Goal: Transaction & Acquisition: Purchase product/service

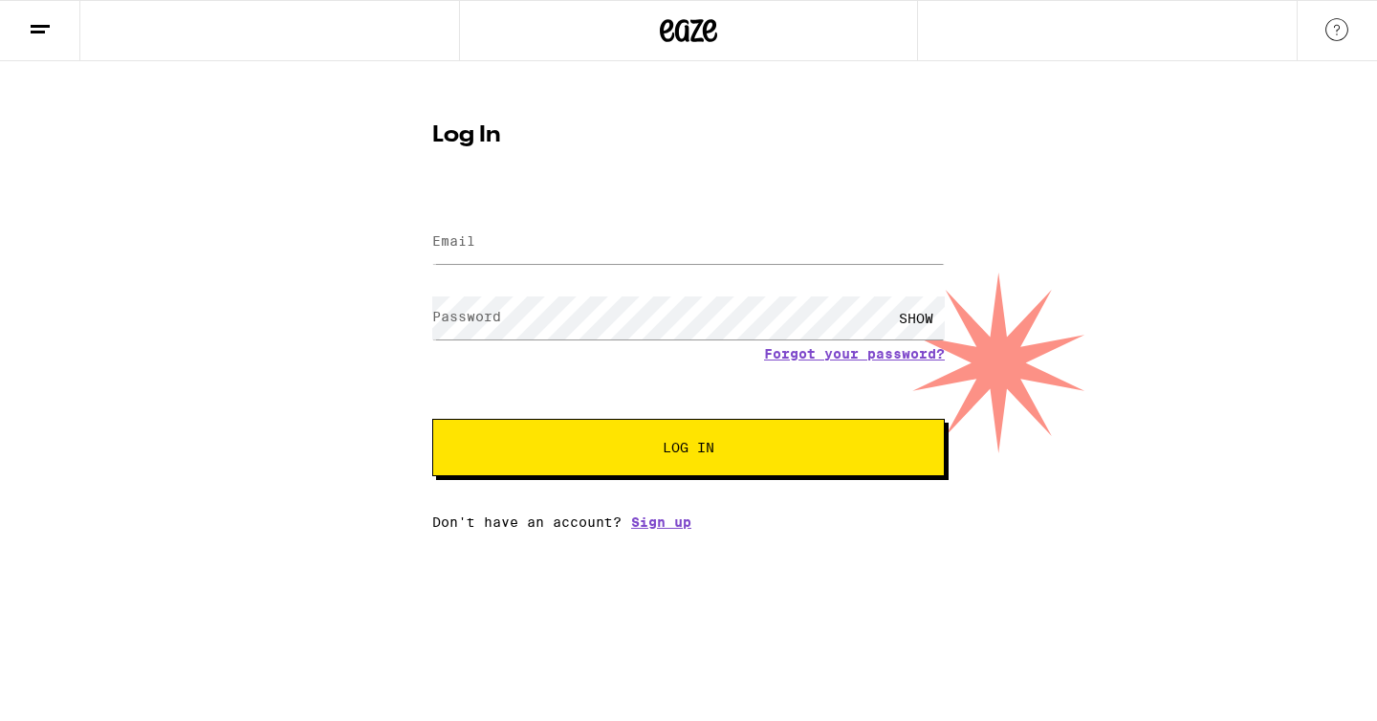
click at [646, 206] on form "Email Email Password Password SHOW Forgot your password? Log In" at bounding box center [688, 335] width 513 height 281
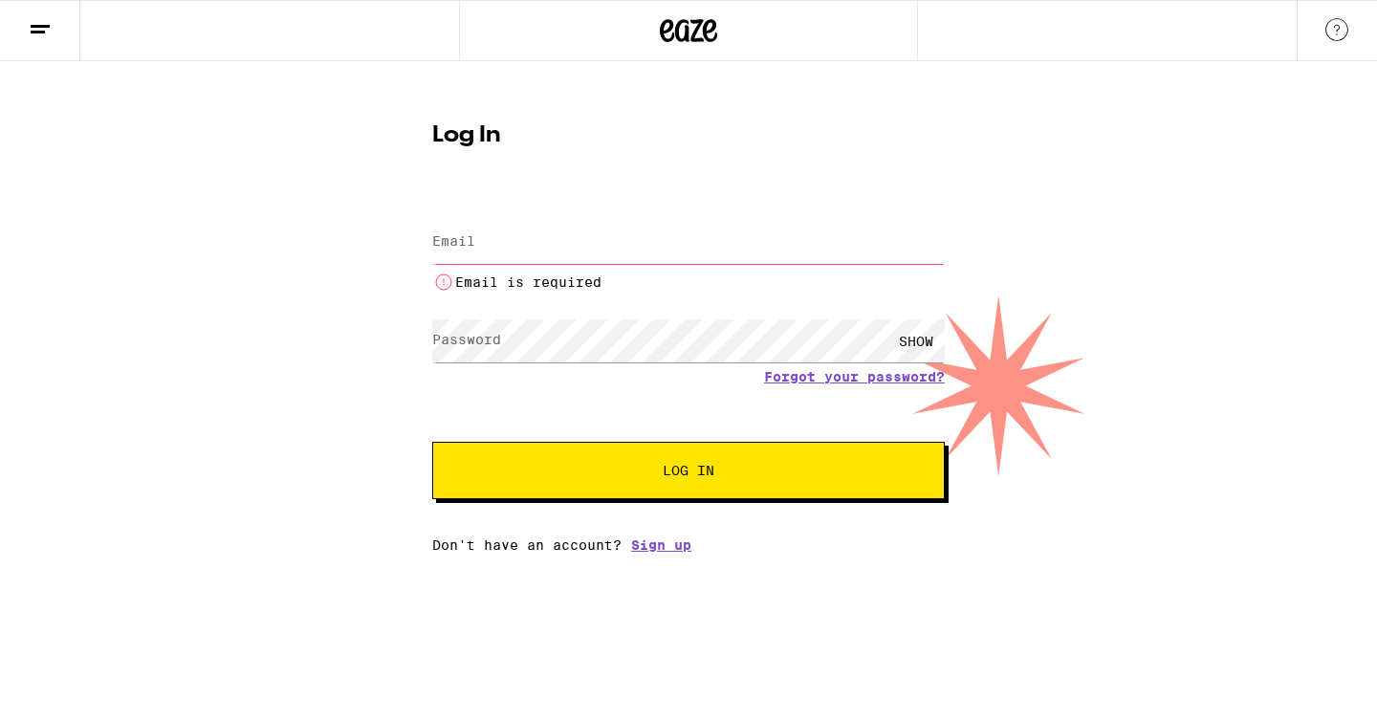
click at [647, 237] on input "Email" at bounding box center [688, 242] width 513 height 43
type input "[PERSON_NAME][EMAIL_ADDRESS][DOMAIN_NAME]"
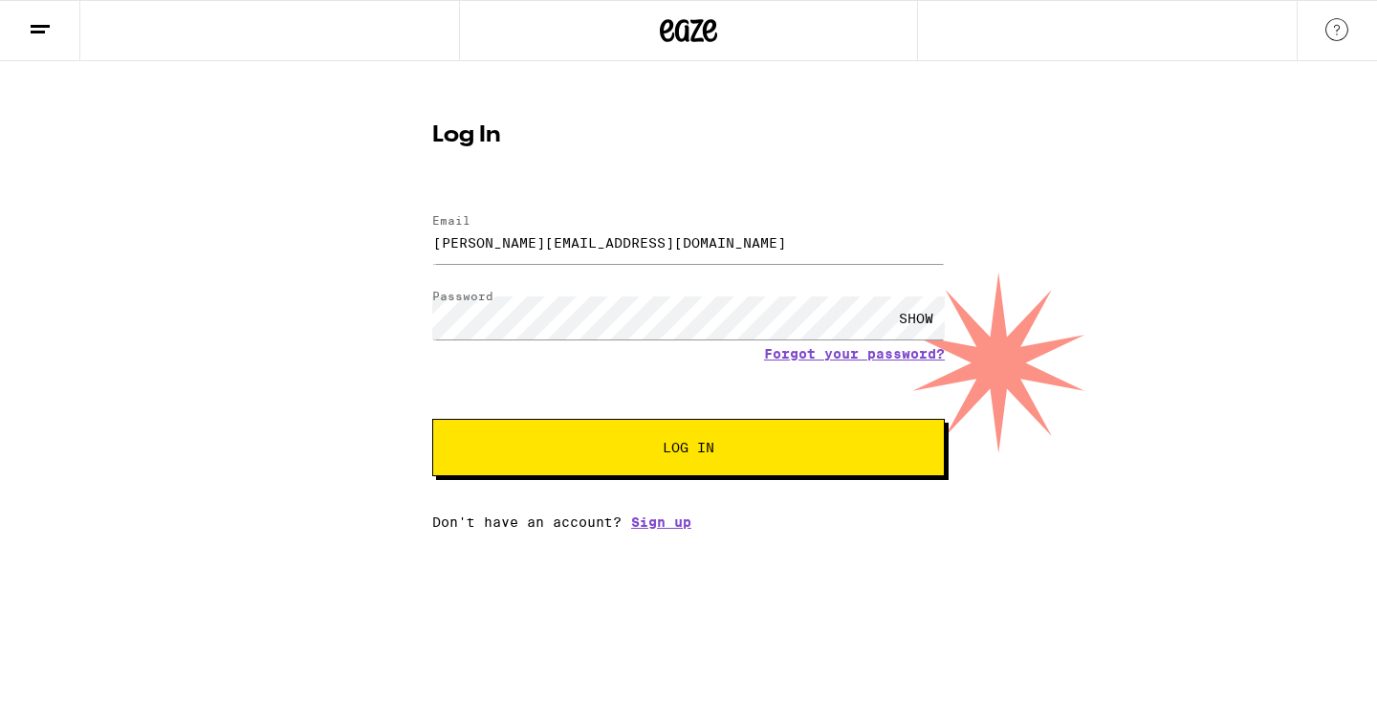
click at [651, 463] on button "Log In" at bounding box center [688, 447] width 513 height 57
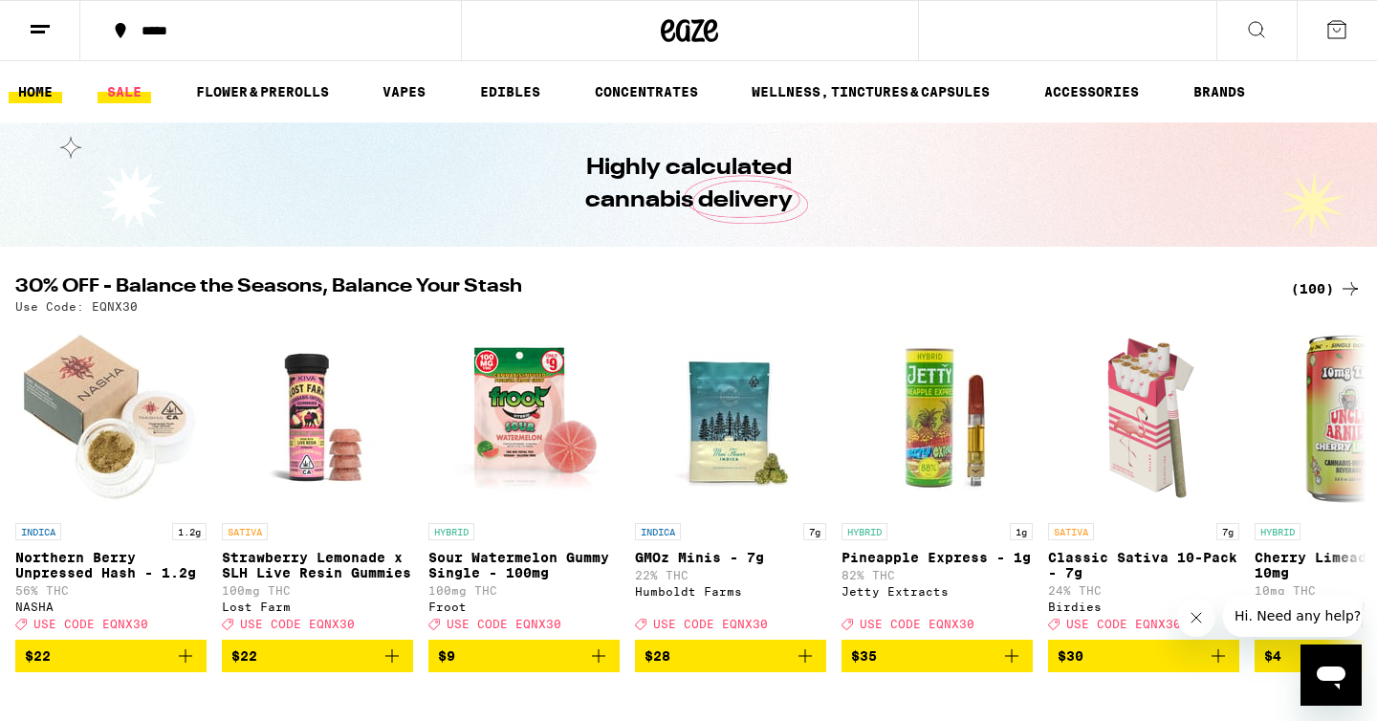
click at [117, 95] on link "SALE" at bounding box center [125, 91] width 54 height 23
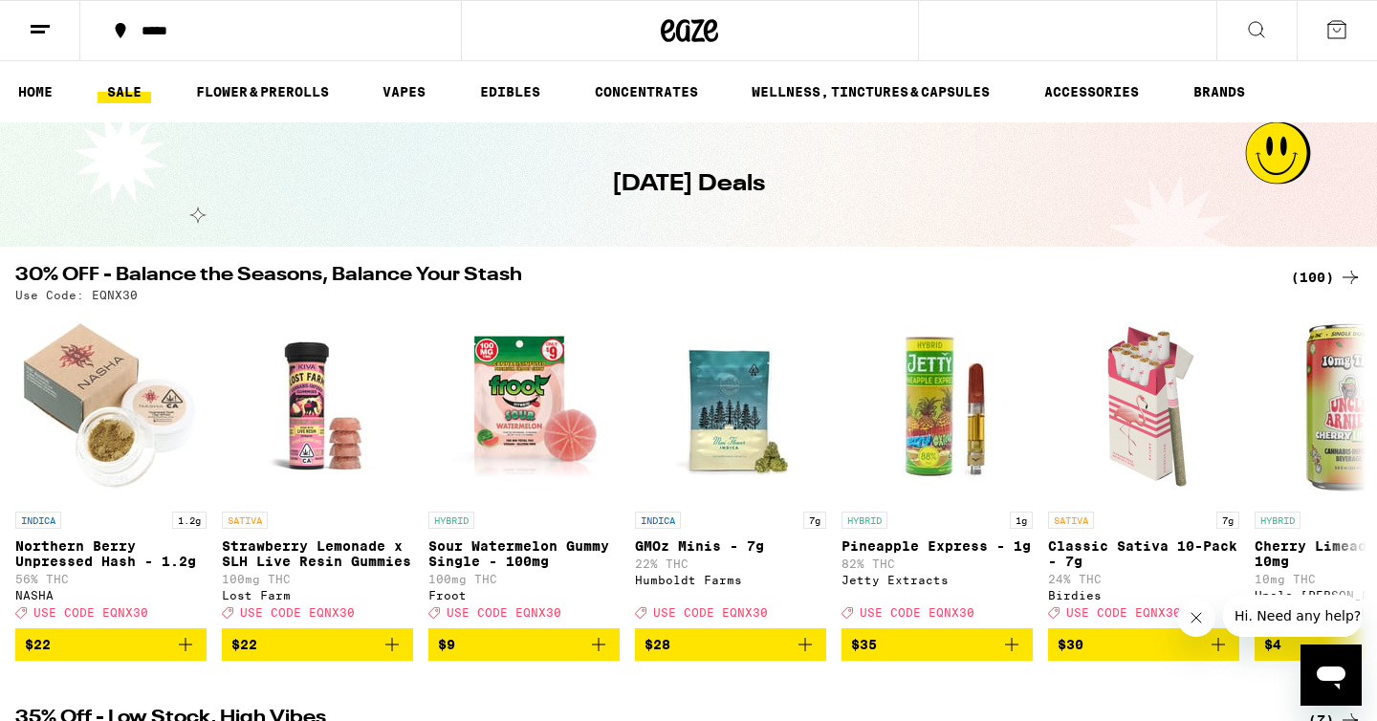
click at [1353, 274] on icon at bounding box center [1350, 277] width 23 height 23
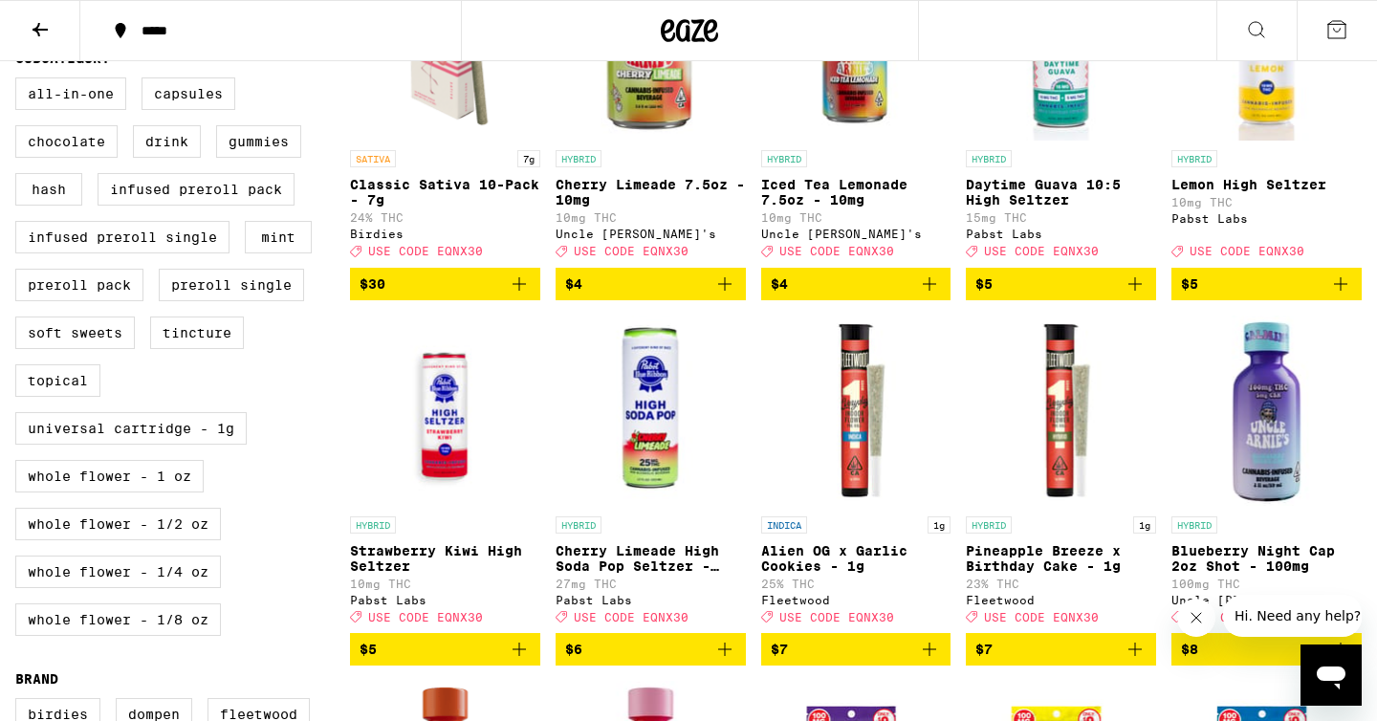
scroll to position [342, 0]
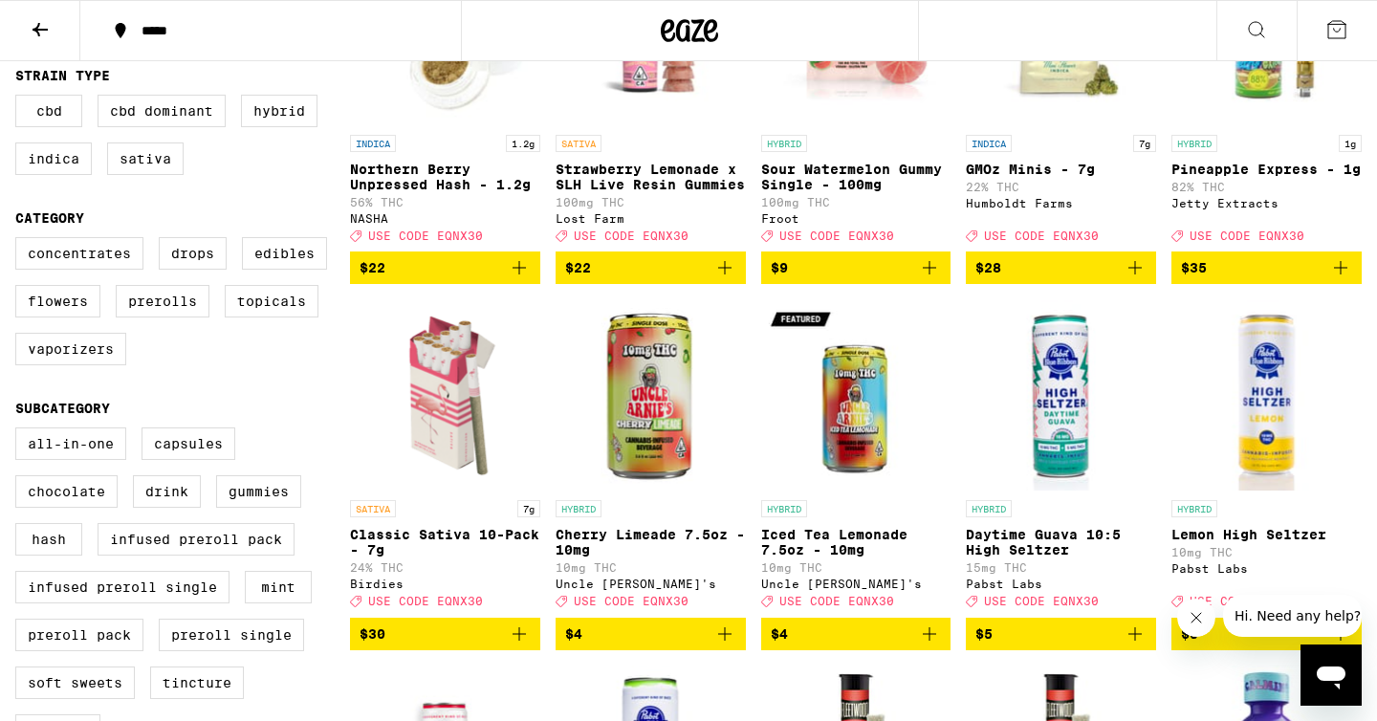
click at [526, 646] on icon "Add to bag" at bounding box center [519, 634] width 23 height 23
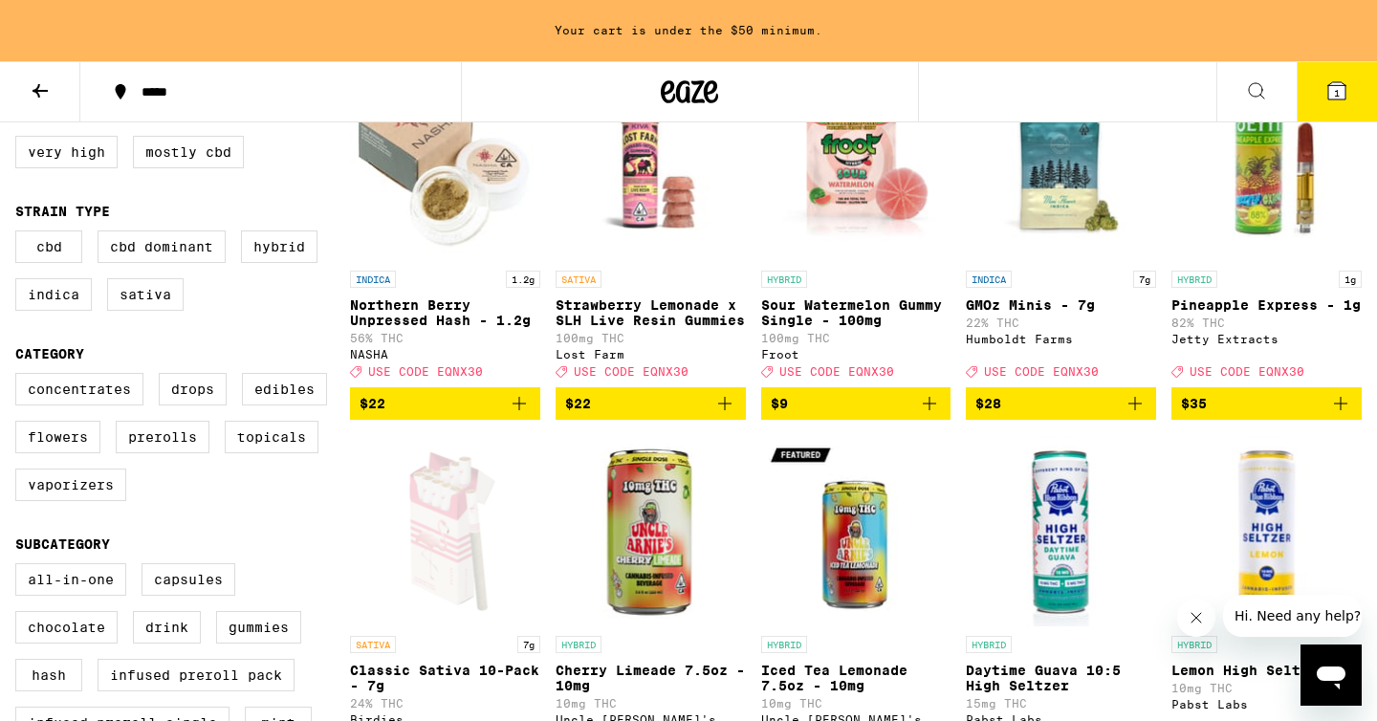
scroll to position [0, 0]
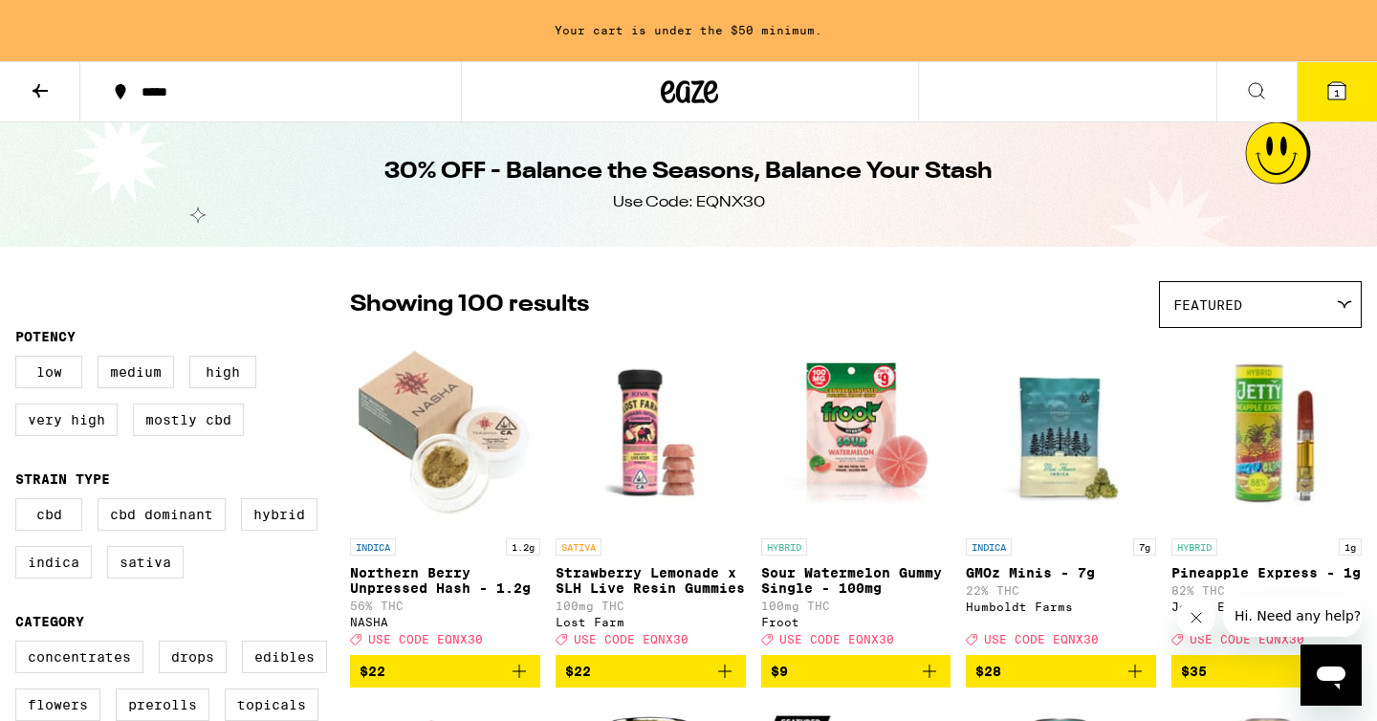
click at [1260, 96] on icon at bounding box center [1256, 90] width 23 height 23
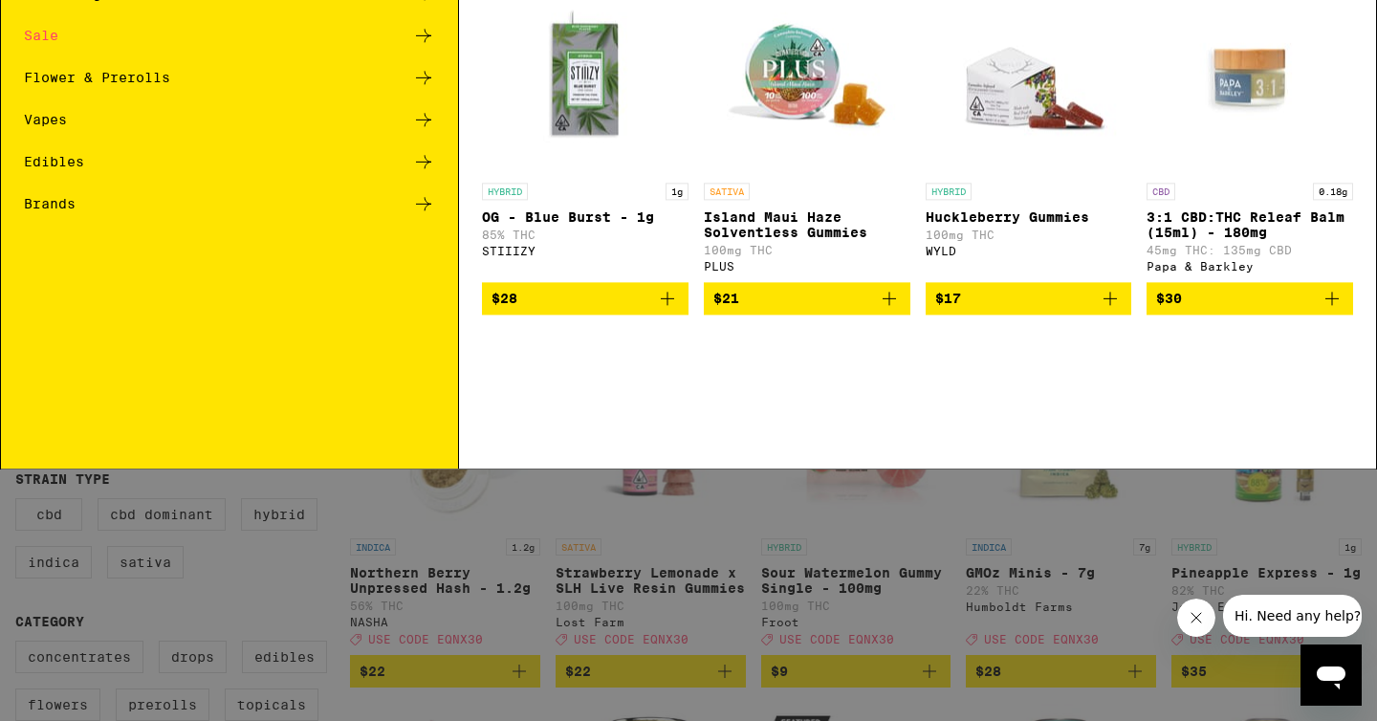
click at [125, 352] on div "Brands" at bounding box center [229, 346] width 411 height 23
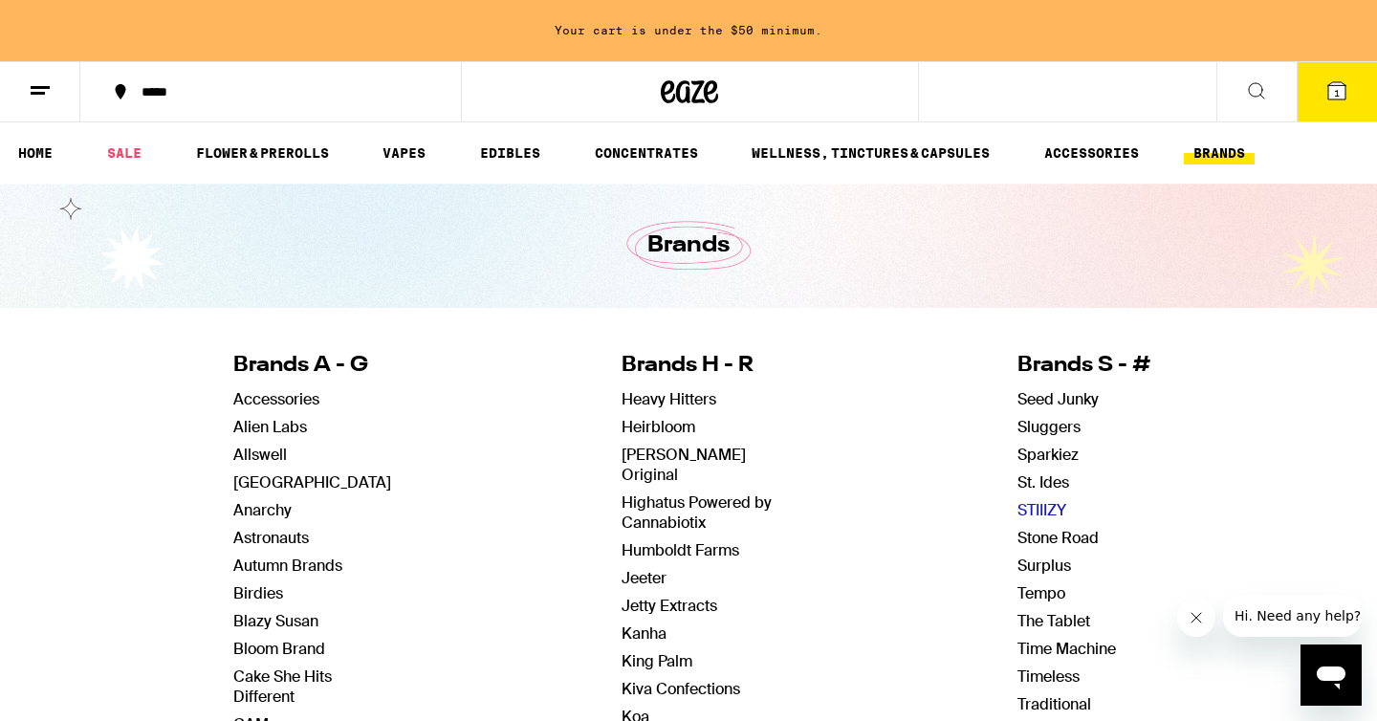
click at [1024, 504] on link "STIIIZY" at bounding box center [1042, 510] width 49 height 20
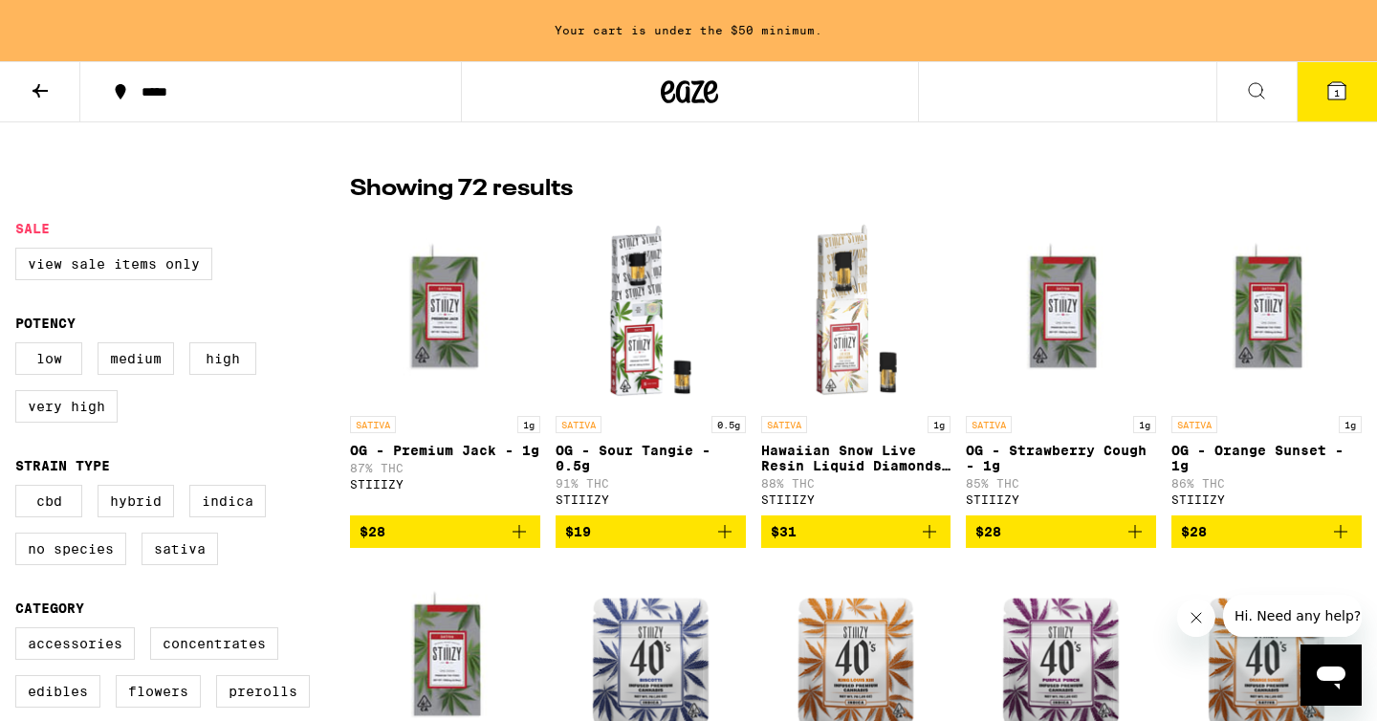
scroll to position [474, 0]
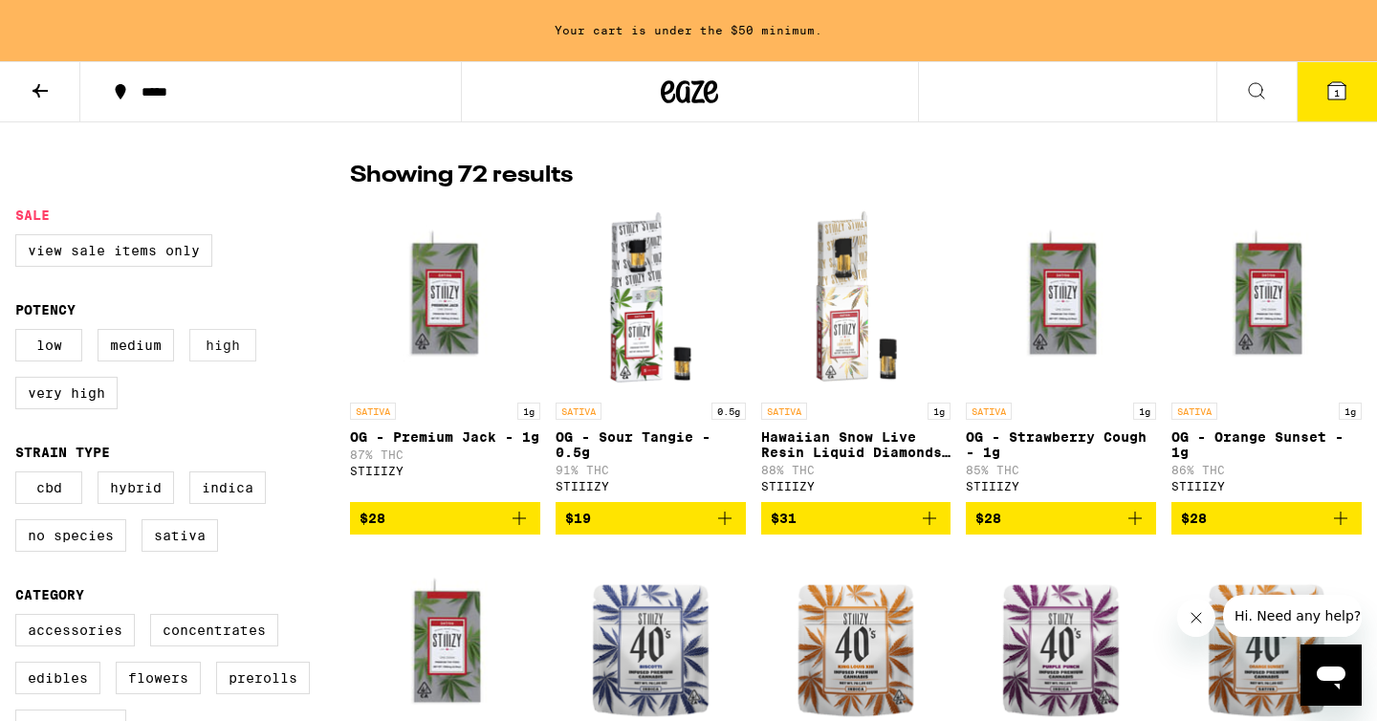
click at [226, 341] on label "High" at bounding box center [222, 345] width 67 height 33
click at [20, 333] on input "High" at bounding box center [19, 332] width 1 height 1
checkbox input "true"
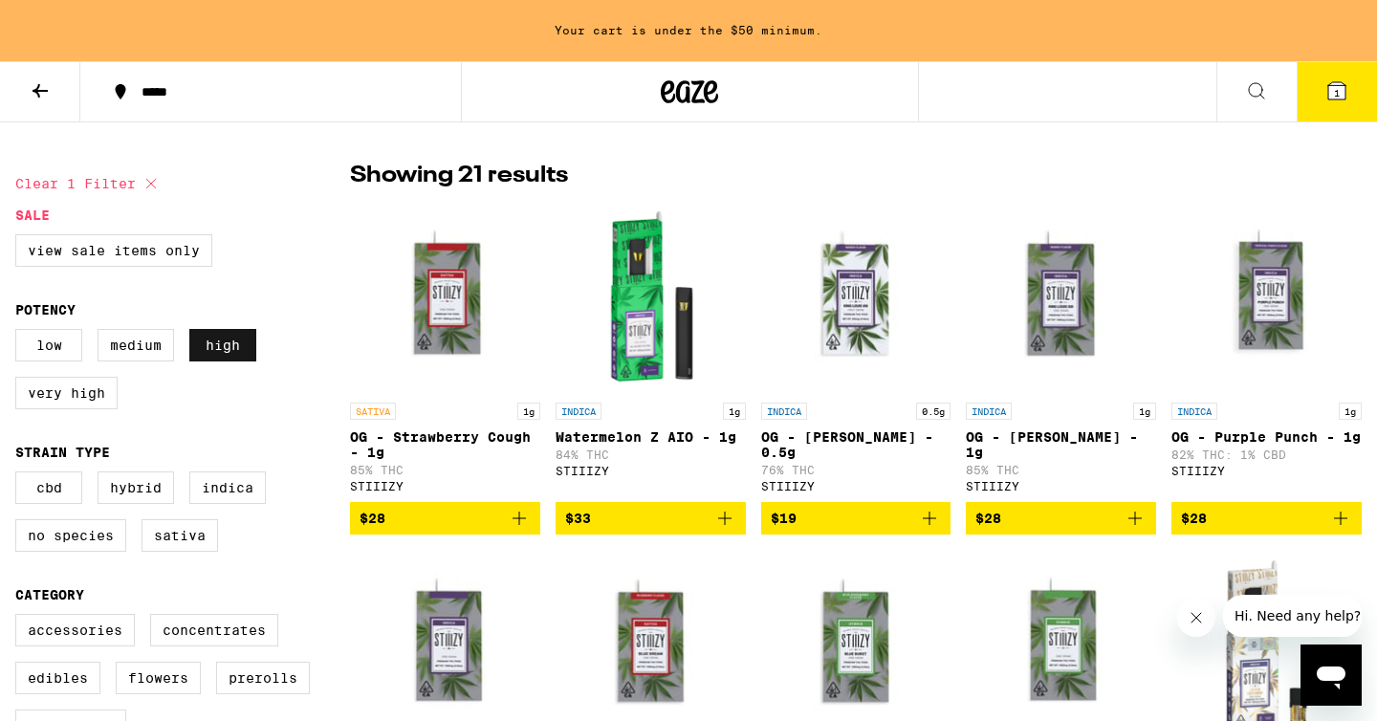
scroll to position [542, 0]
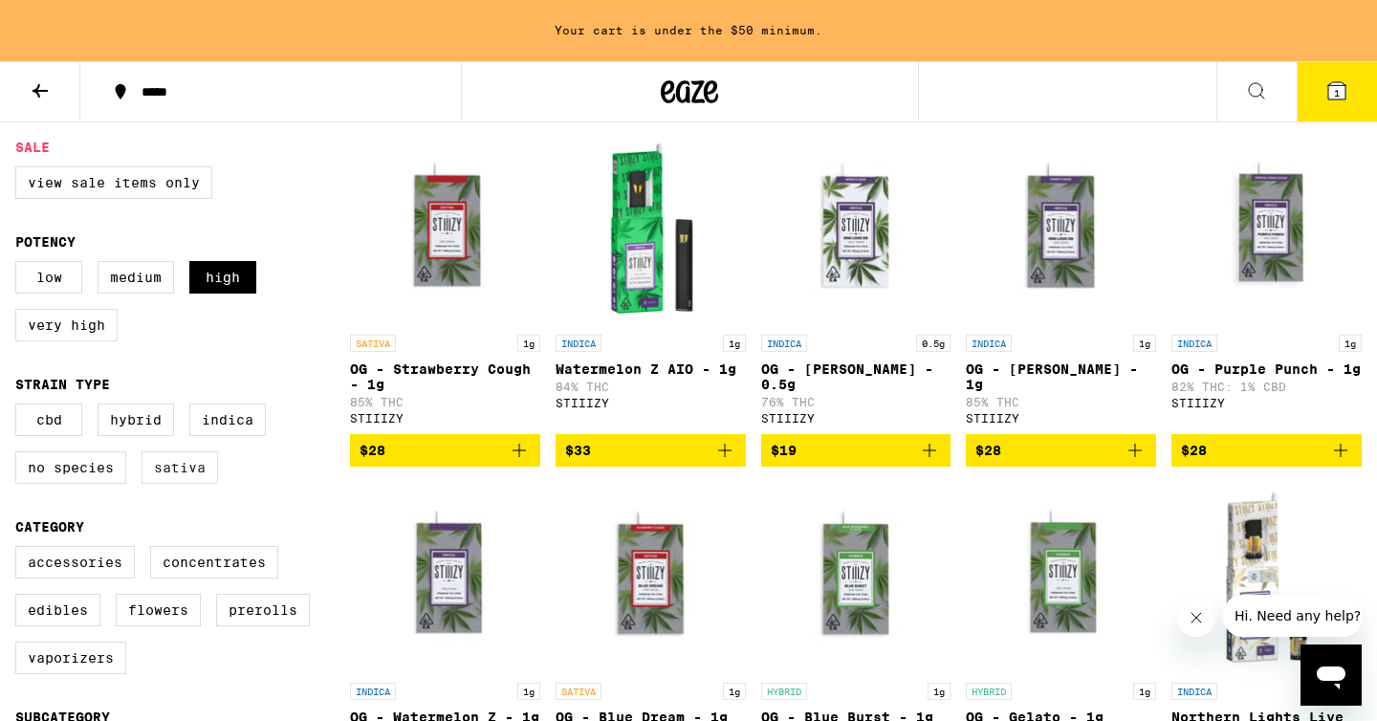
click at [182, 484] on label "Sativa" at bounding box center [180, 467] width 77 height 33
click at [20, 407] on input "Sativa" at bounding box center [19, 407] width 1 height 1
checkbox input "true"
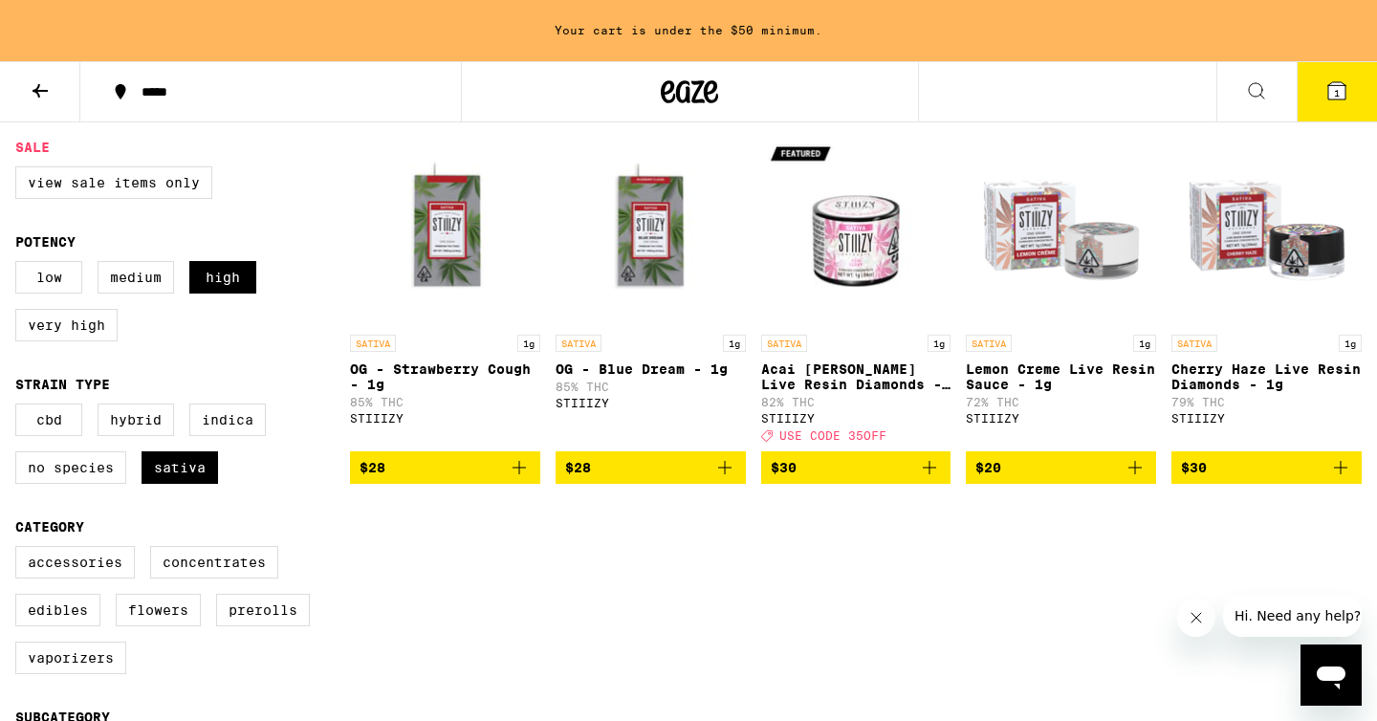
click at [518, 474] on icon "Add to bag" at bounding box center [519, 467] width 13 height 13
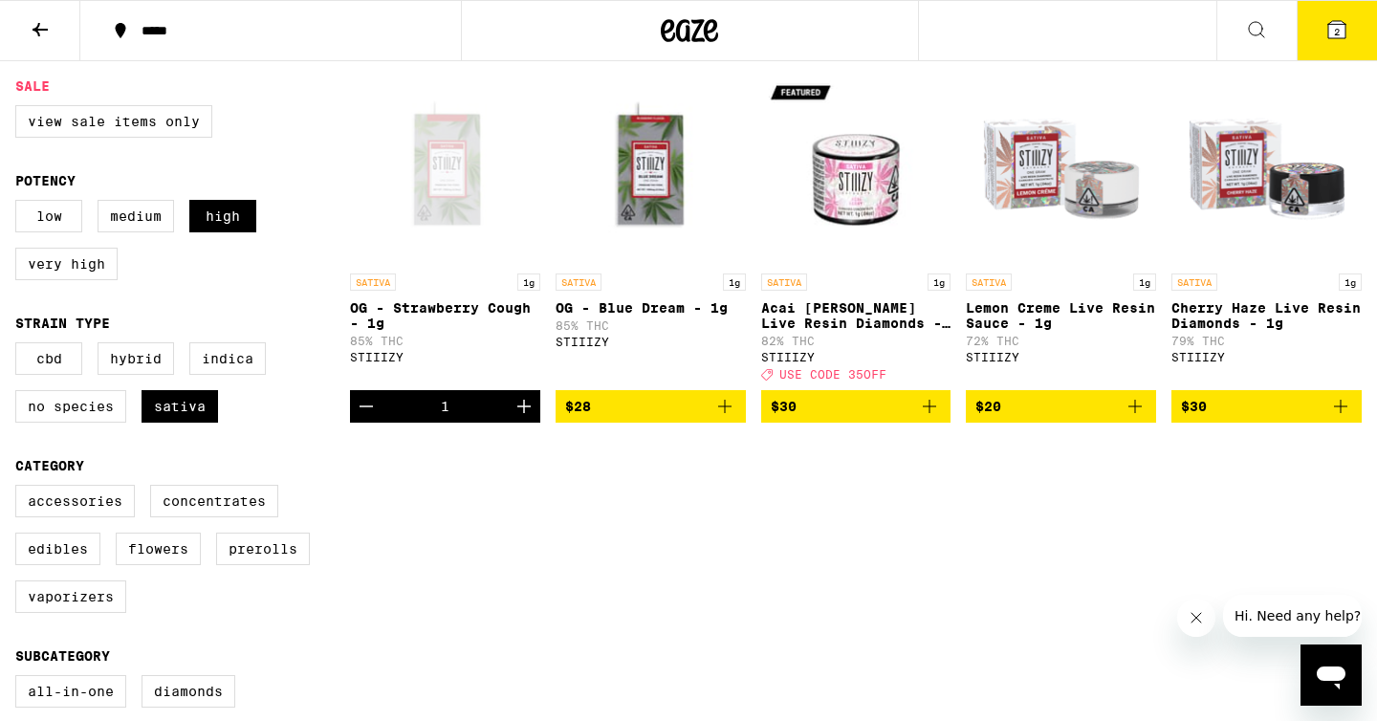
scroll to position [481, 0]
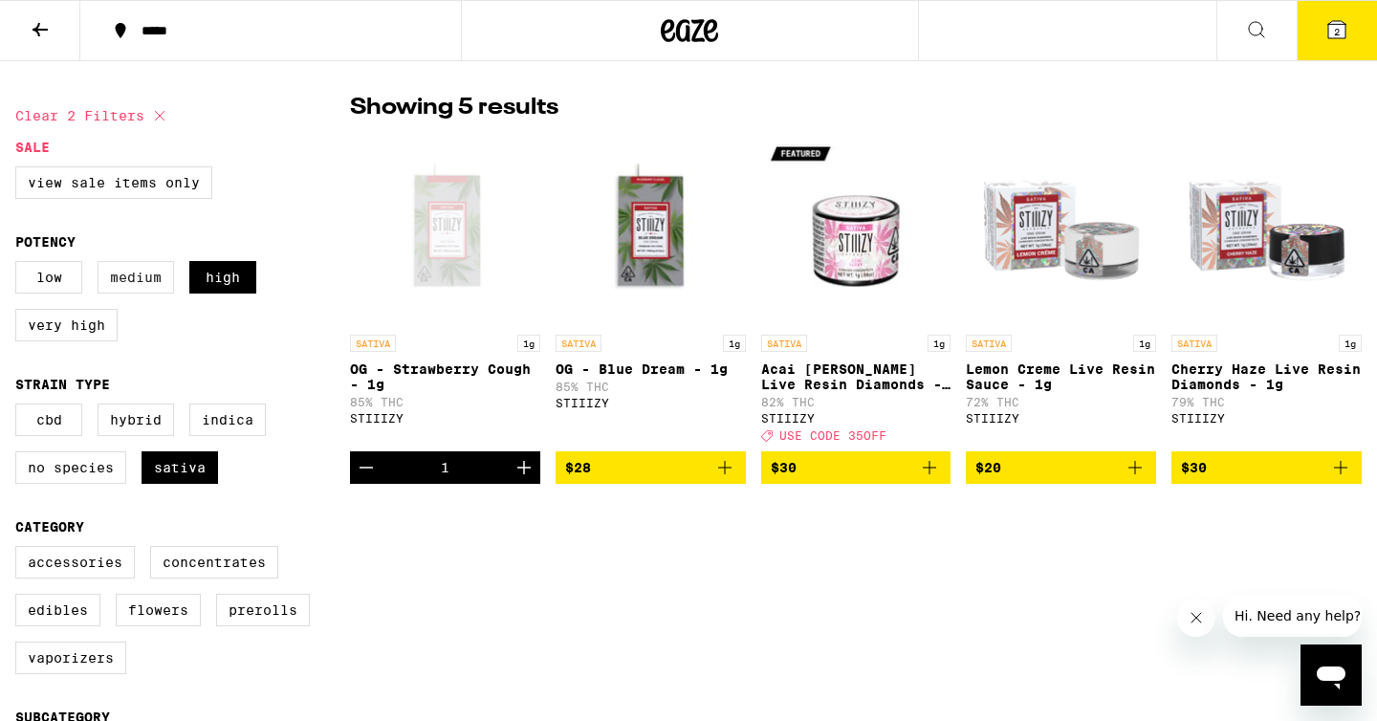
click at [149, 282] on label "Medium" at bounding box center [136, 277] width 77 height 33
click at [20, 265] on input "Medium" at bounding box center [19, 264] width 1 height 1
checkbox input "true"
click at [365, 479] on icon "Decrement" at bounding box center [366, 467] width 23 height 23
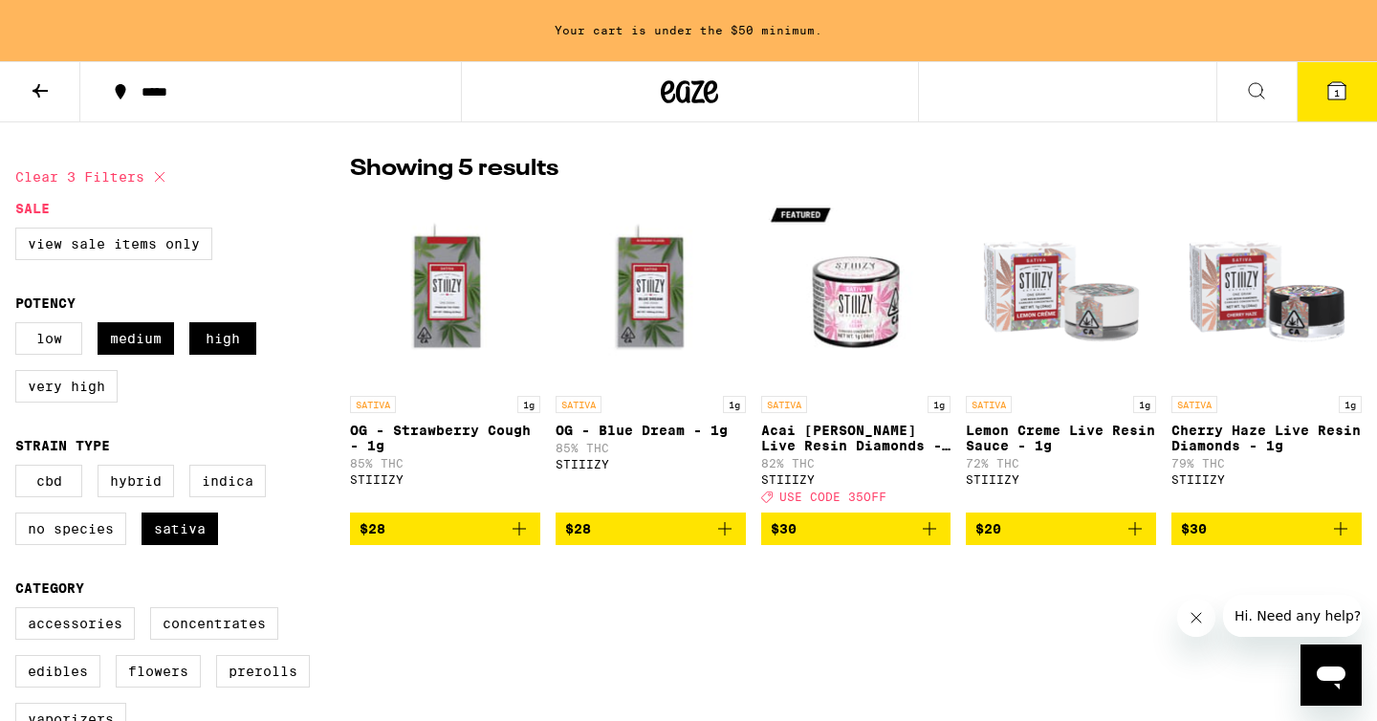
scroll to position [542, 0]
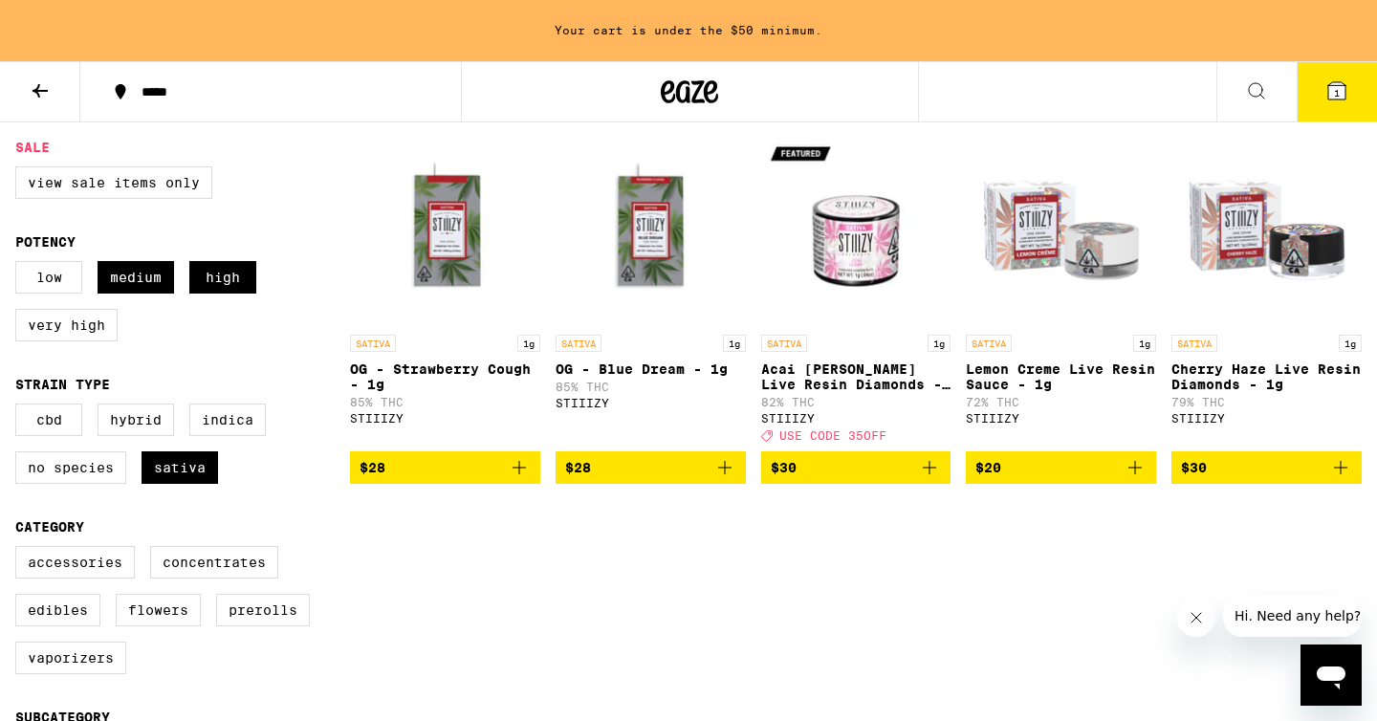
click at [478, 588] on div "Clear 3 filters Sale View Sale Items Only Potency Low Medium High Very High Str…" at bounding box center [688, 558] width 1377 height 932
click at [187, 191] on label "View Sale Items Only" at bounding box center [113, 182] width 197 height 33
click at [20, 170] on input "View Sale Items Only" at bounding box center [19, 169] width 1 height 1
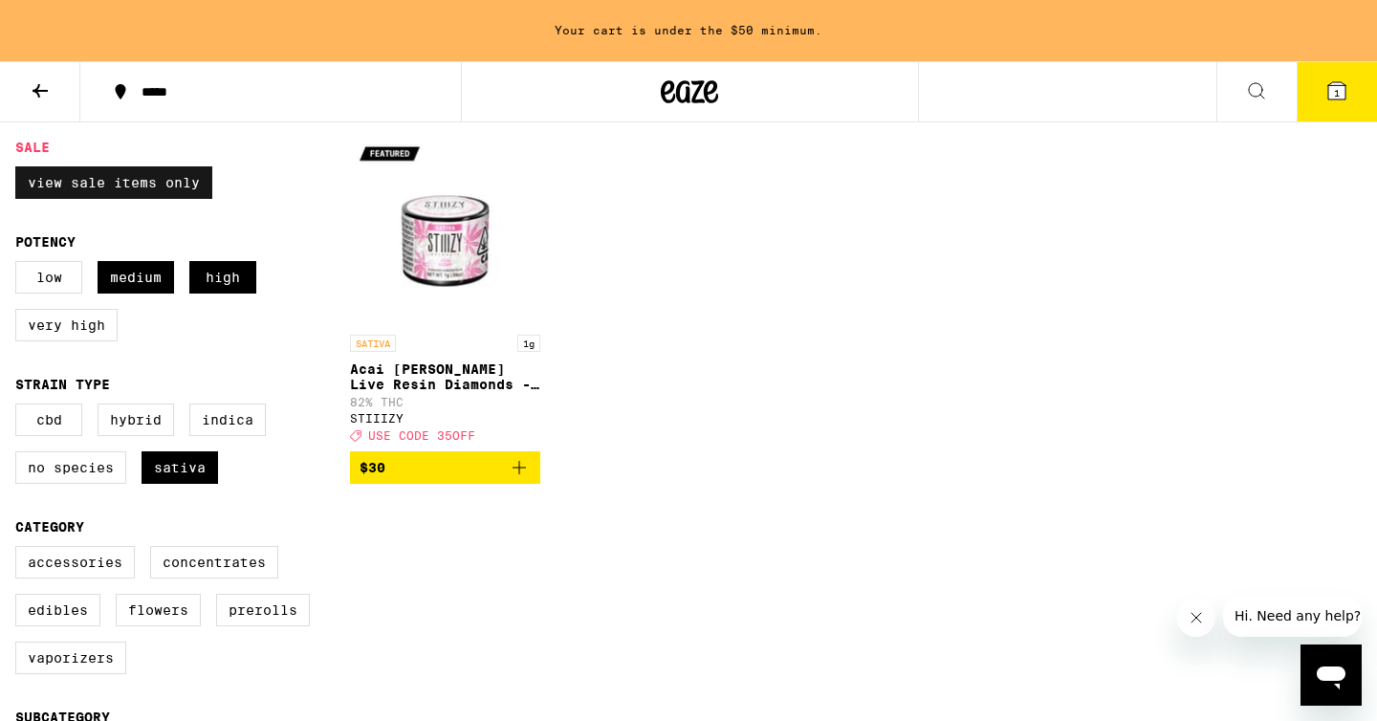
click at [187, 191] on label "View Sale Items Only" at bounding box center [113, 182] width 197 height 33
click at [20, 170] on input "View Sale Items Only" at bounding box center [19, 169] width 1 height 1
checkbox input "false"
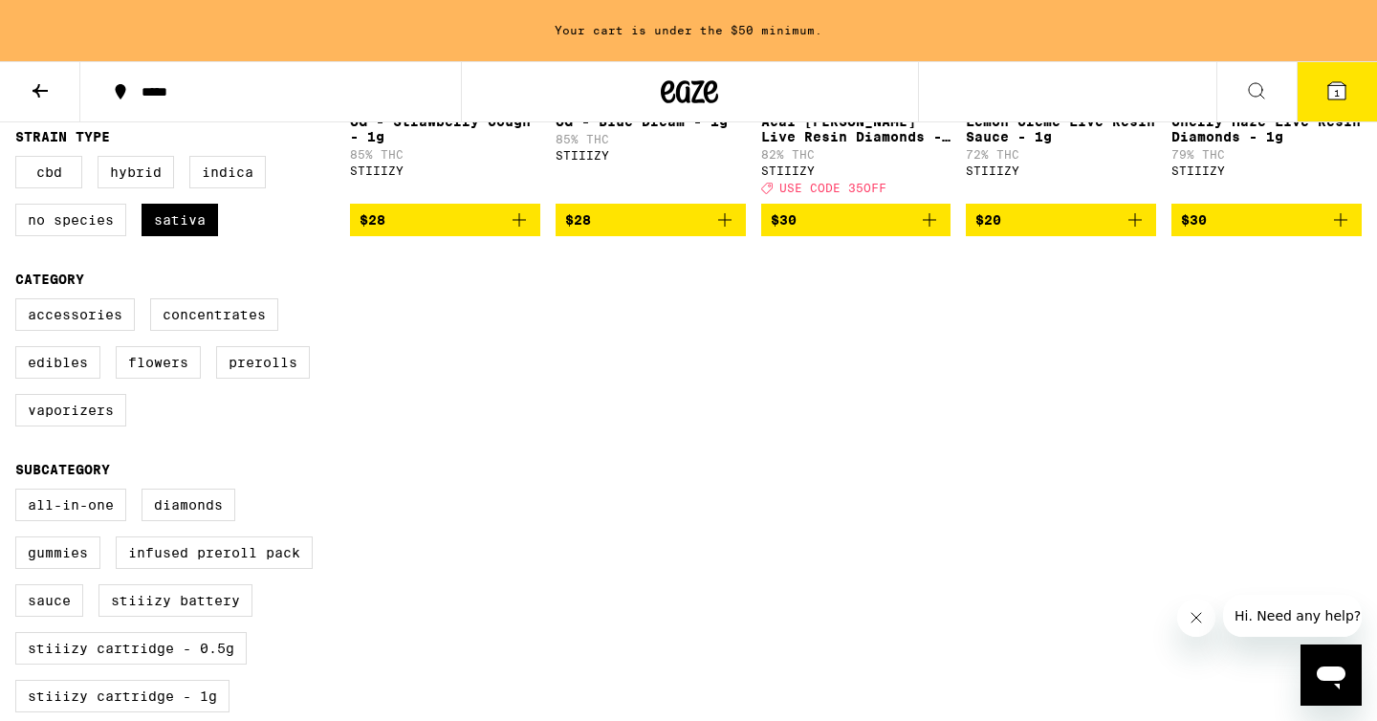
scroll to position [944, 0]
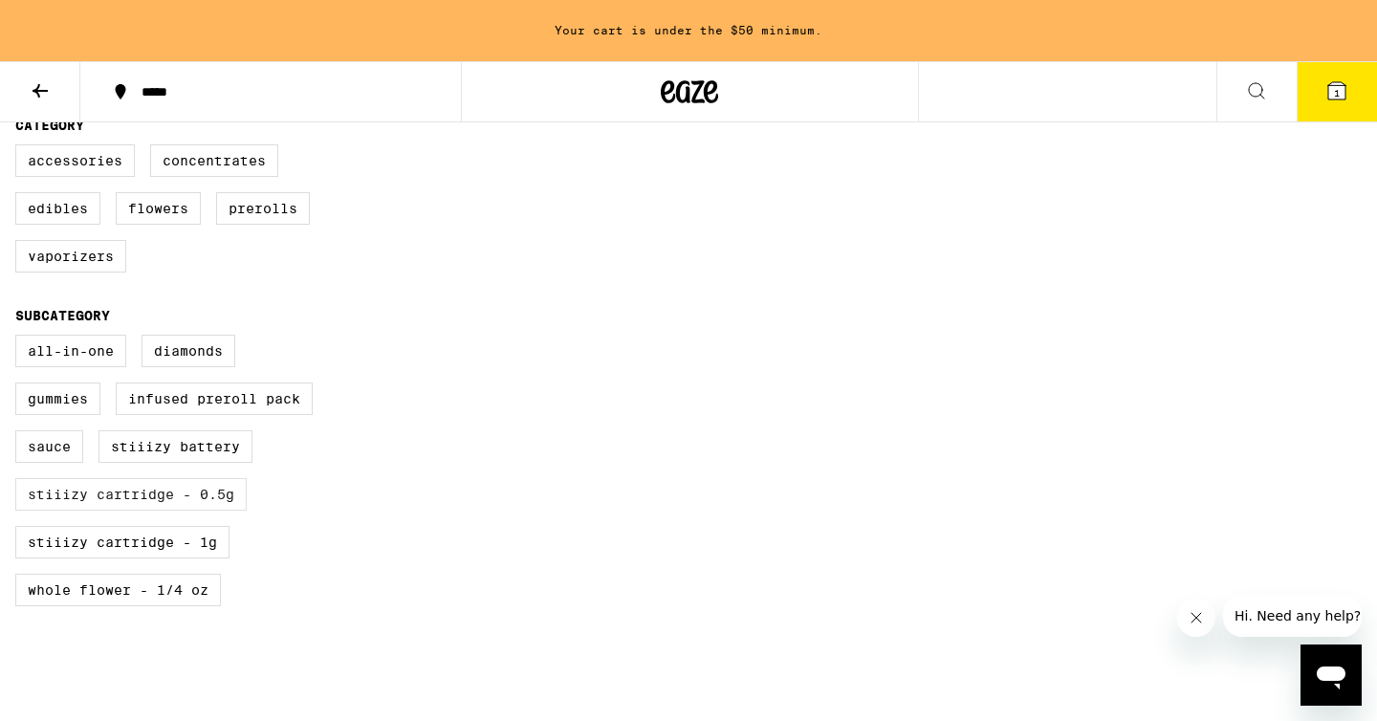
click at [174, 511] on label "STIIIZY Cartridge - 0.5g" at bounding box center [130, 494] width 231 height 33
click at [20, 339] on input "STIIIZY Cartridge - 0.5g" at bounding box center [19, 338] width 1 height 1
checkbox input "true"
click at [174, 559] on label "STIIIZY Cartridge - 1g" at bounding box center [122, 542] width 214 height 33
click at [20, 339] on input "STIIIZY Cartridge - 1g" at bounding box center [19, 338] width 1 height 1
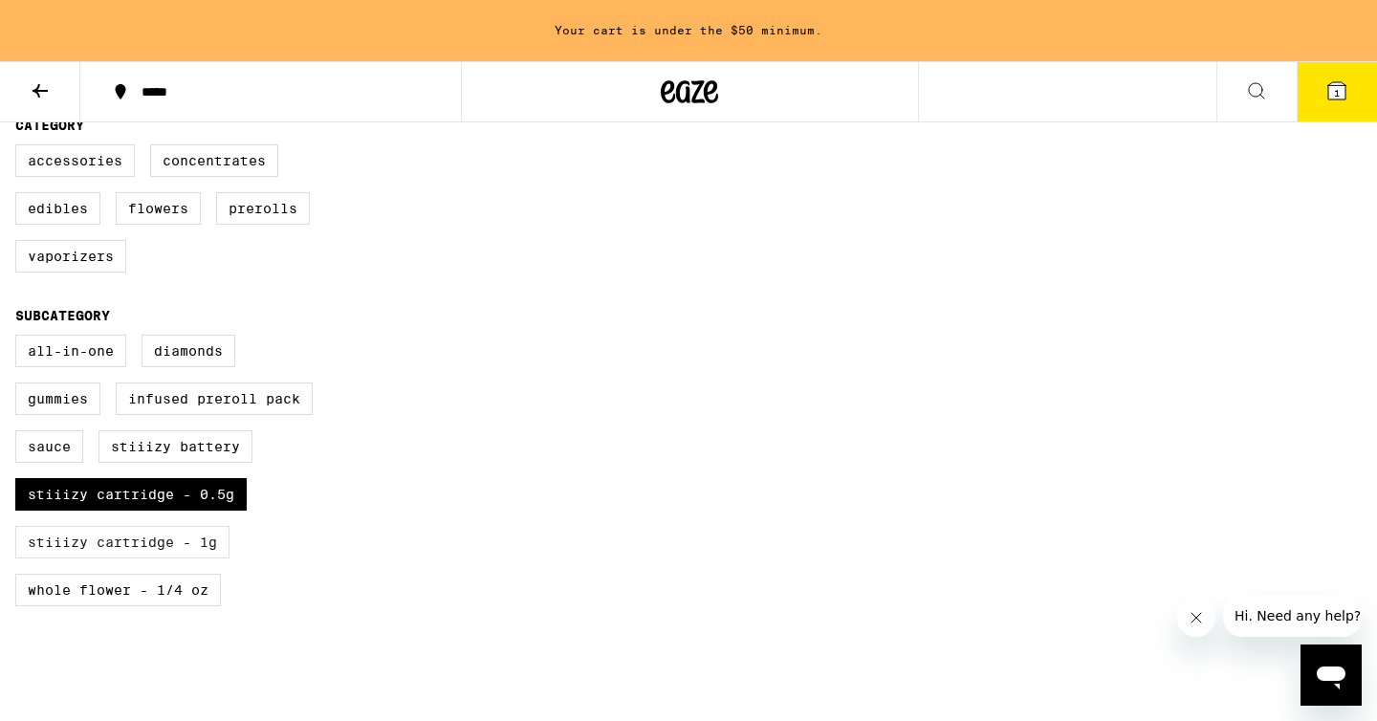
checkbox input "true"
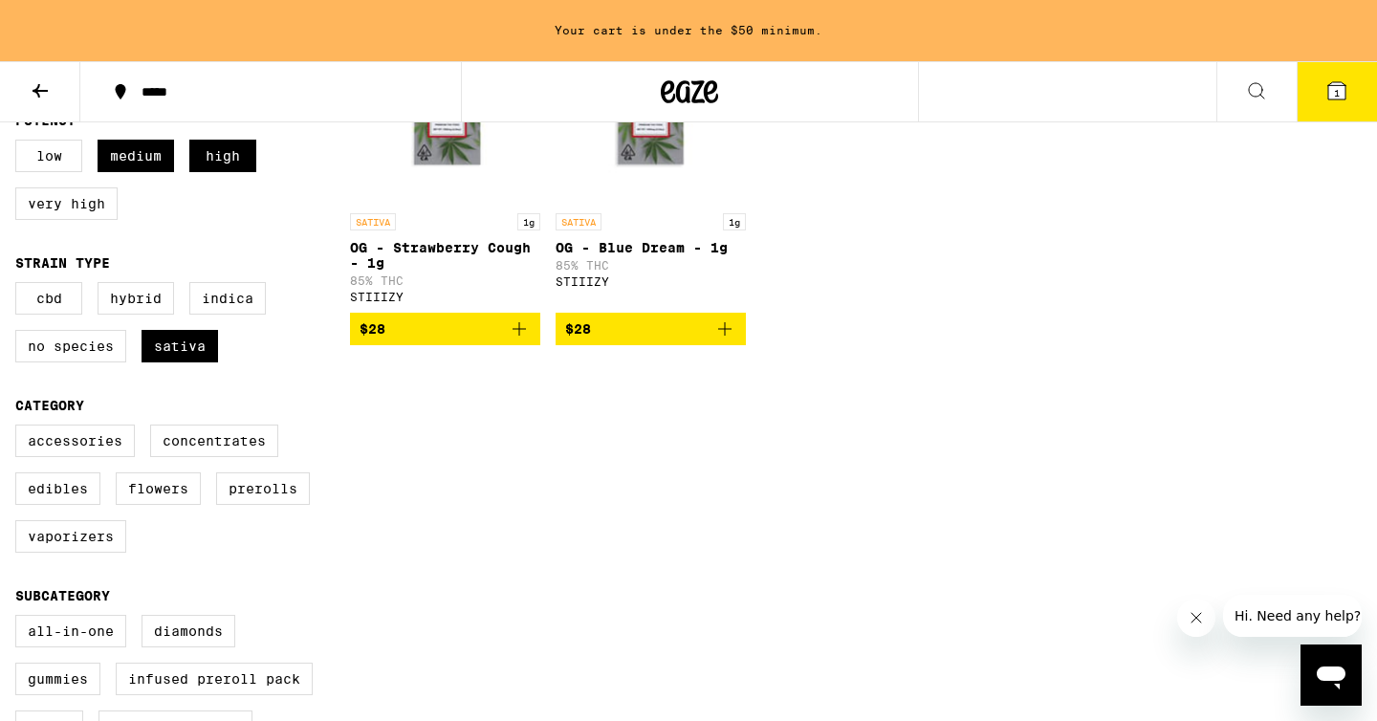
scroll to position [431, 0]
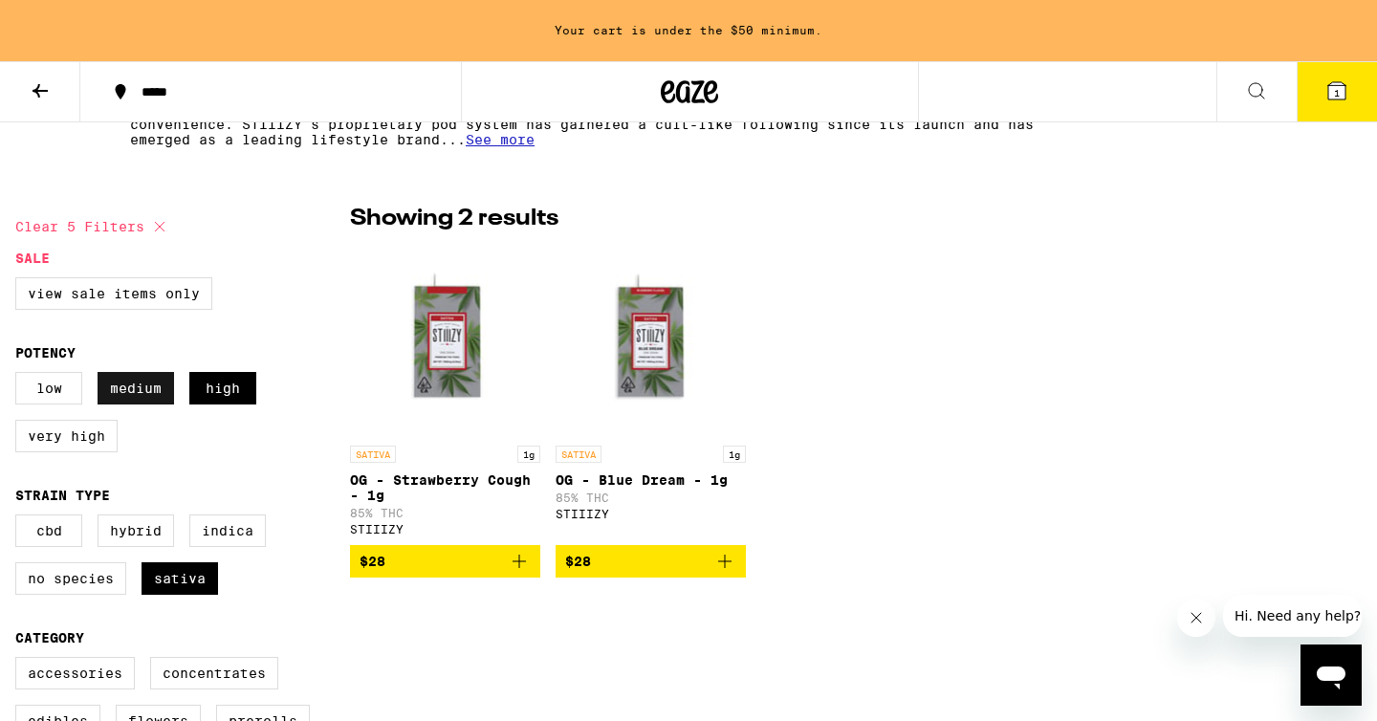
click at [173, 404] on label "Medium" at bounding box center [136, 388] width 77 height 33
click at [20, 376] on input "Medium" at bounding box center [19, 375] width 1 height 1
checkbox input "false"
click at [215, 404] on label "High" at bounding box center [222, 388] width 67 height 33
click at [20, 376] on input "High" at bounding box center [19, 375] width 1 height 1
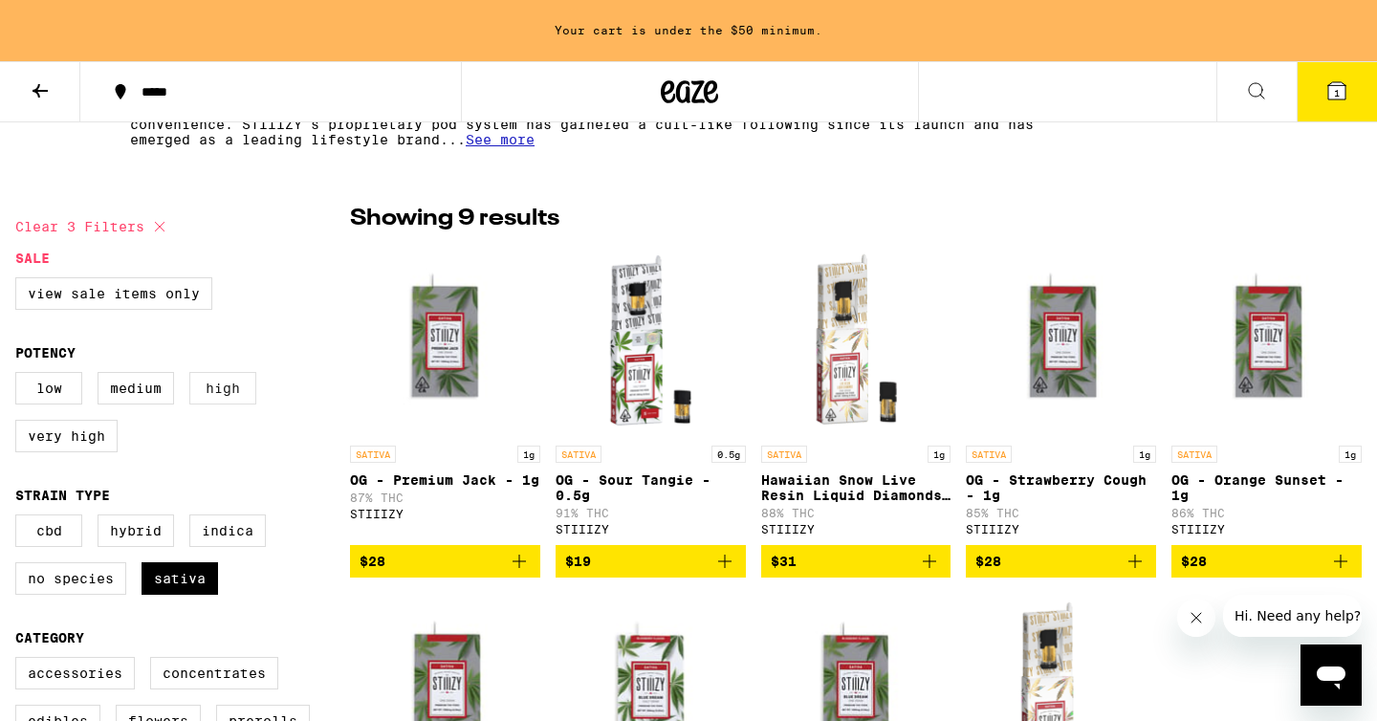
click at [242, 390] on label "High" at bounding box center [222, 388] width 67 height 33
click at [20, 376] on input "High" at bounding box center [19, 375] width 1 height 1
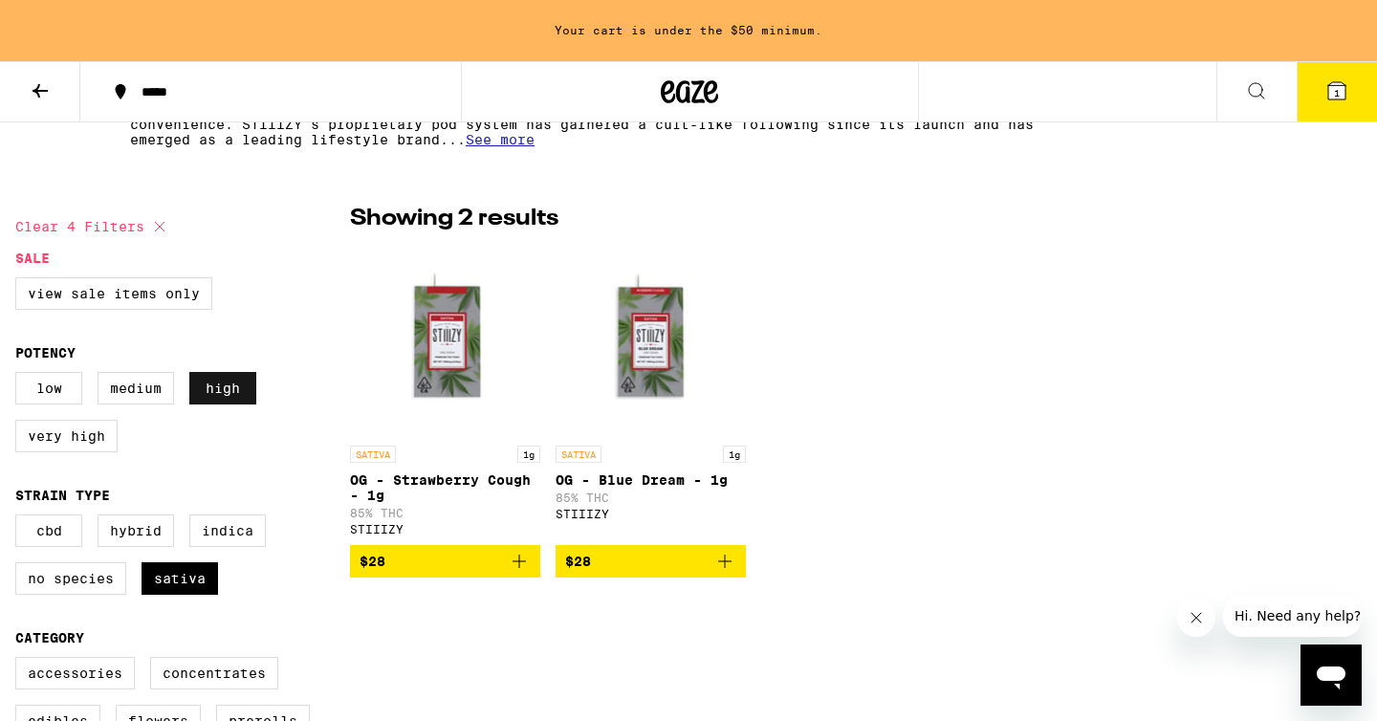
click at [220, 400] on label "High" at bounding box center [222, 388] width 67 height 33
click at [20, 376] on input "High" at bounding box center [19, 375] width 1 height 1
checkbox input "false"
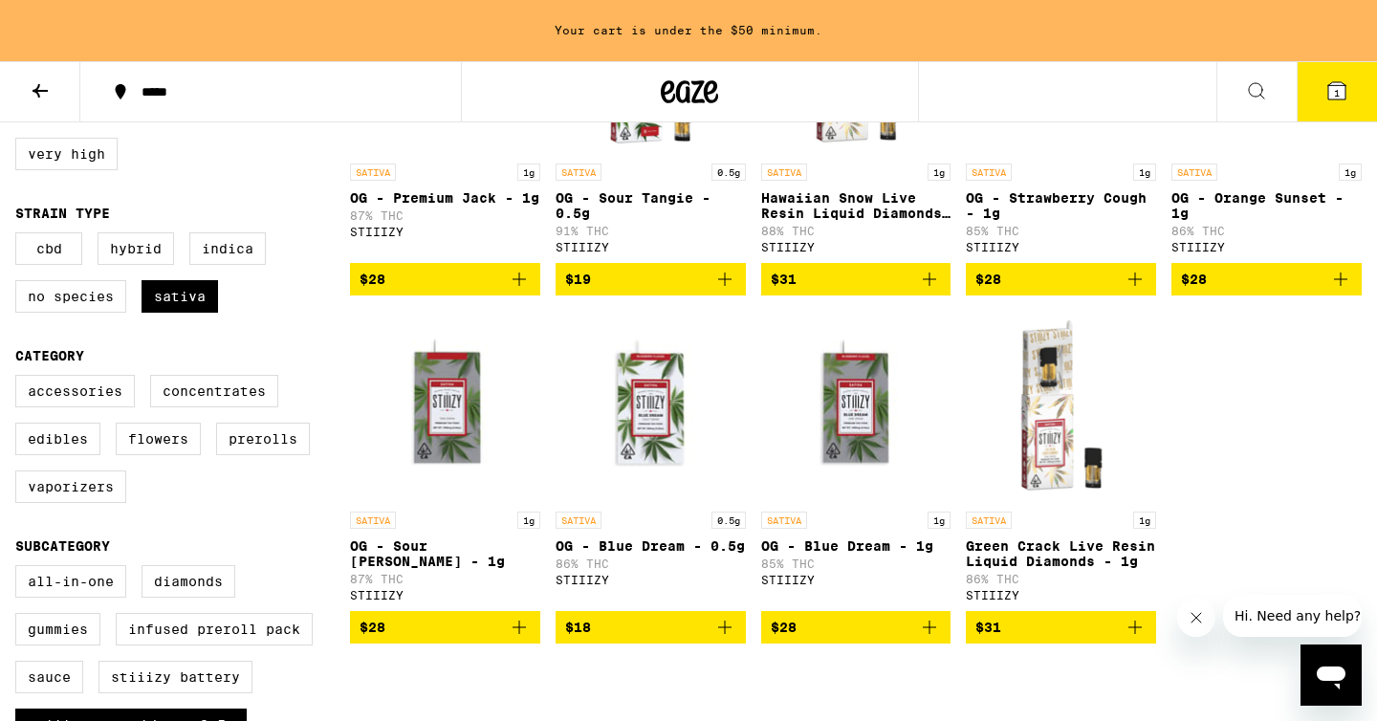
scroll to position [723, 0]
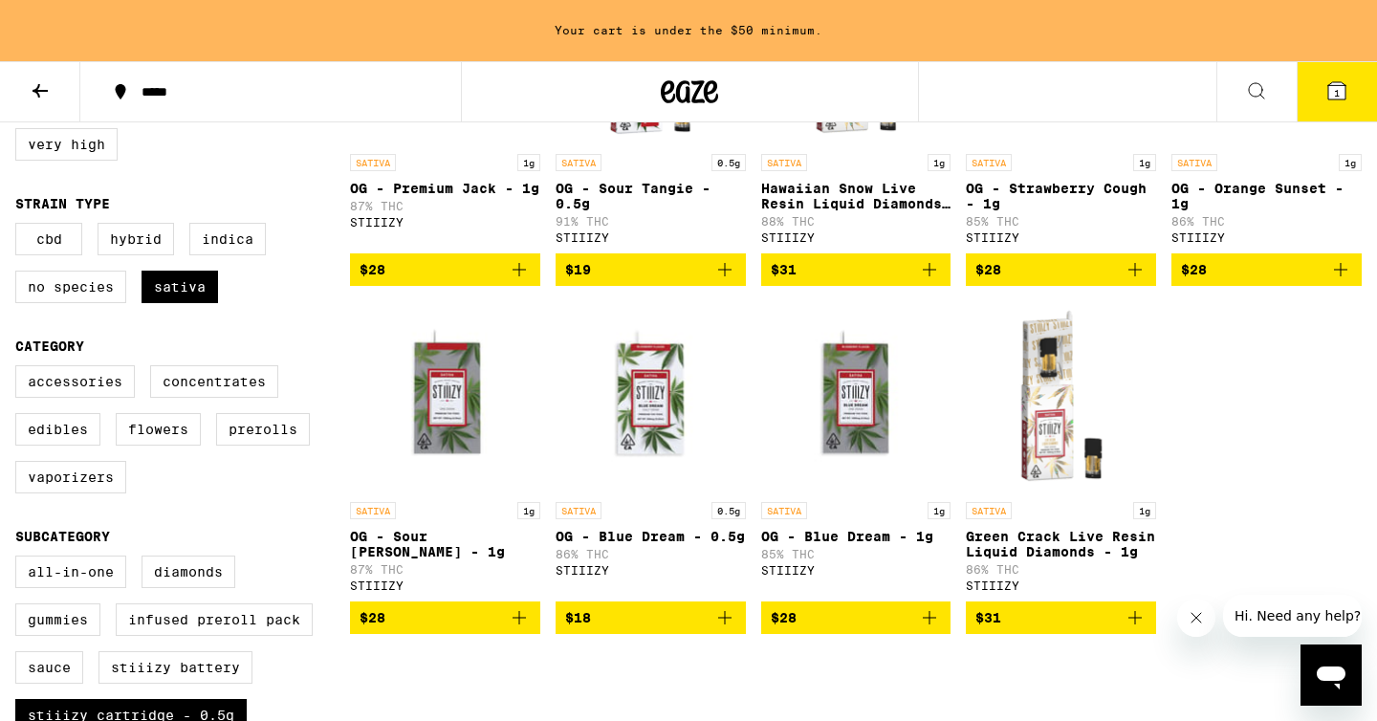
click at [929, 629] on icon "Add to bag" at bounding box center [929, 617] width 23 height 23
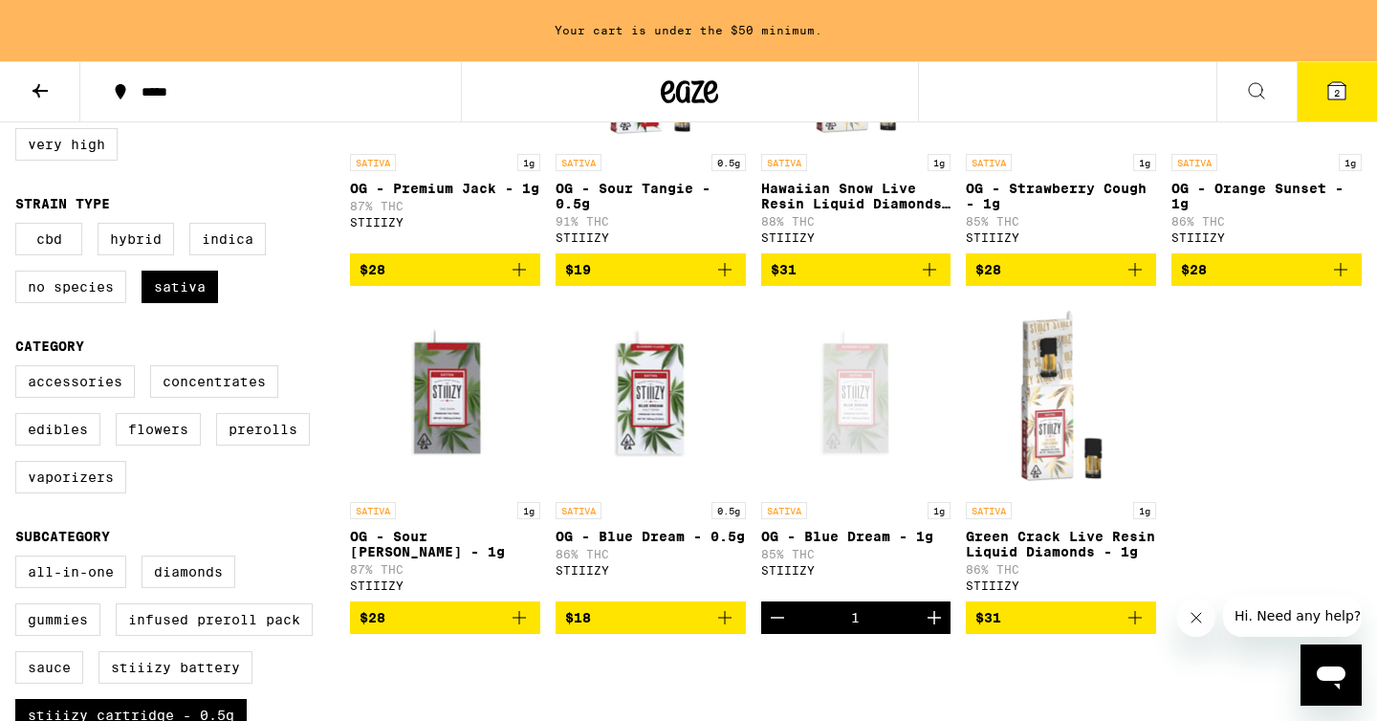
scroll to position [662, 0]
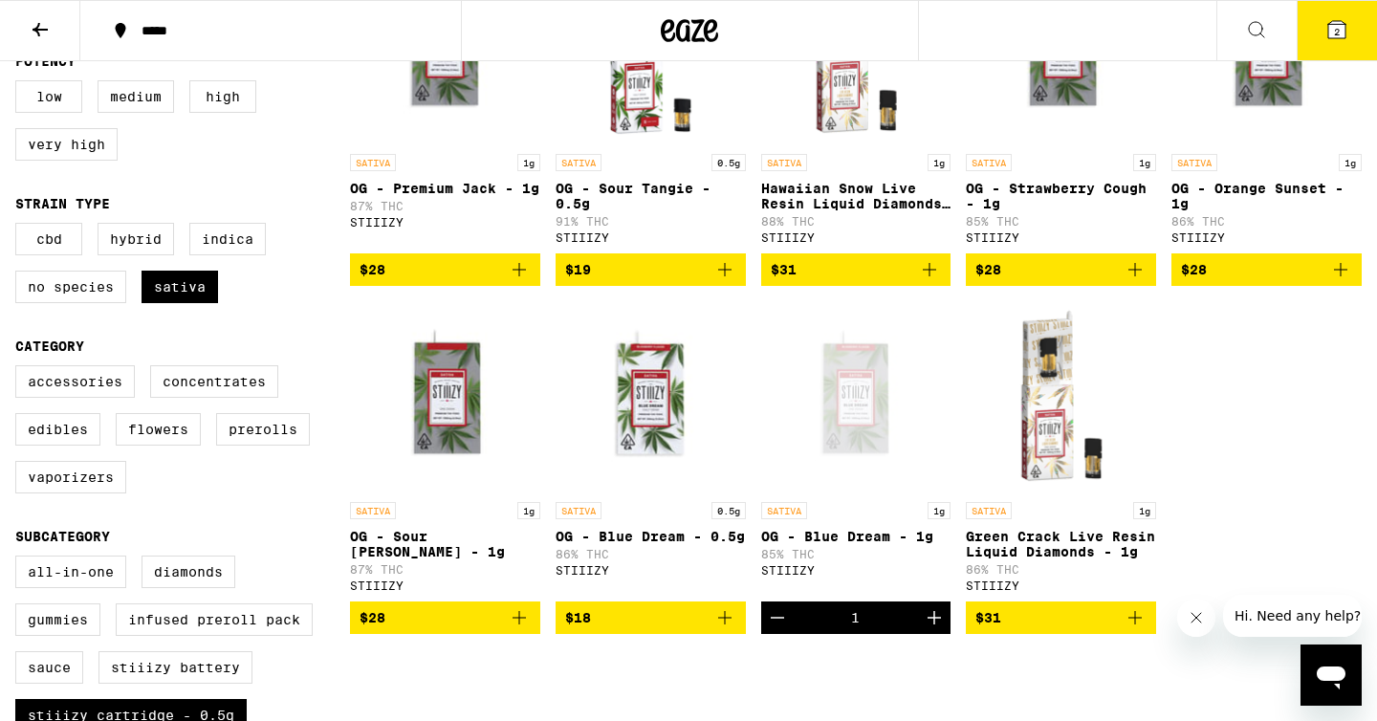
click at [927, 276] on icon "Add to bag" at bounding box center [929, 269] width 13 height 13
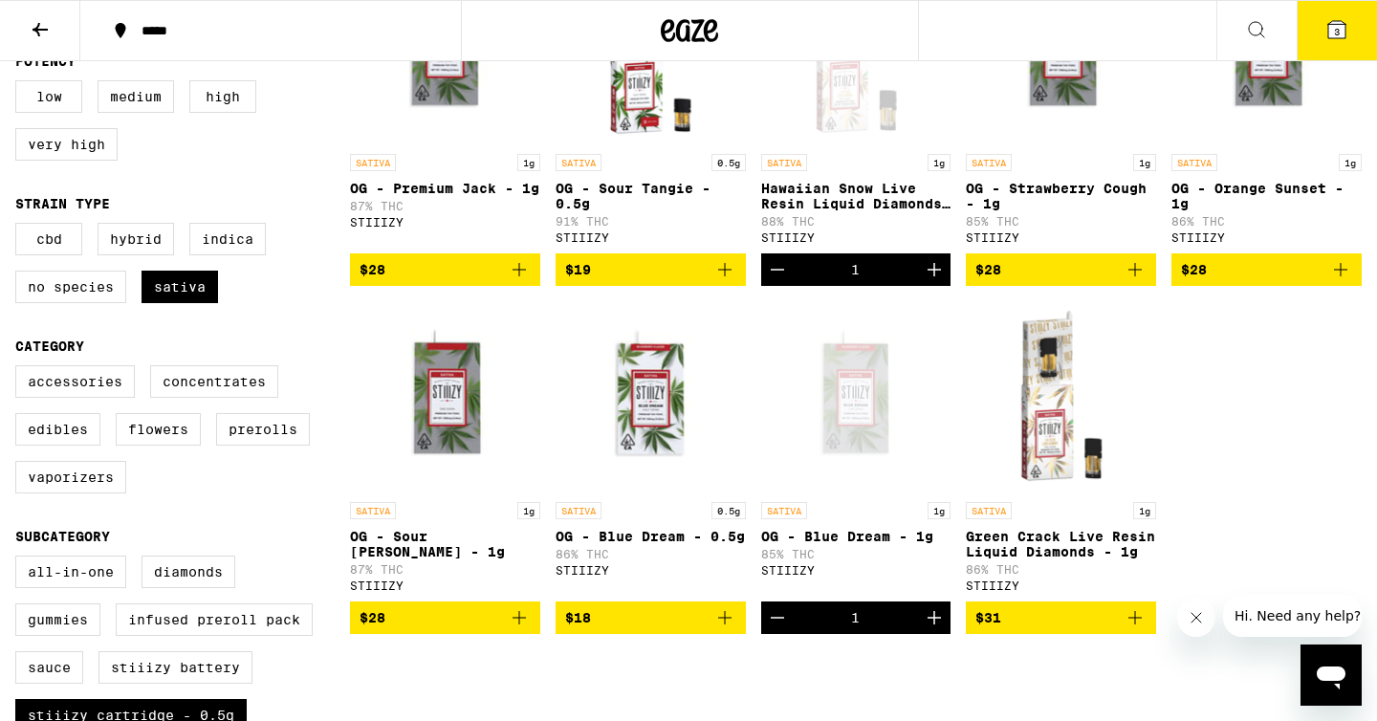
click at [1345, 20] on icon at bounding box center [1337, 29] width 23 height 23
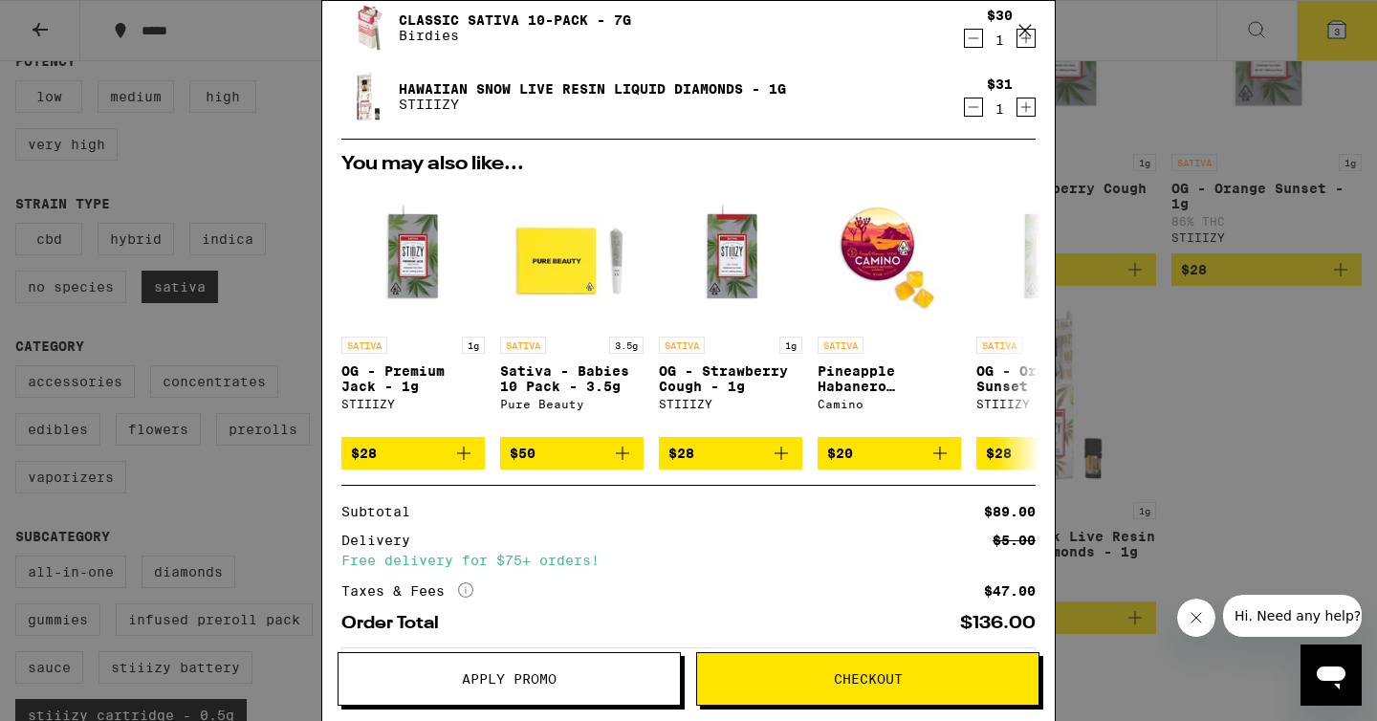
scroll to position [230, 0]
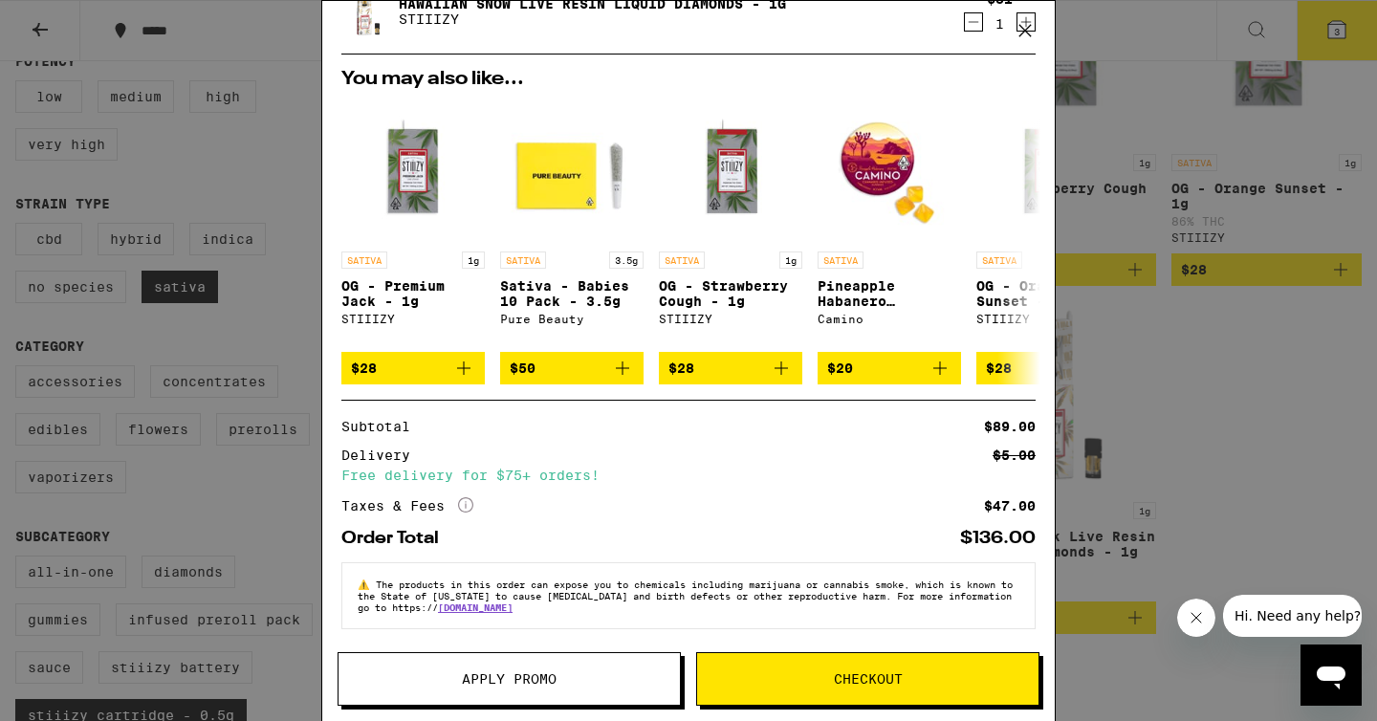
click at [468, 497] on icon "More Info" at bounding box center [465, 504] width 15 height 15
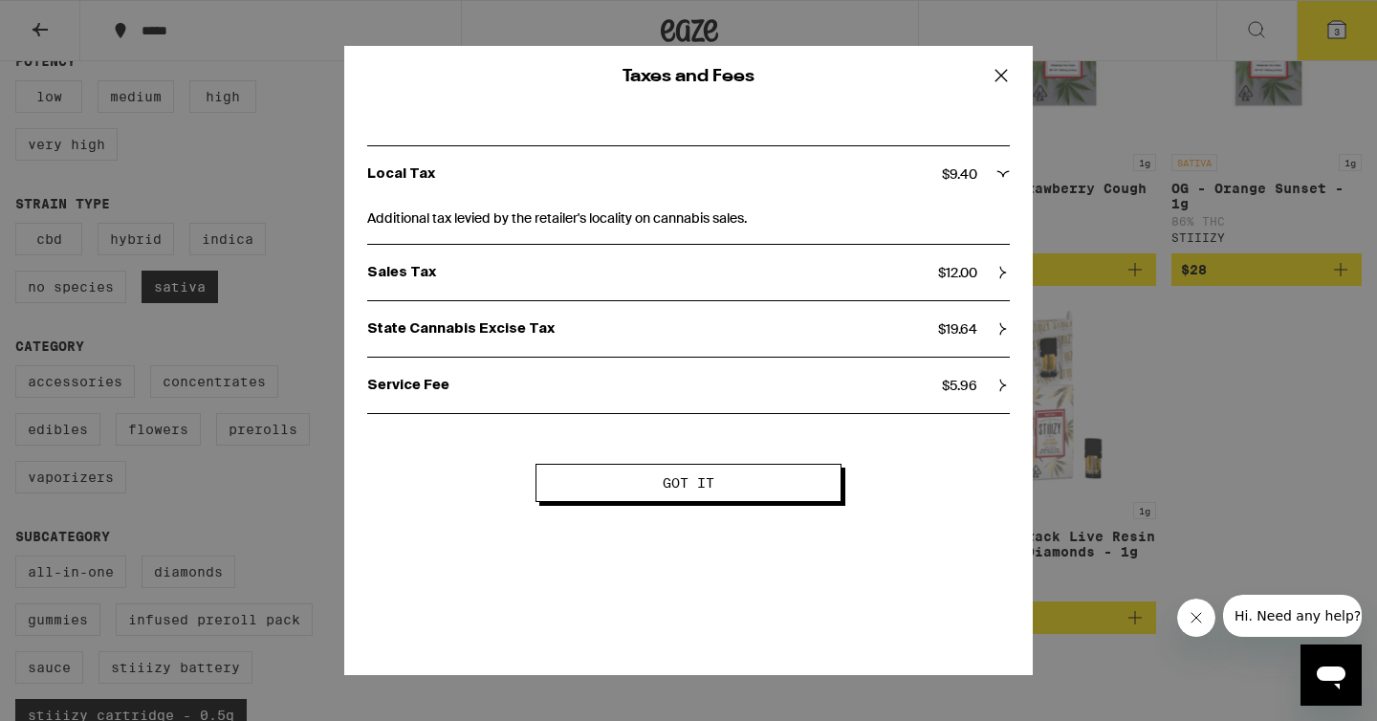
click at [653, 337] on p "State Cannabis Excise Tax" at bounding box center [652, 328] width 571 height 17
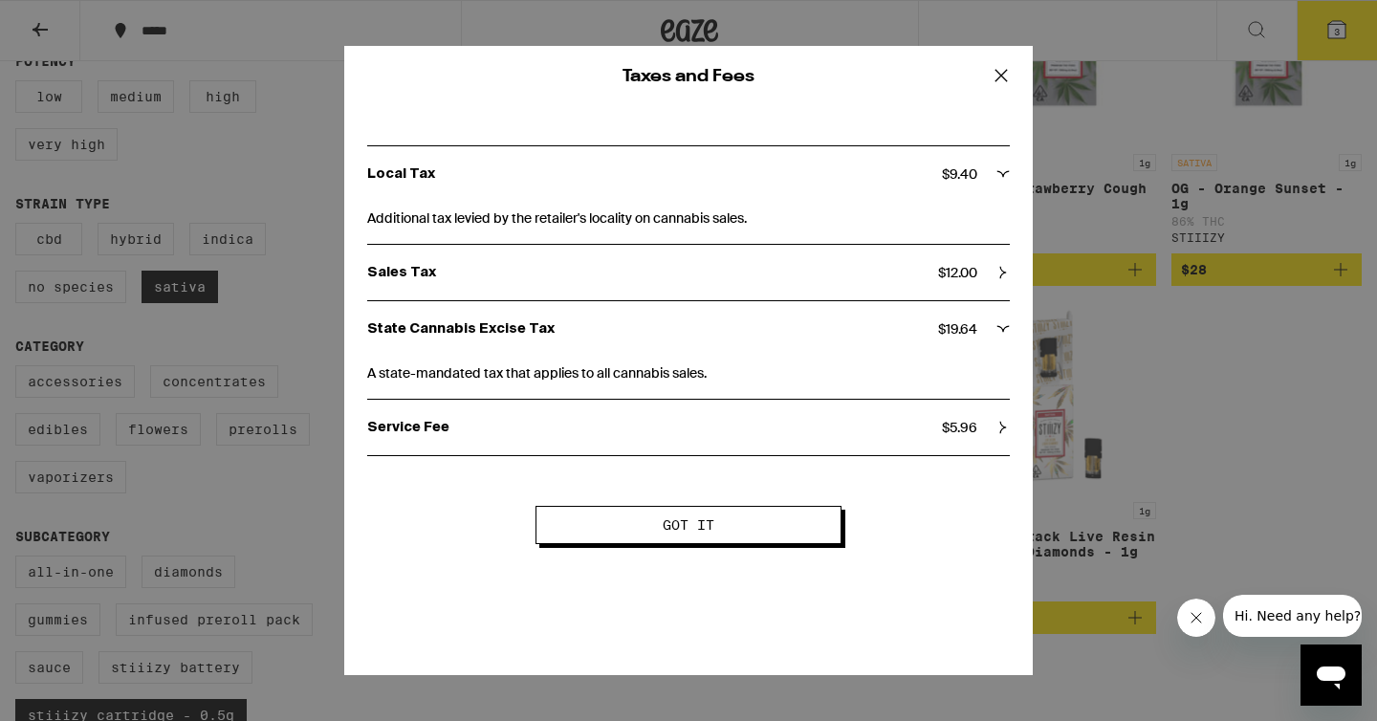
click at [1000, 77] on icon at bounding box center [1001, 75] width 11 height 11
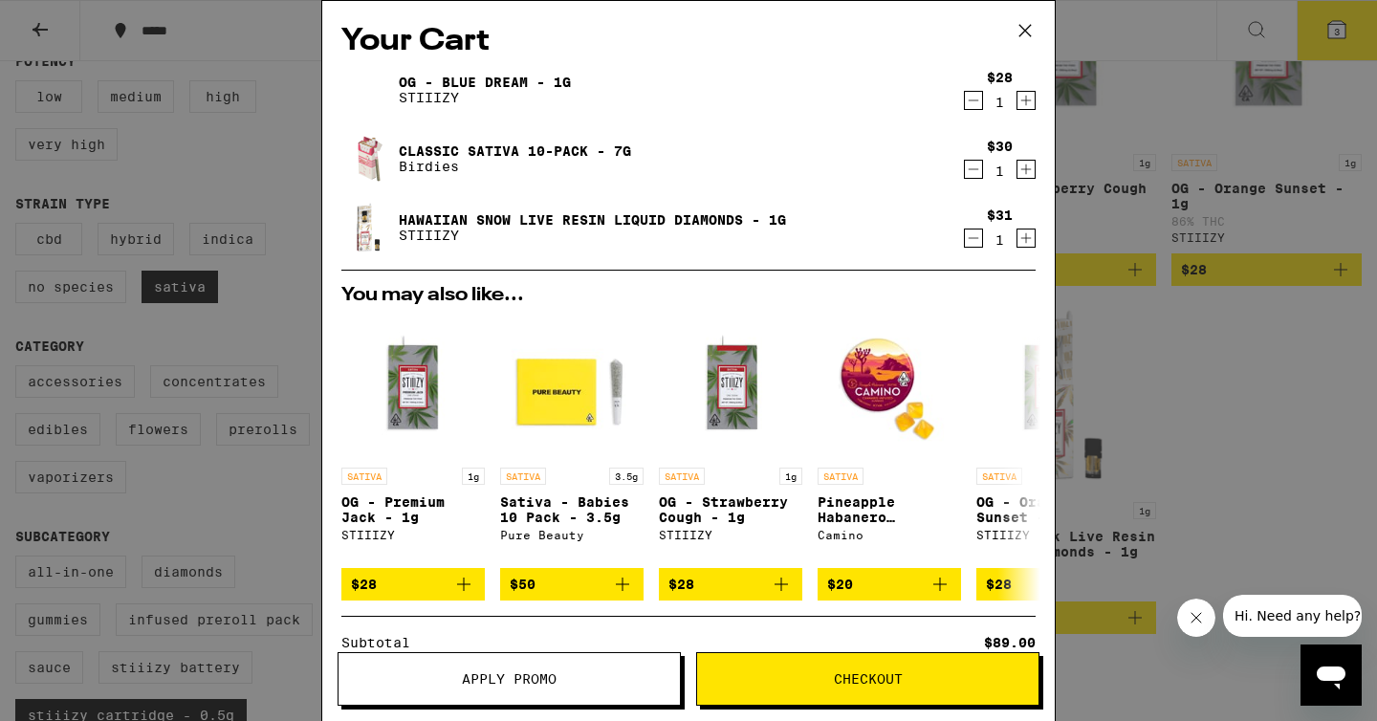
click at [1023, 33] on icon at bounding box center [1025, 30] width 11 height 11
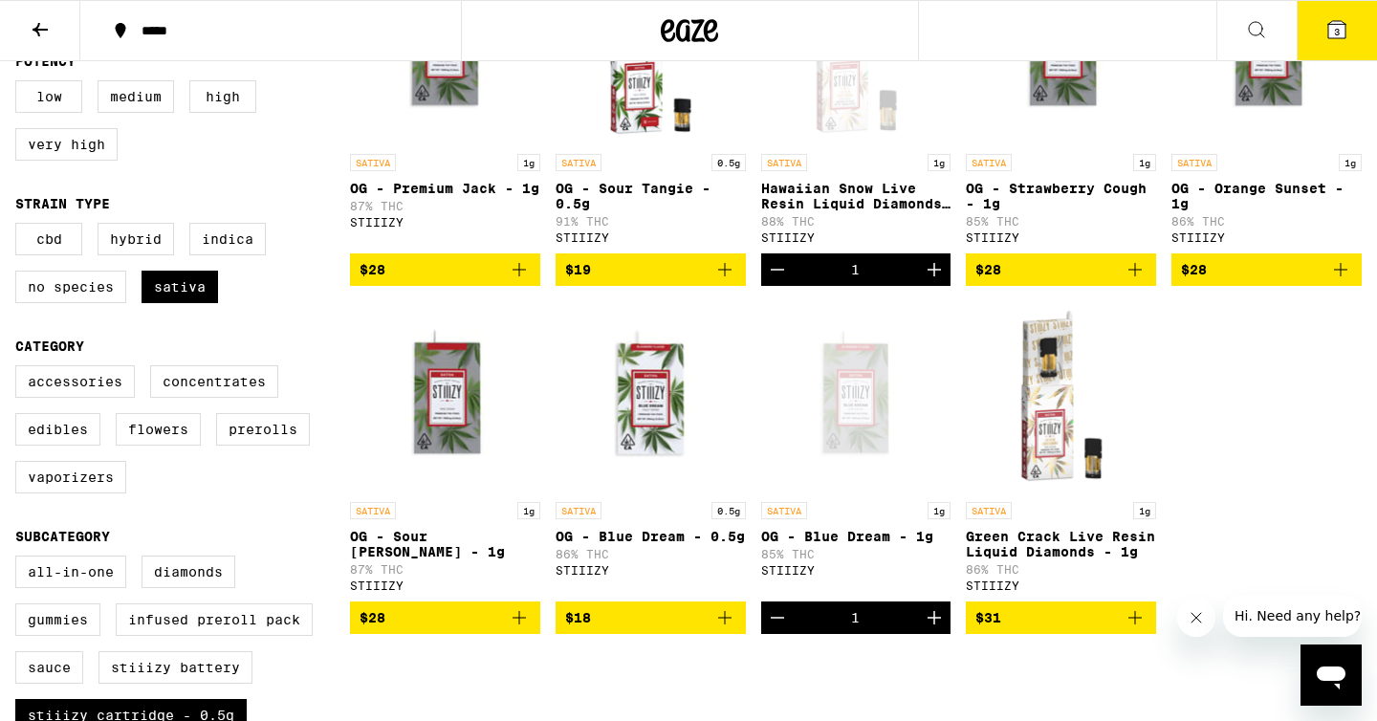
click at [1334, 25] on icon at bounding box center [1337, 29] width 17 height 17
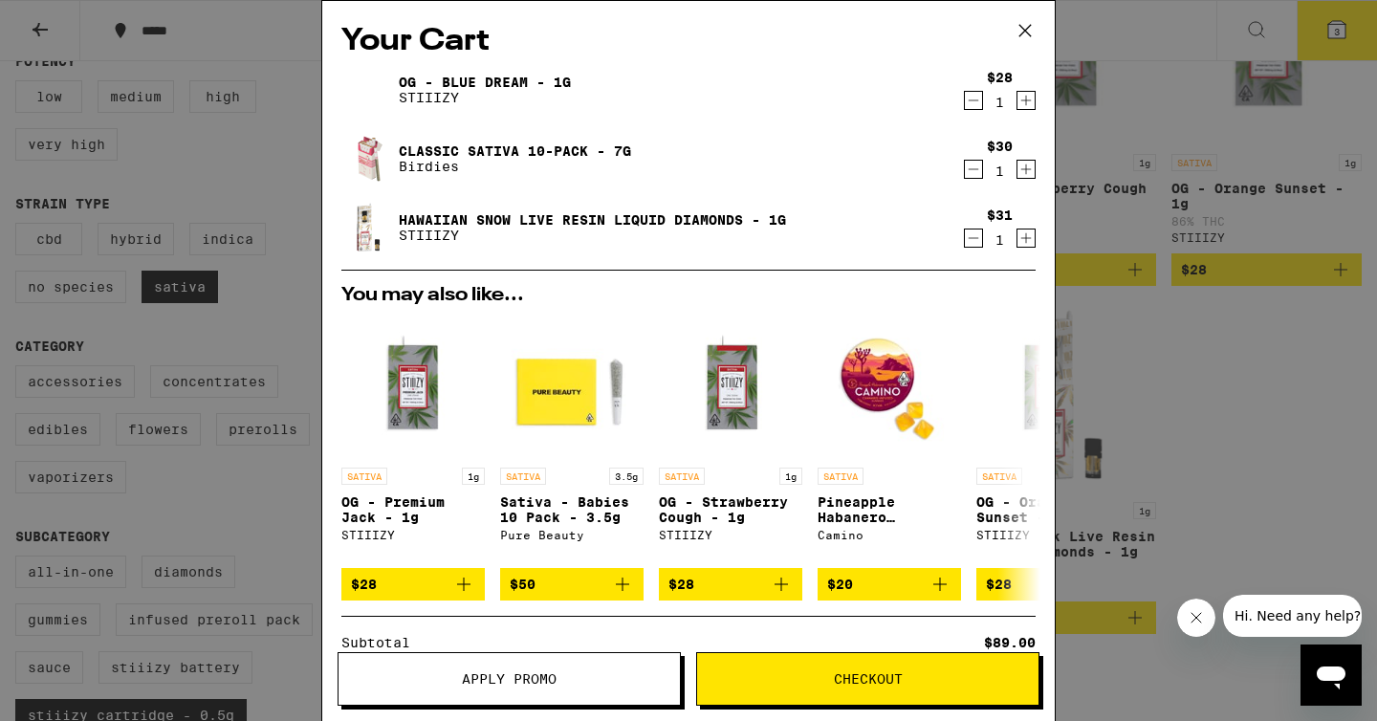
click at [973, 238] on icon "Decrement" at bounding box center [973, 238] width 17 height 23
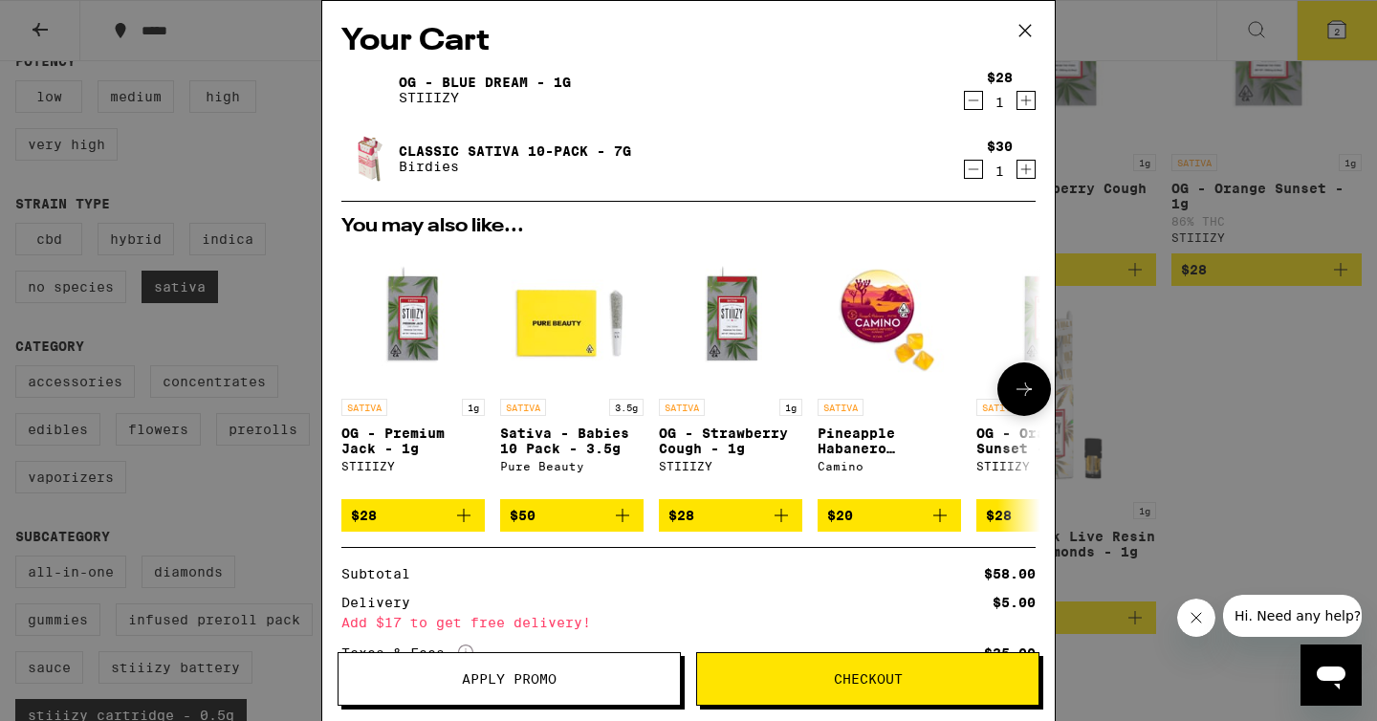
click at [784, 522] on icon "Add to bag" at bounding box center [781, 515] width 23 height 23
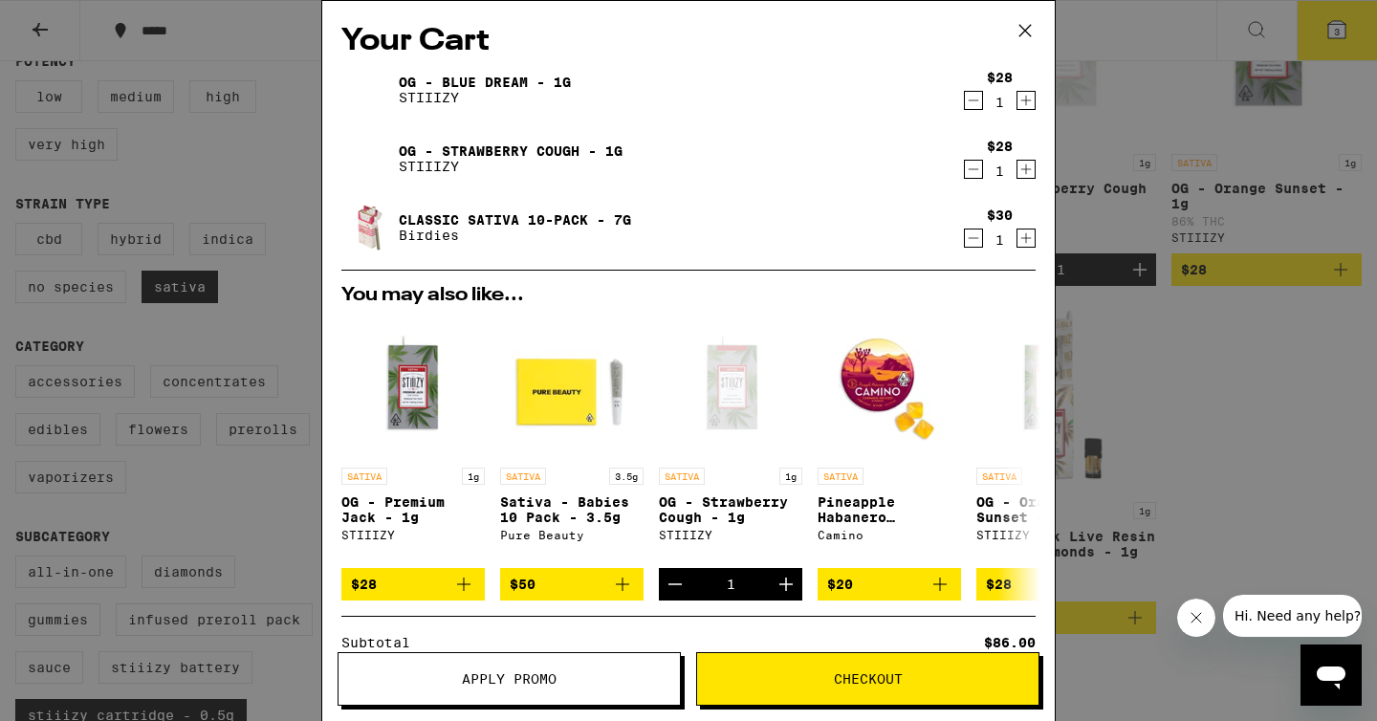
click at [503, 672] on span "Apply Promo" at bounding box center [509, 678] width 95 height 13
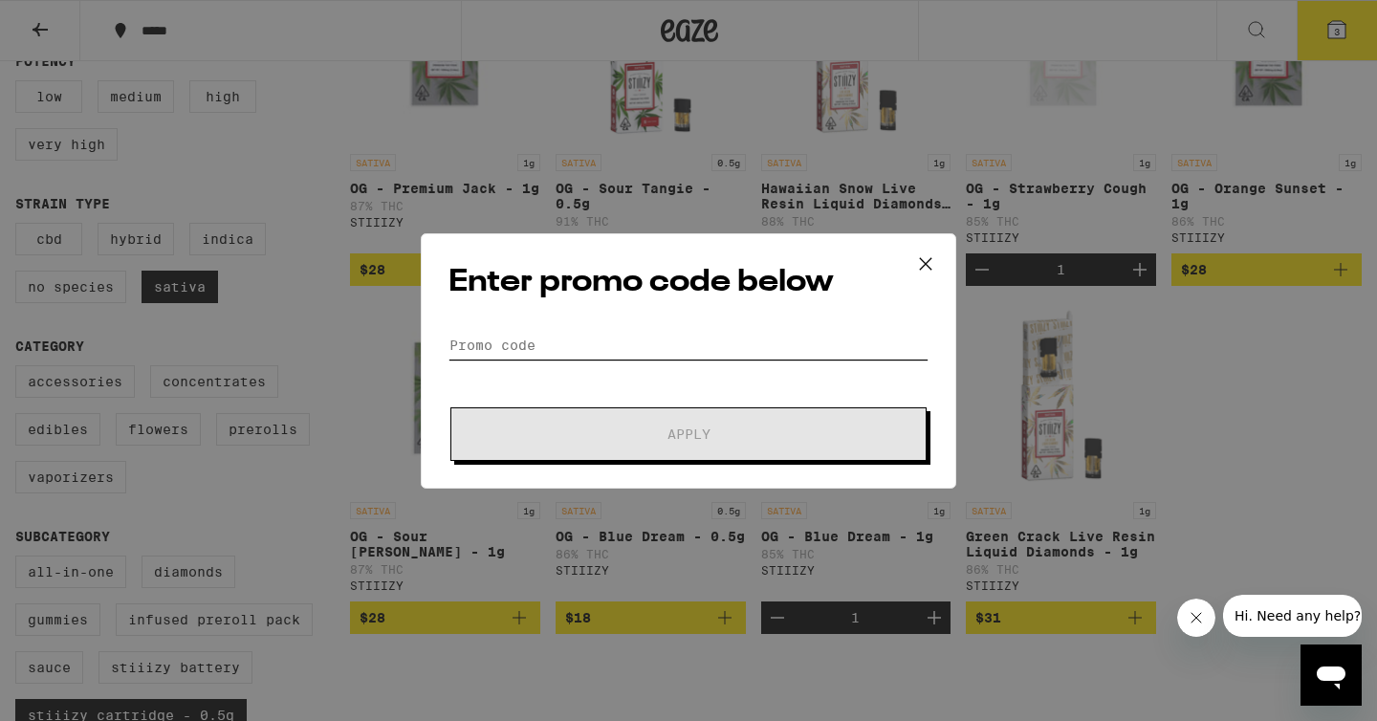
click at [629, 339] on input "Promo Code" at bounding box center [689, 345] width 480 height 29
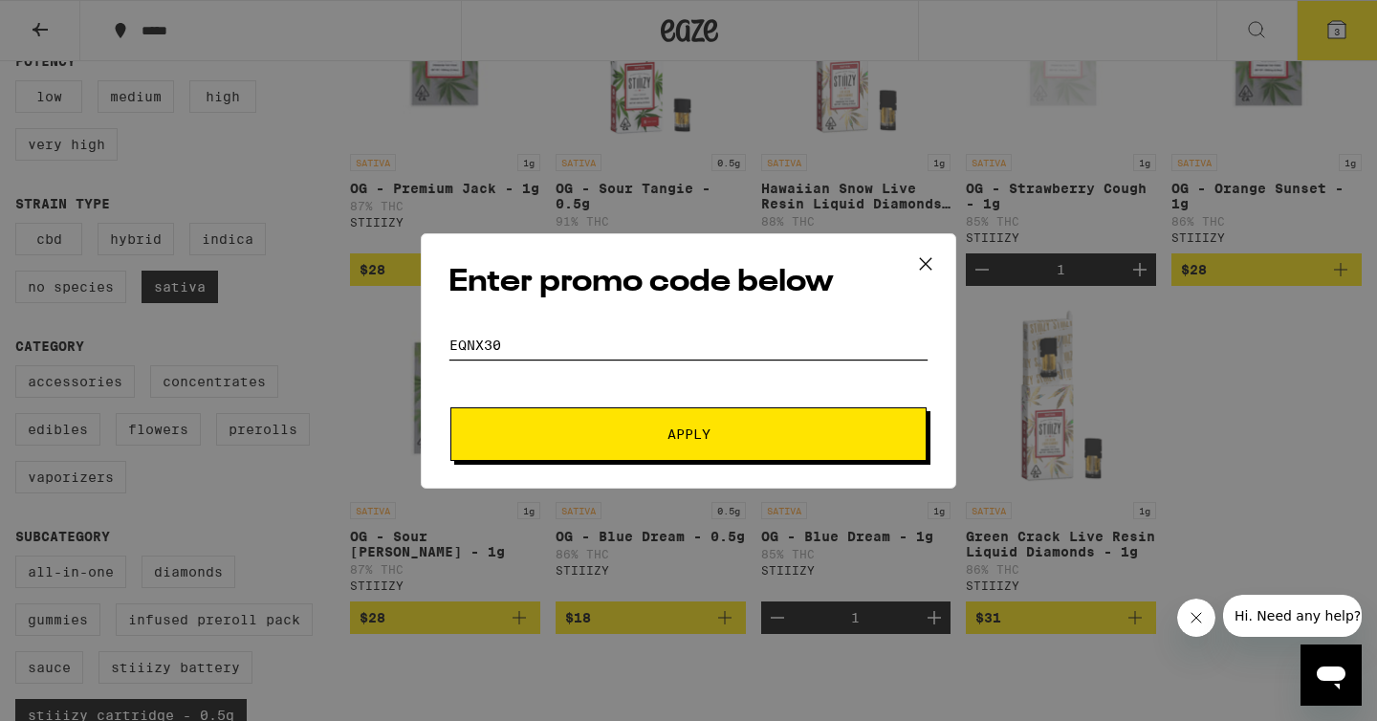
type input "EQNX30"
click at [645, 435] on span "Apply" at bounding box center [689, 434] width 344 height 13
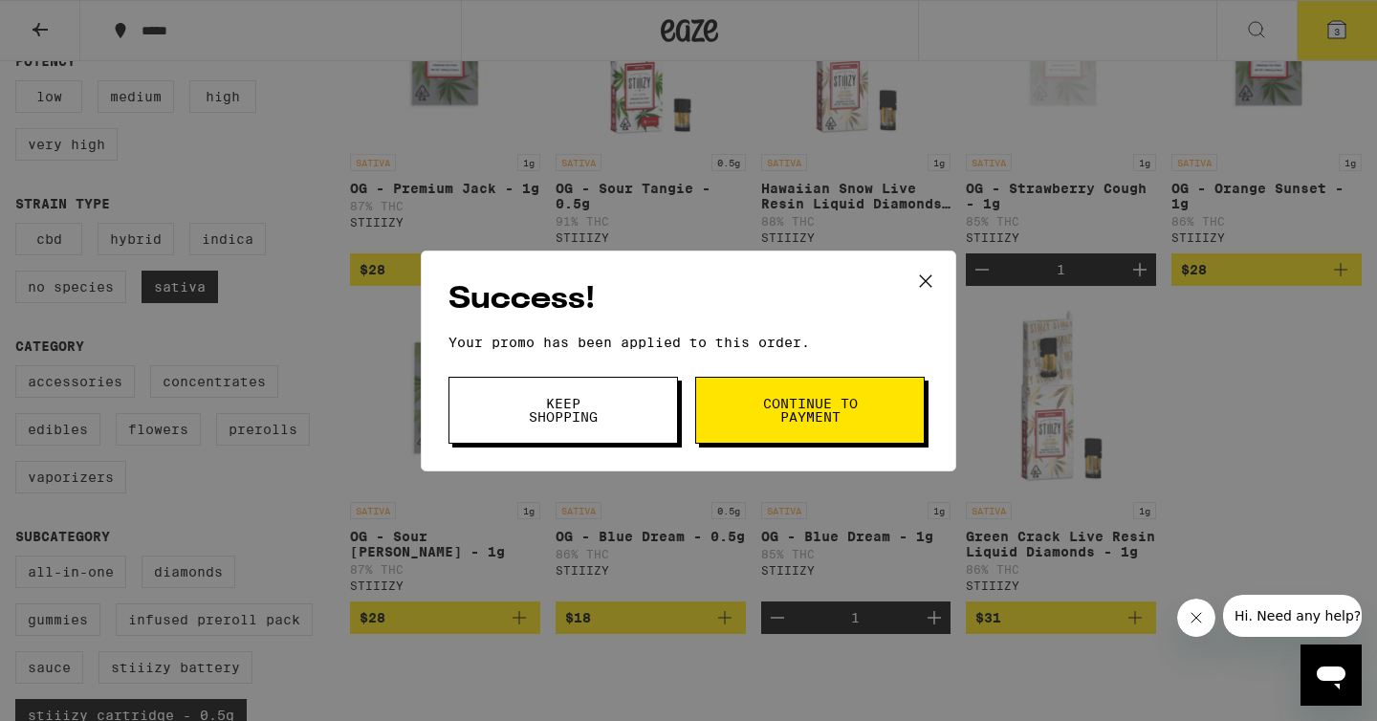
click at [645, 435] on button "Keep Shopping" at bounding box center [564, 410] width 230 height 67
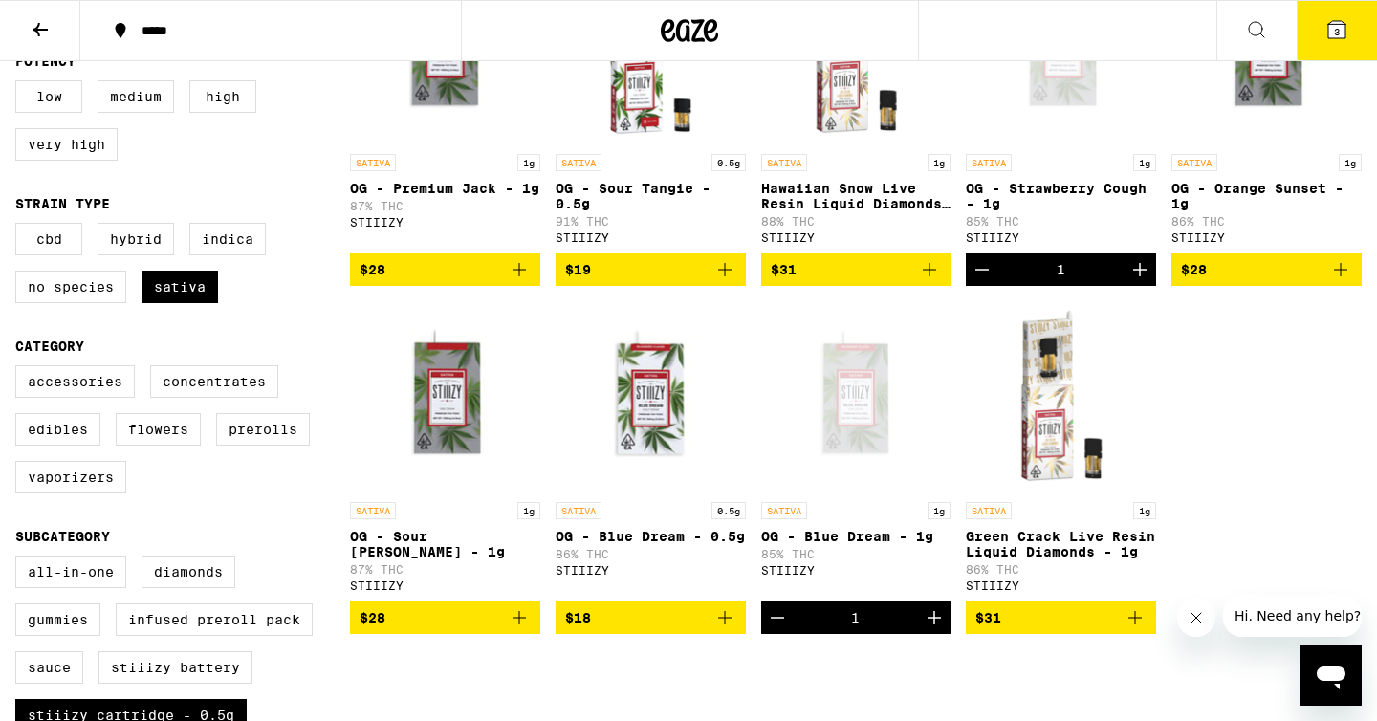
click at [1331, 15] on button "3" at bounding box center [1337, 30] width 80 height 59
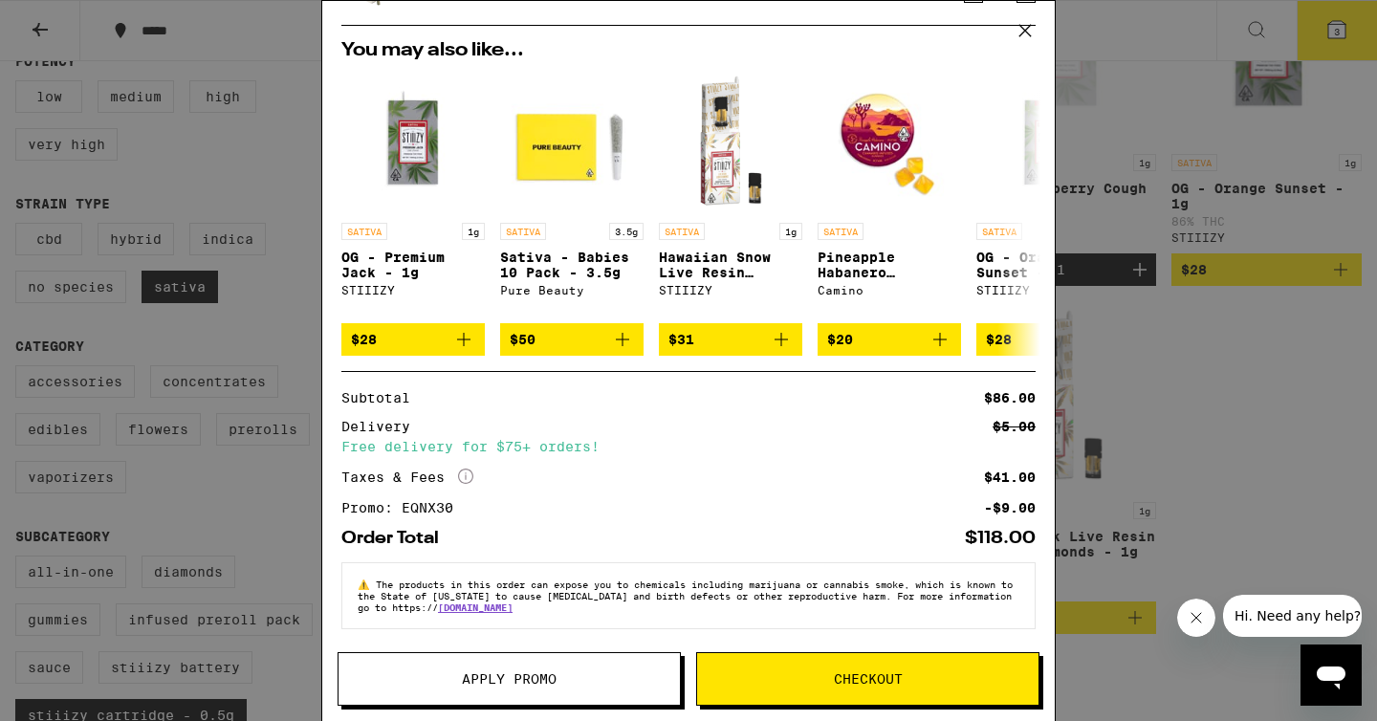
scroll to position [258, 0]
click at [834, 674] on span "Checkout" at bounding box center [868, 678] width 69 height 13
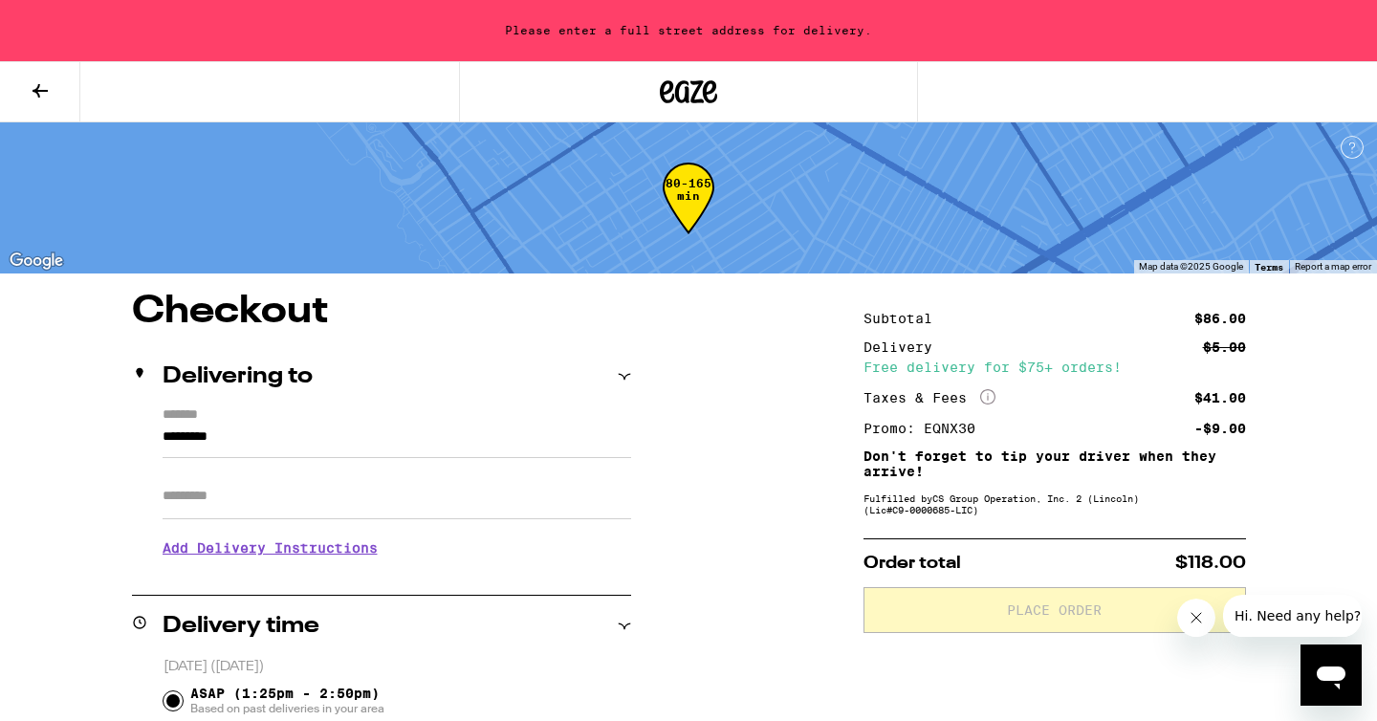
click at [384, 457] on input "*********" at bounding box center [397, 442] width 469 height 33
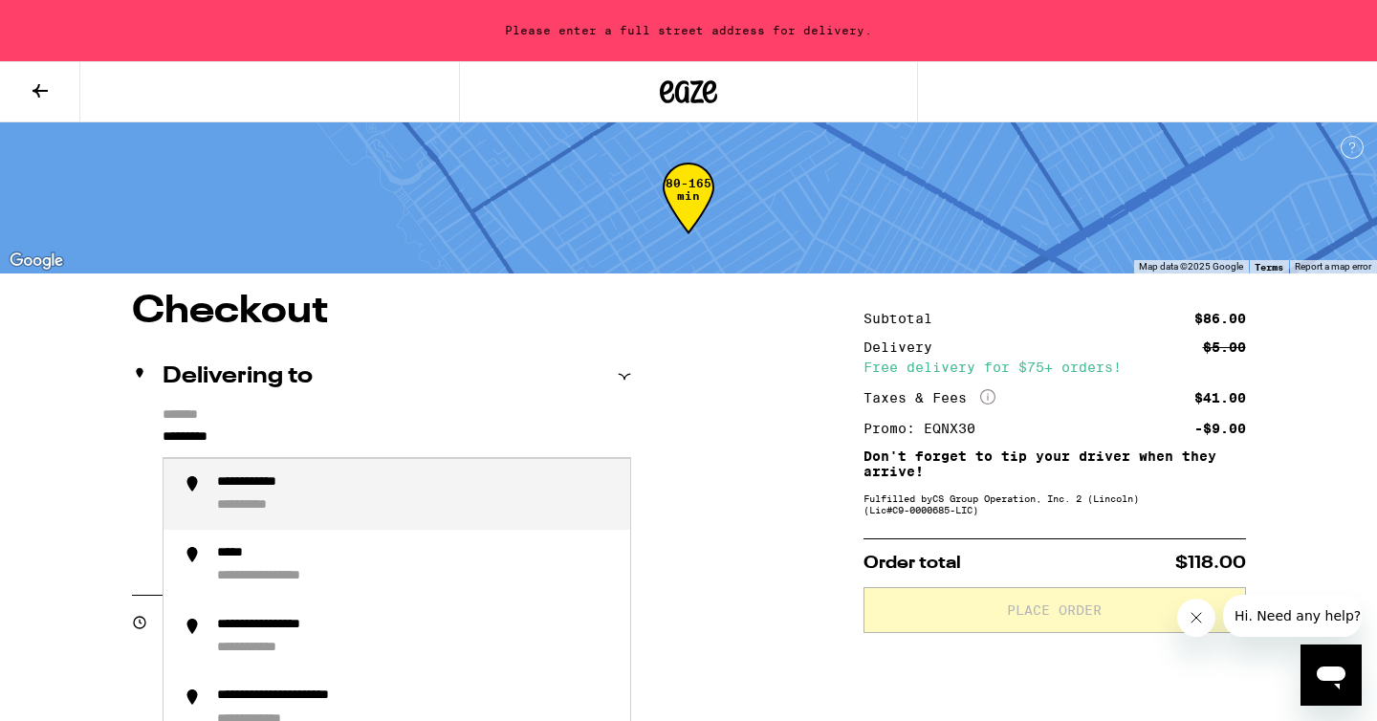
drag, startPoint x: 345, startPoint y: 425, endPoint x: 201, endPoint y: 423, distance: 144.4
click at [201, 423] on form "**********" at bounding box center [397, 432] width 469 height 51
click at [208, 433] on input "*********" at bounding box center [397, 442] width 469 height 33
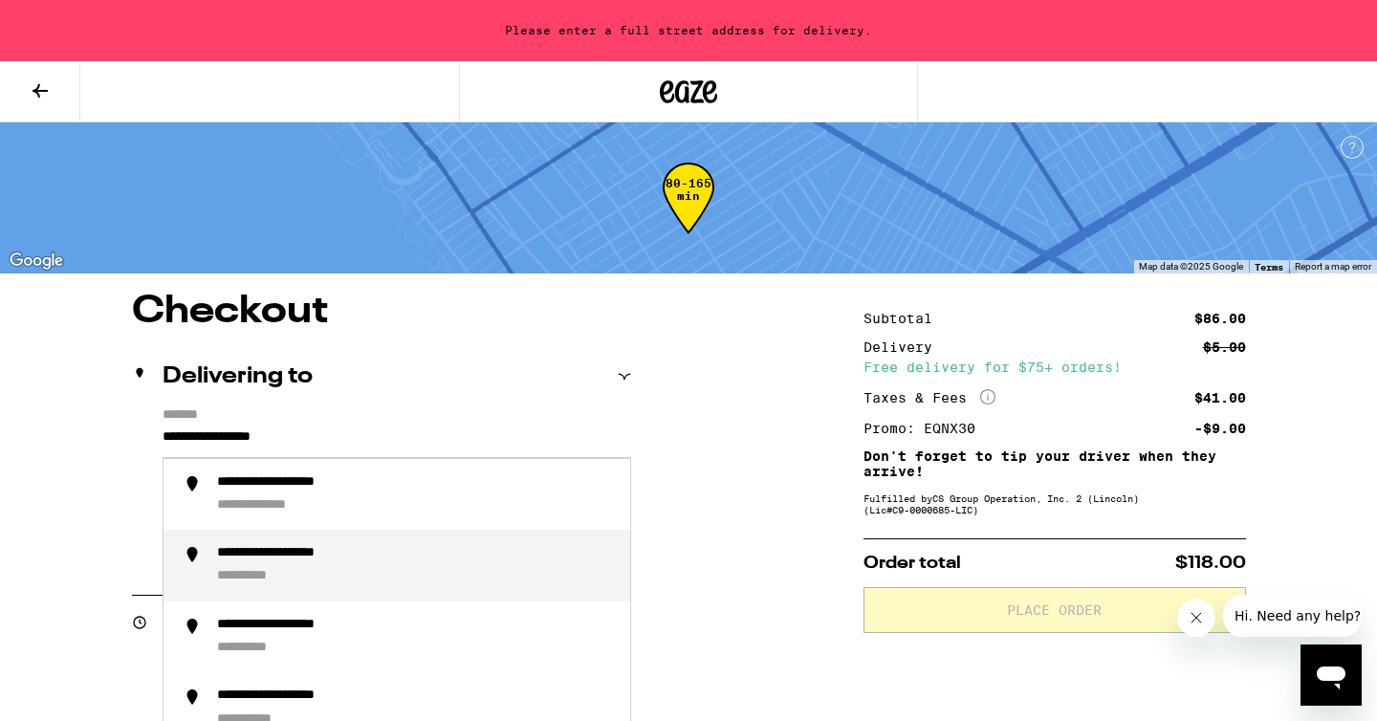
click at [258, 556] on div "**********" at bounding box center [303, 554] width 173 height 18
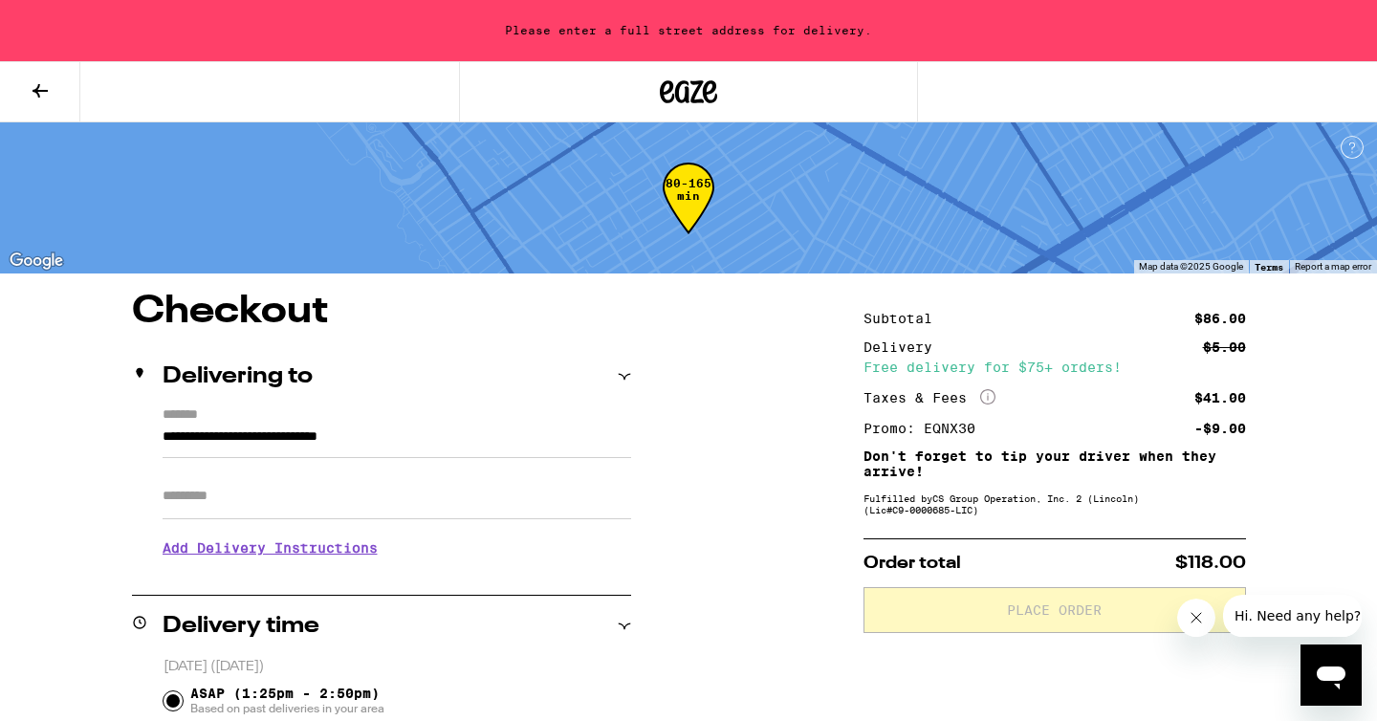
type input "**********"
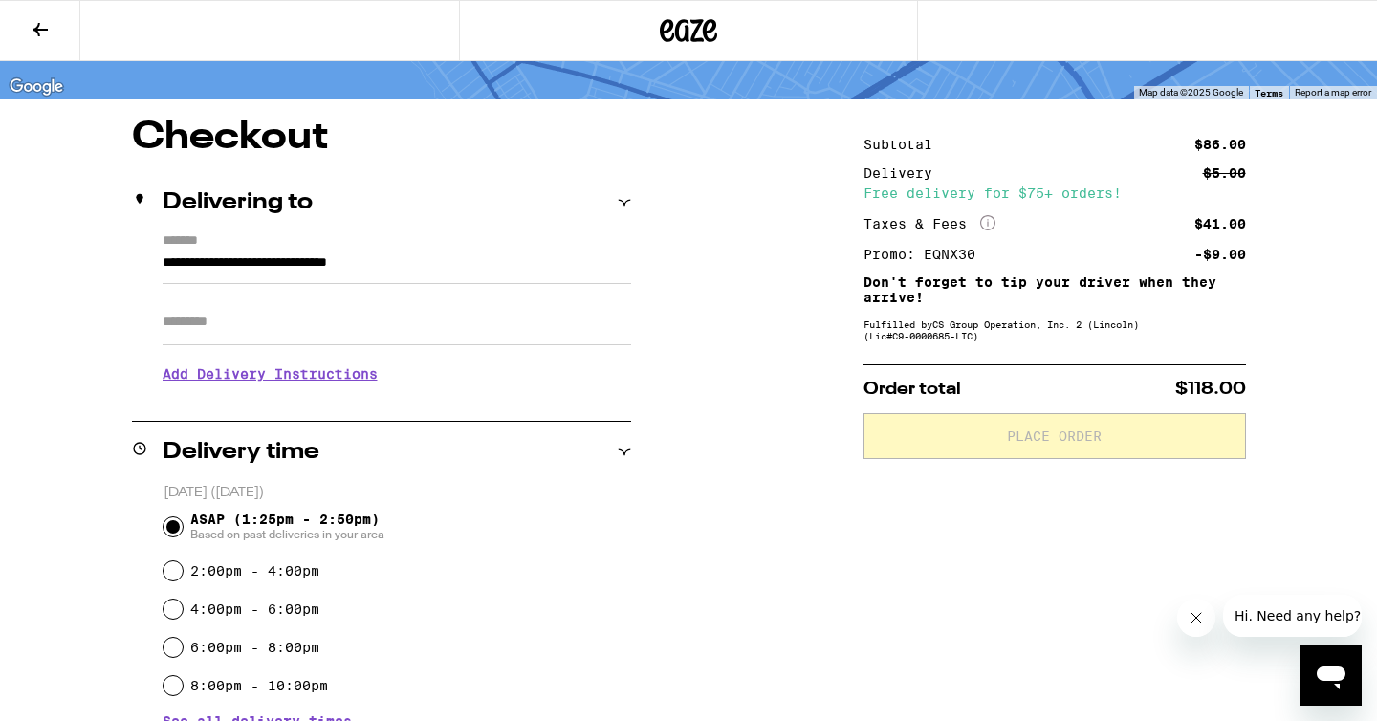
scroll to position [203, 0]
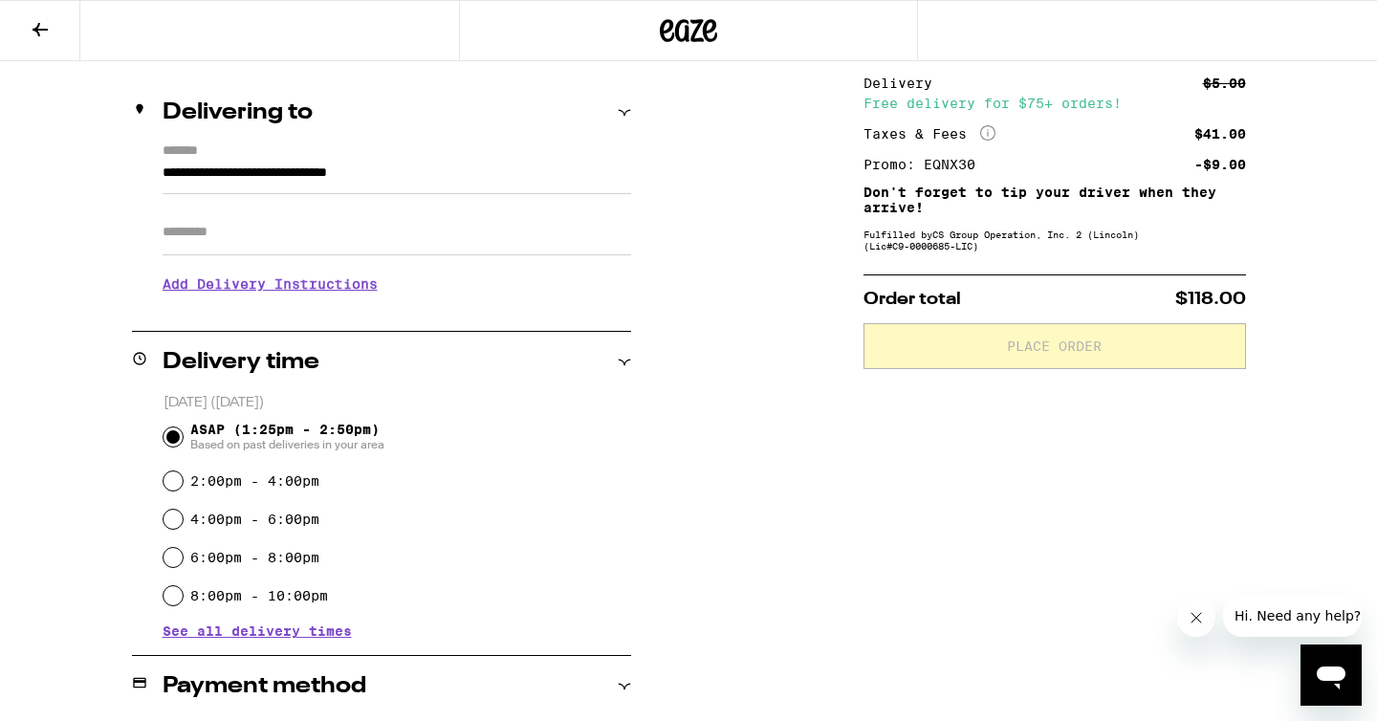
click at [340, 294] on h3 "Add Delivery Instructions" at bounding box center [397, 284] width 469 height 44
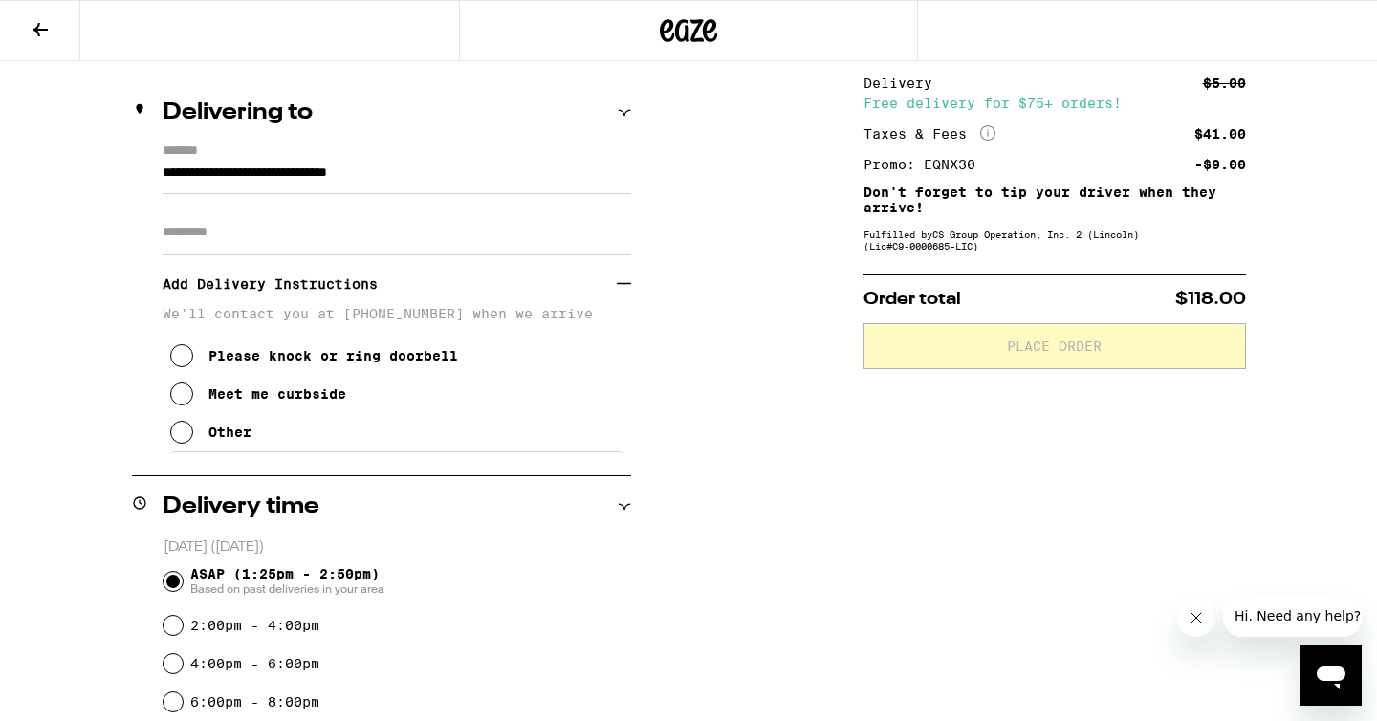
click at [181, 442] on icon at bounding box center [181, 432] width 23 height 23
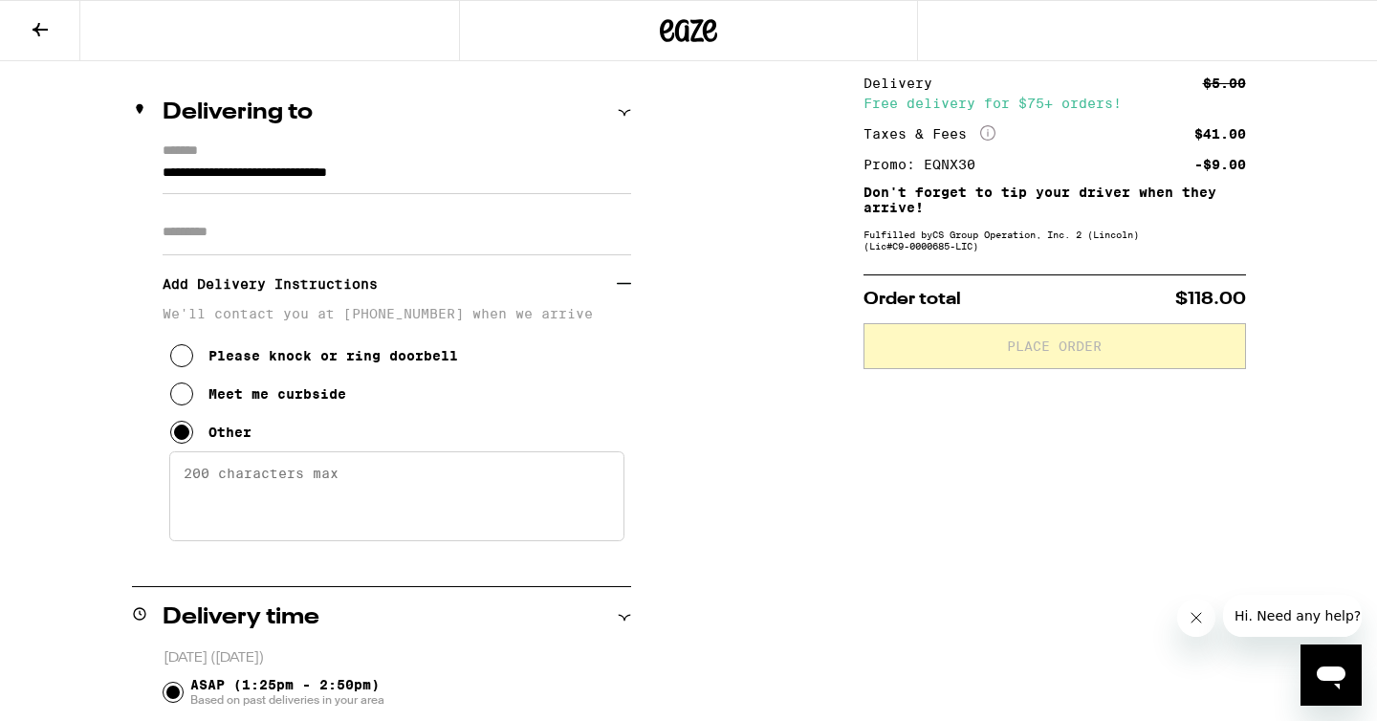
click at [193, 483] on textarea "Enter any other delivery instructions you want driver to know" at bounding box center [396, 496] width 455 height 90
drag, startPoint x: 434, startPoint y: 500, endPoint x: 33, endPoint y: 447, distance: 405.3
click at [33, 447] on div "**********" at bounding box center [688, 716] width 1377 height 1375
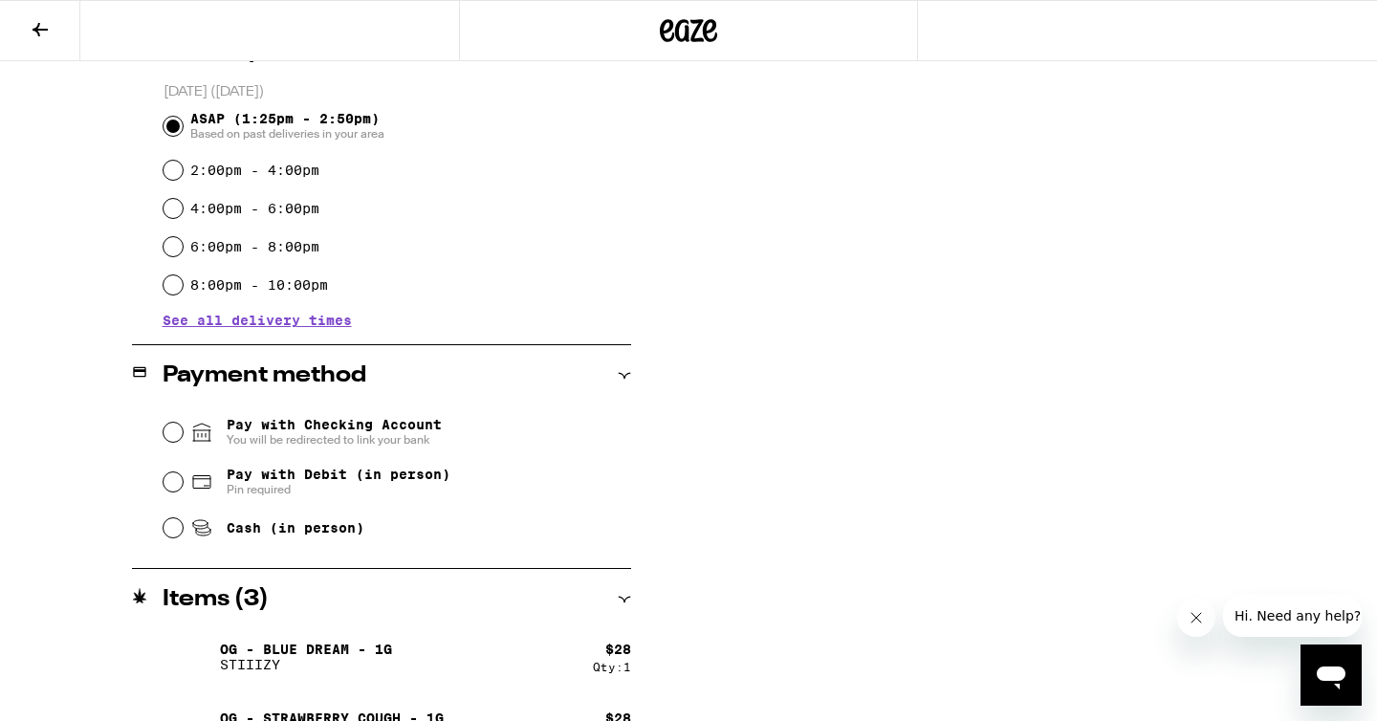
scroll to position [886, 0]
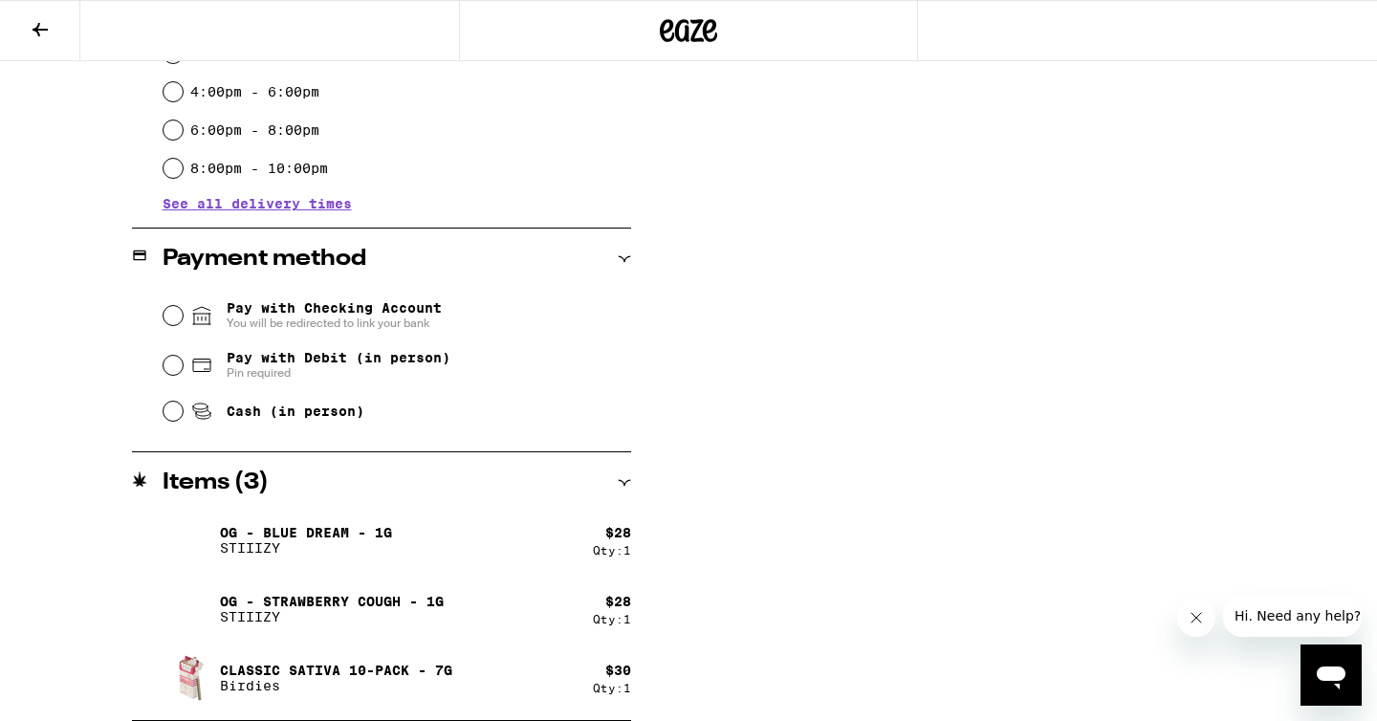
type textarea "Gate code 8181 (single fam residence)"
click at [169, 414] on input "Cash (in person)" at bounding box center [173, 411] width 19 height 19
radio input "true"
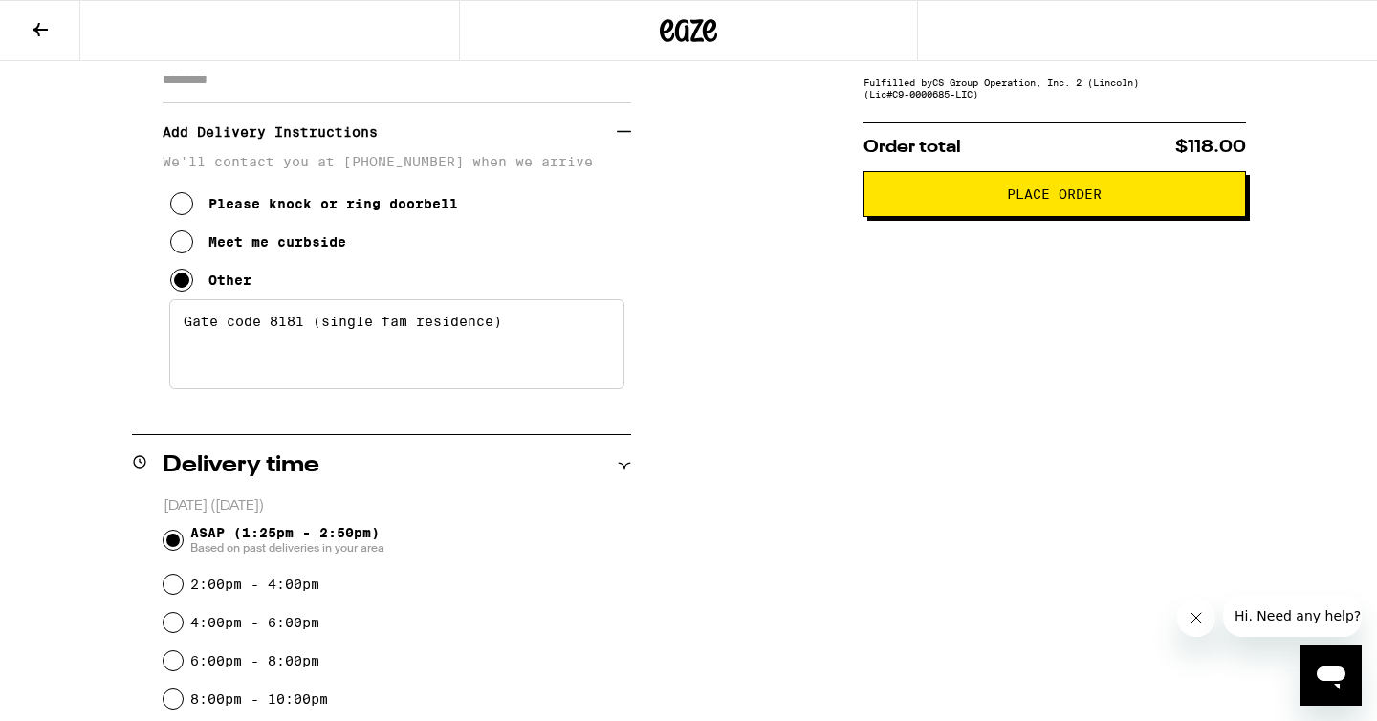
scroll to position [353, 0]
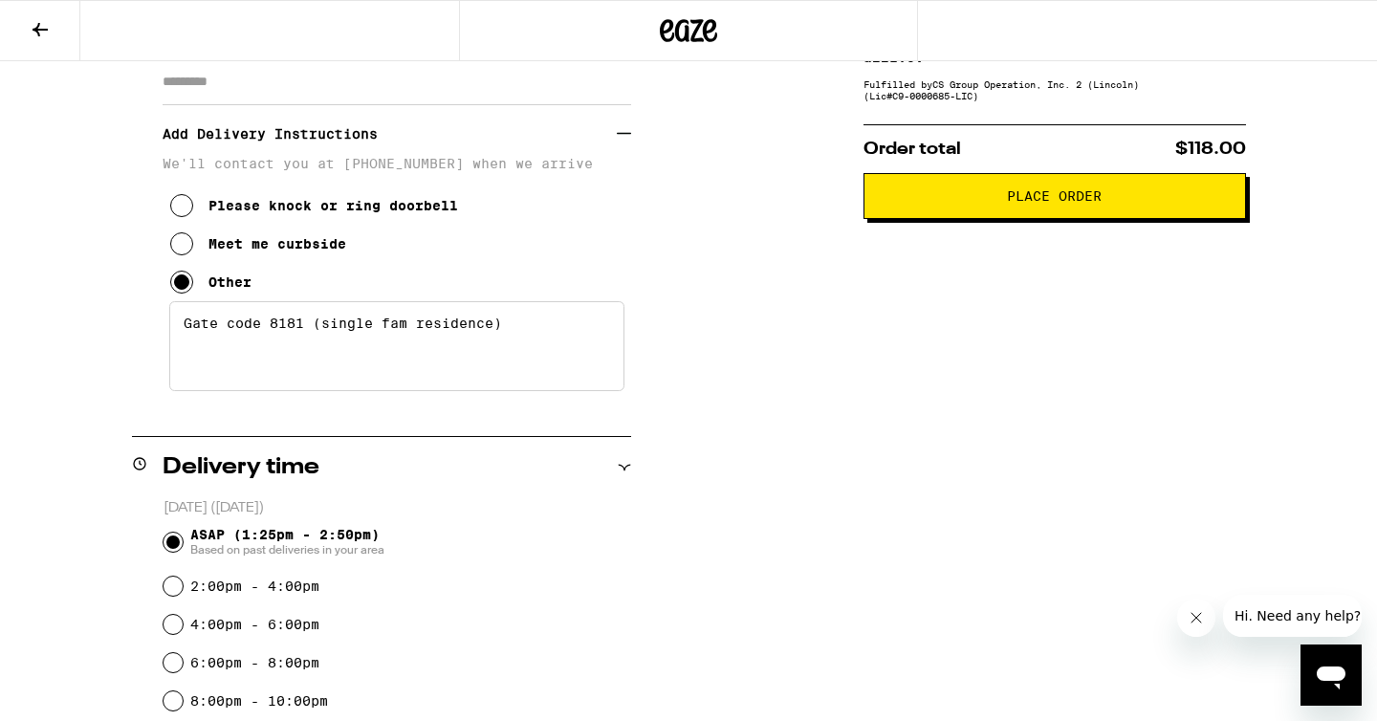
click at [930, 182] on button "Place Order" at bounding box center [1055, 196] width 383 height 46
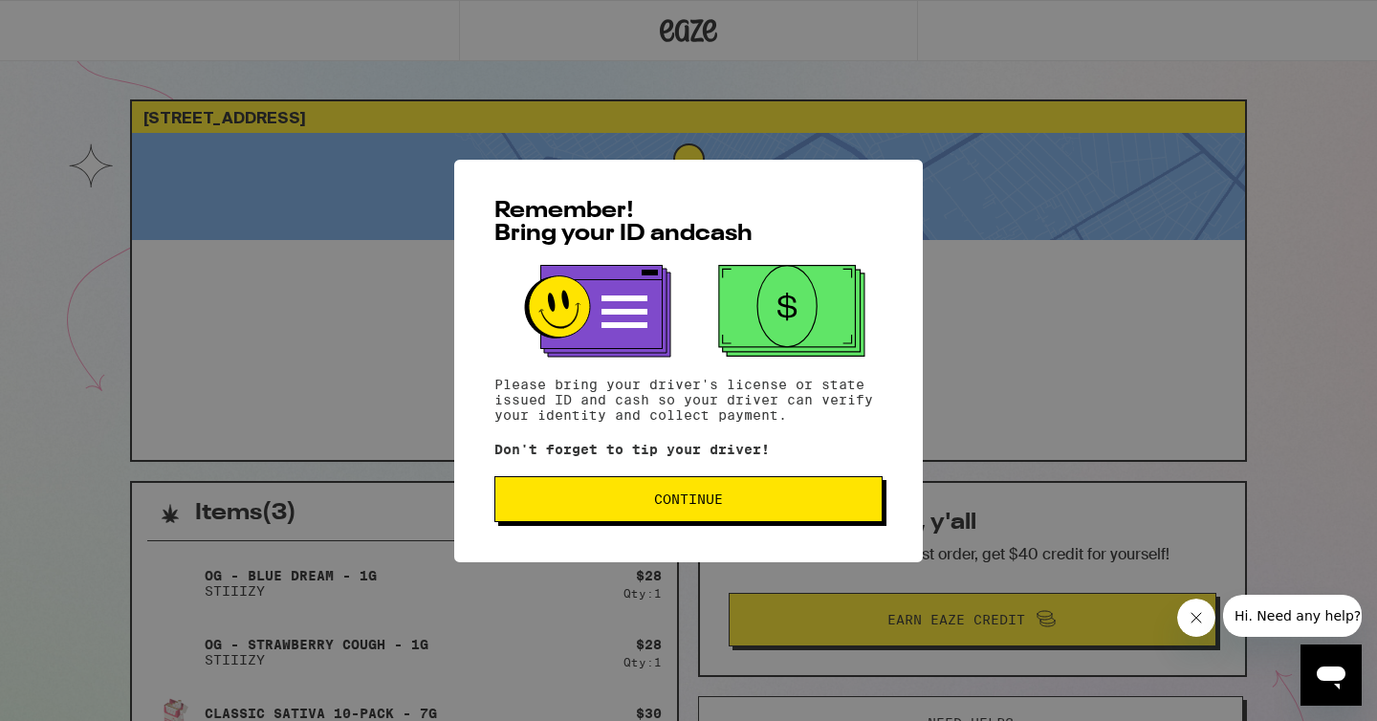
click at [667, 506] on span "Continue" at bounding box center [688, 499] width 69 height 13
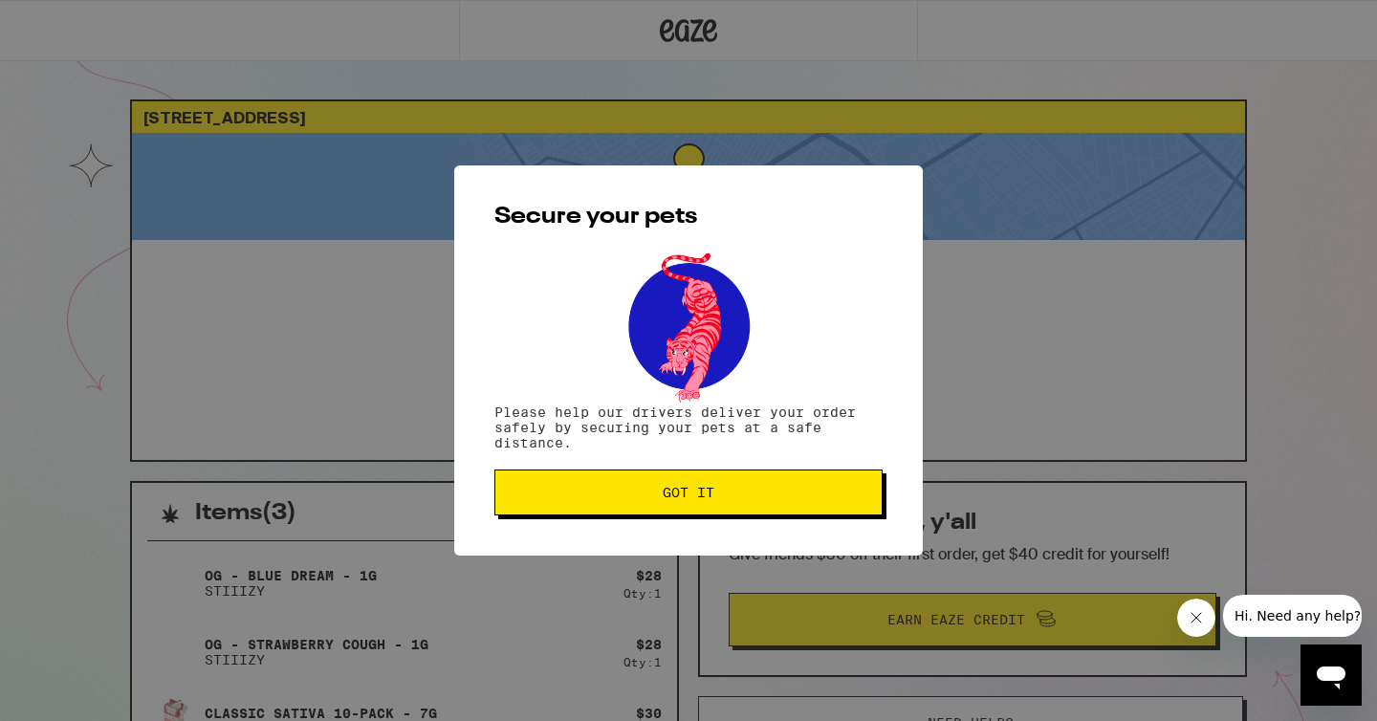
click at [698, 489] on span "Got it" at bounding box center [689, 492] width 52 height 13
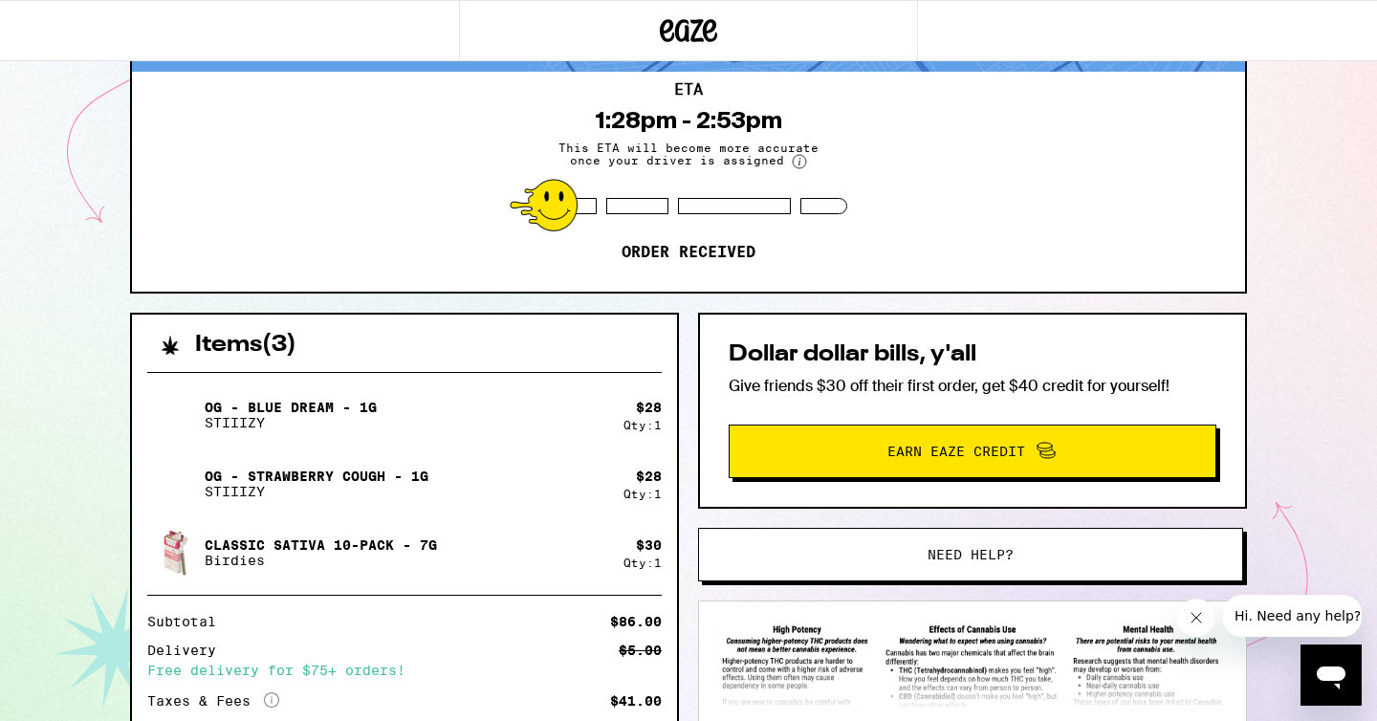
scroll to position [337, 0]
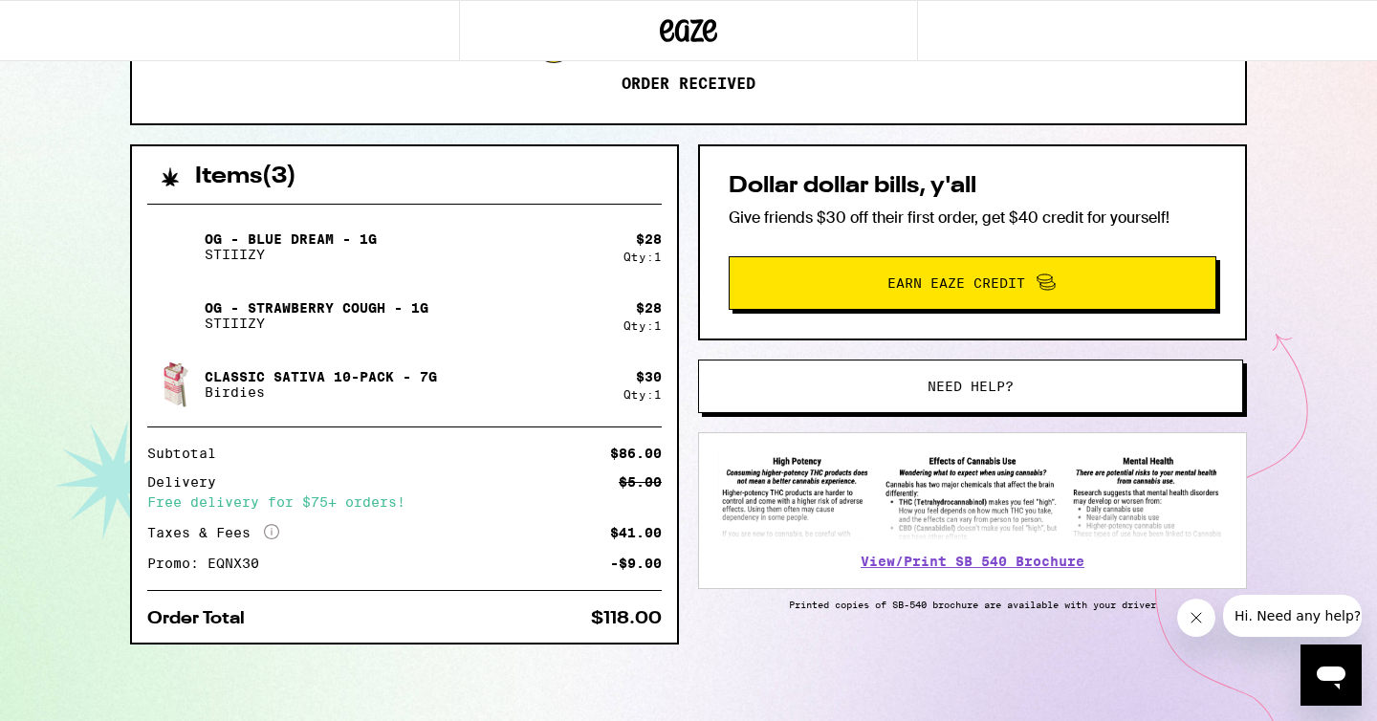
click at [698, 489] on div "View/Print SB 540 Brochure" at bounding box center [972, 510] width 549 height 157
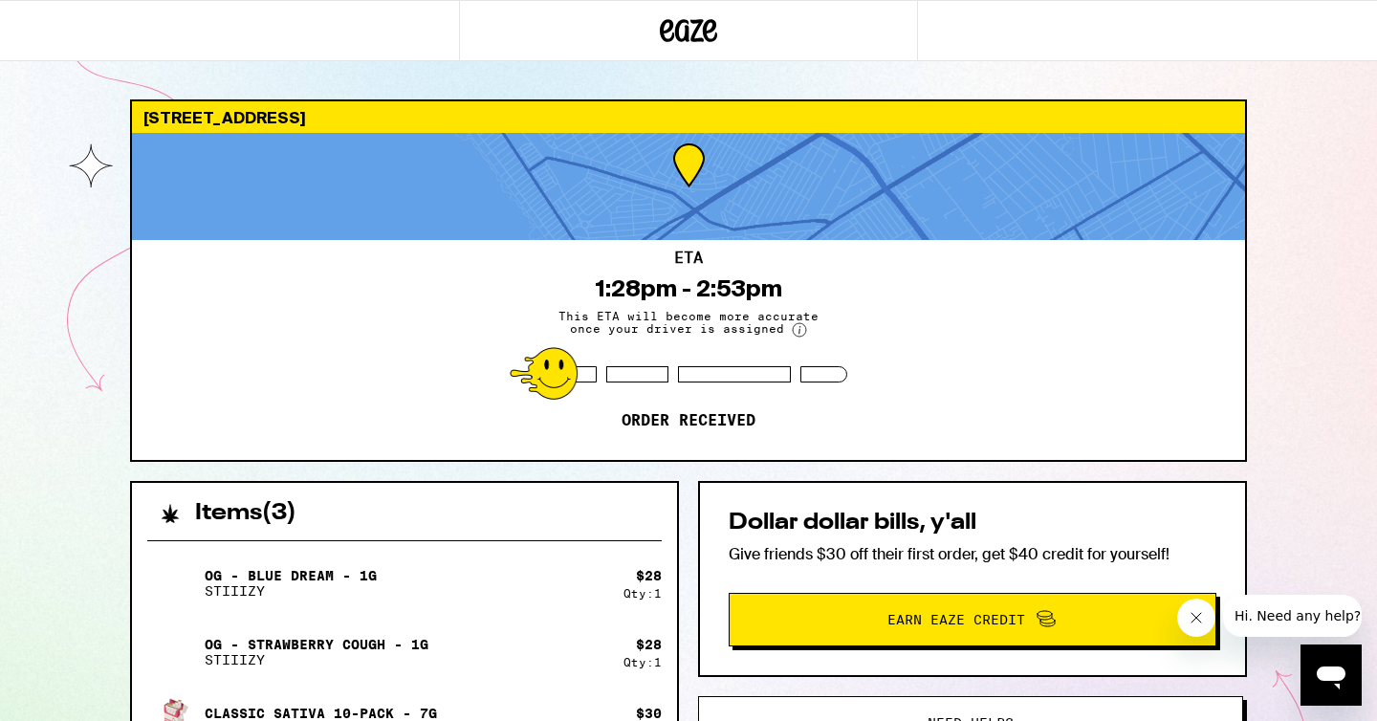
click at [686, 30] on icon at bounding box center [689, 30] width 29 height 23
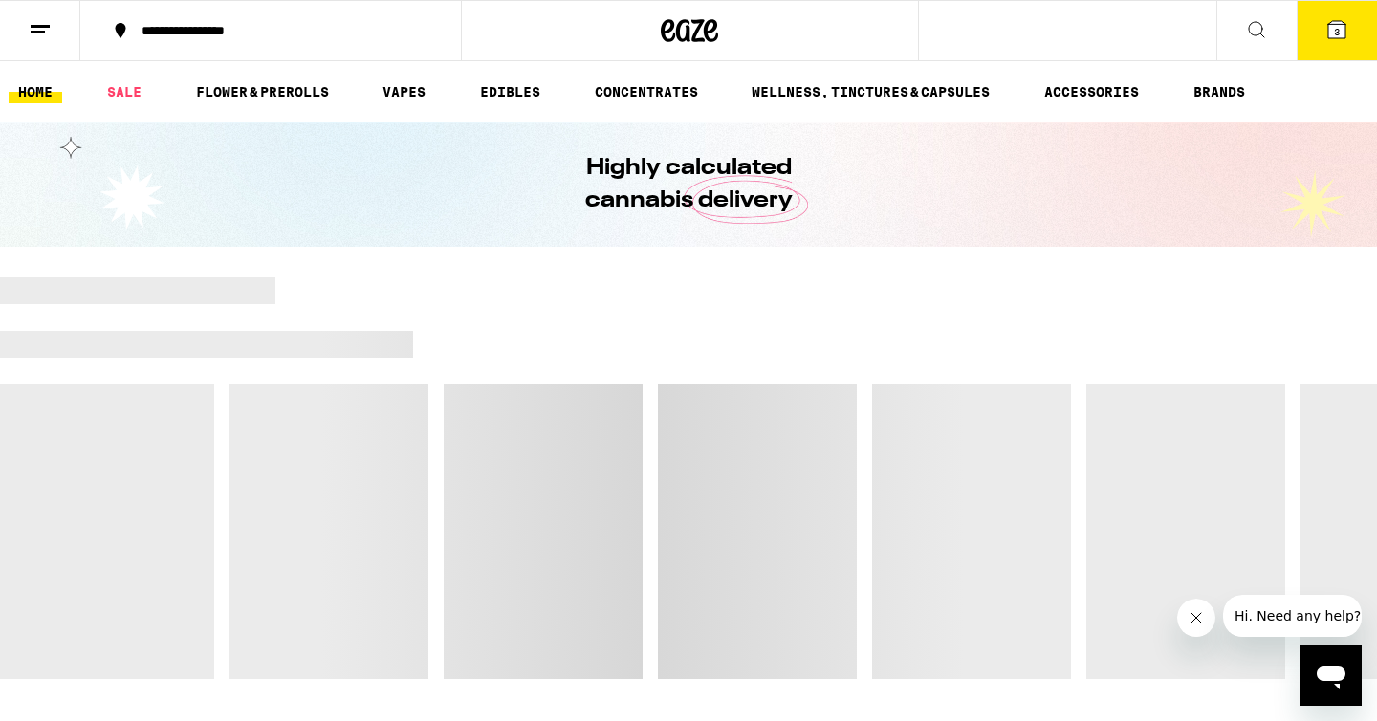
click at [1359, 27] on button "3" at bounding box center [1337, 30] width 80 height 59
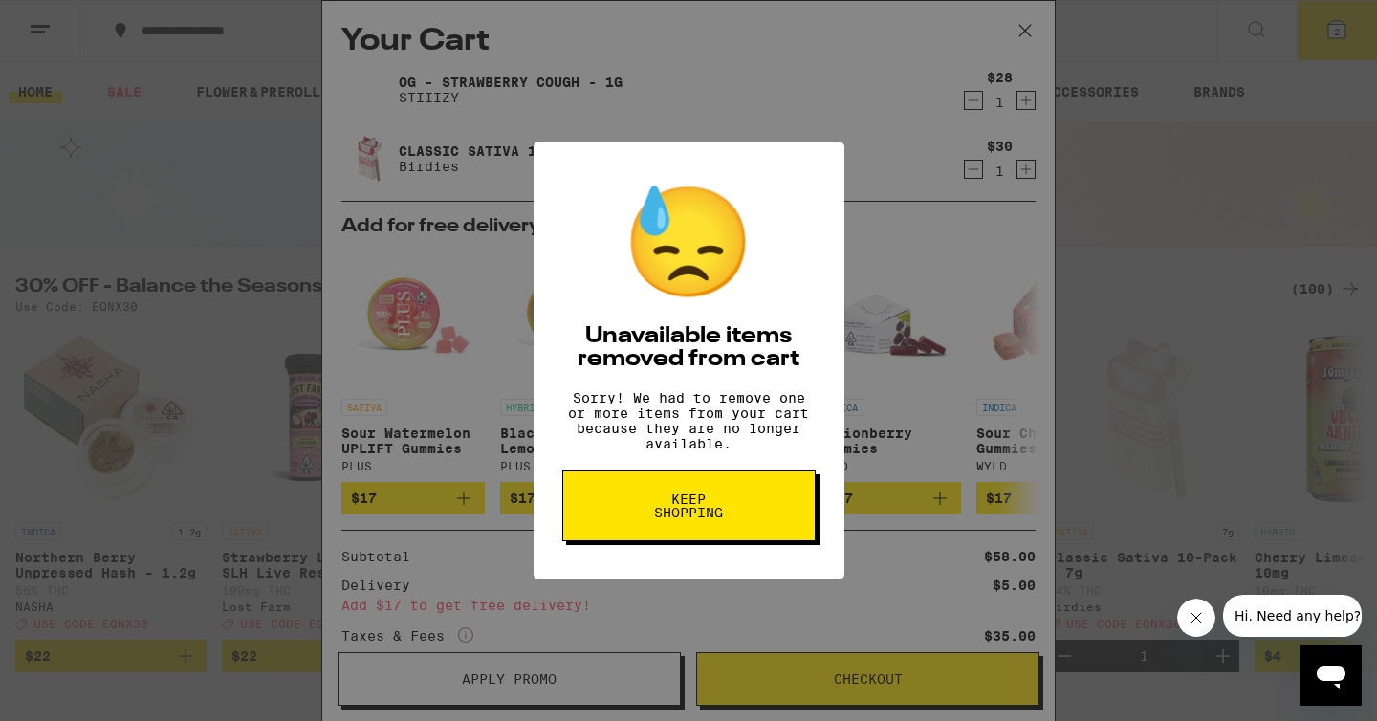
click at [674, 503] on span "Keep Shopping" at bounding box center [689, 506] width 99 height 27
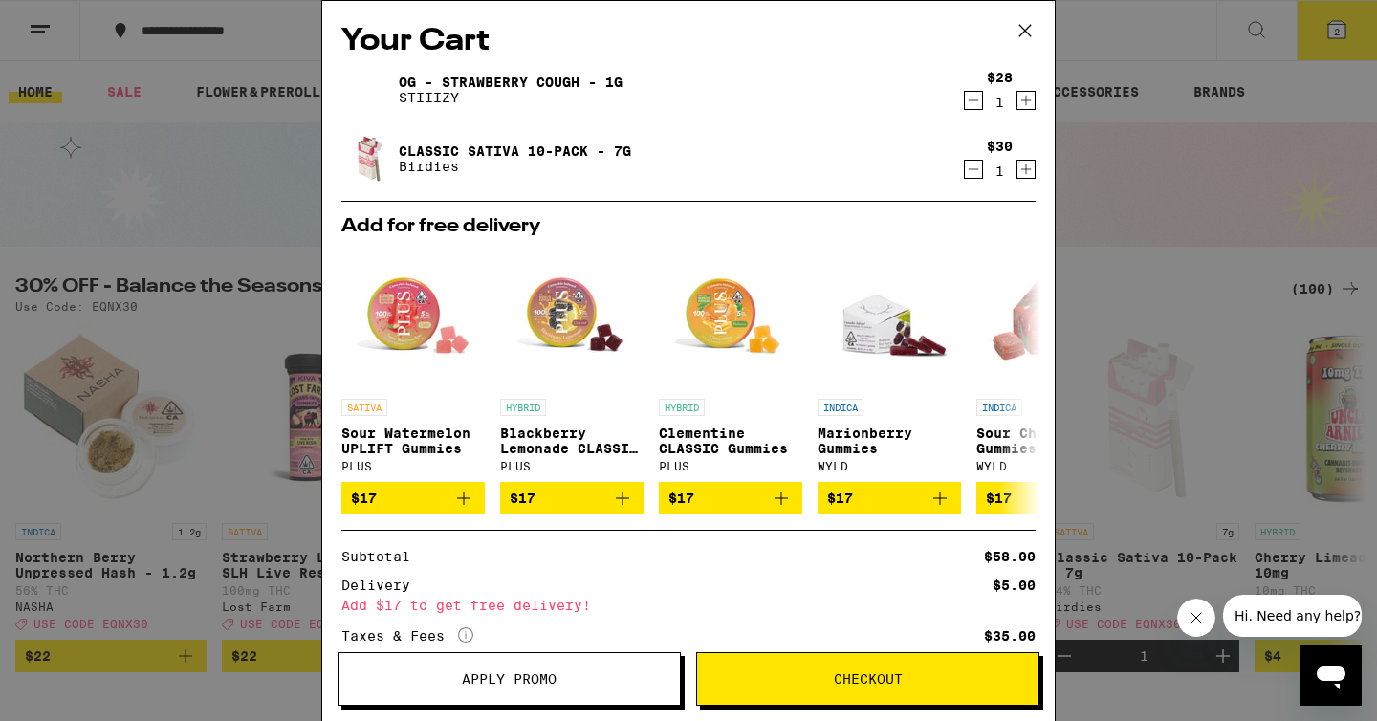
click at [258, 142] on div "Your Cart OG - Strawberry Cough - 1g STIIIZY $28 1 Classic Sativa 10-Pack - 7g …" at bounding box center [688, 360] width 1377 height 721
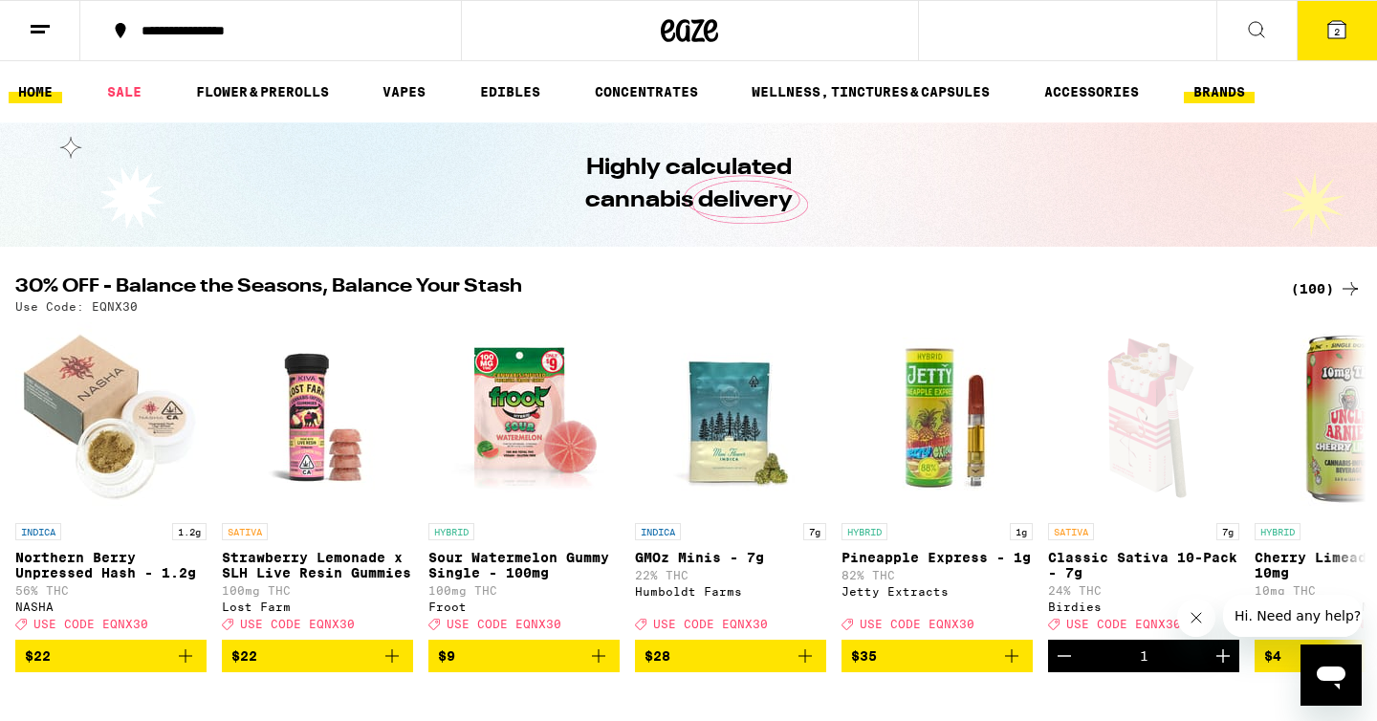
click at [1199, 95] on link "BRANDS" at bounding box center [1219, 91] width 71 height 23
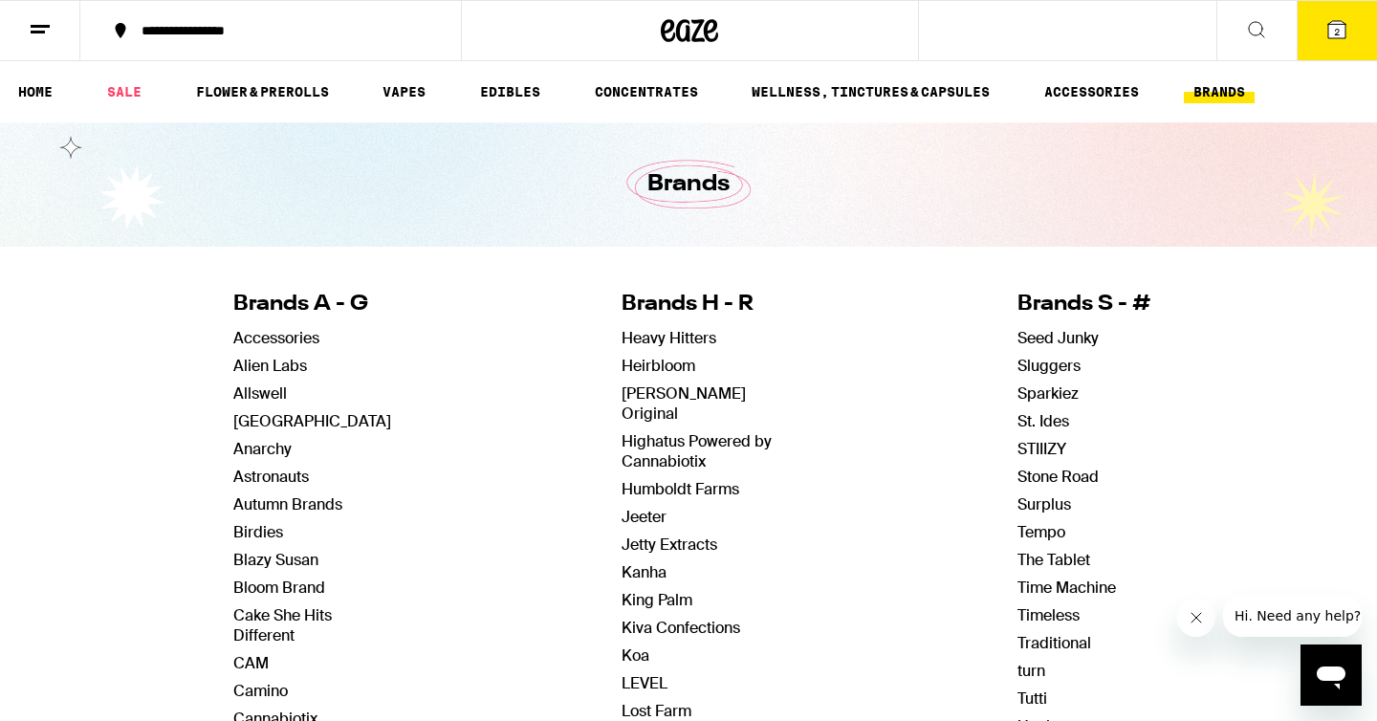
scroll to position [17, 0]
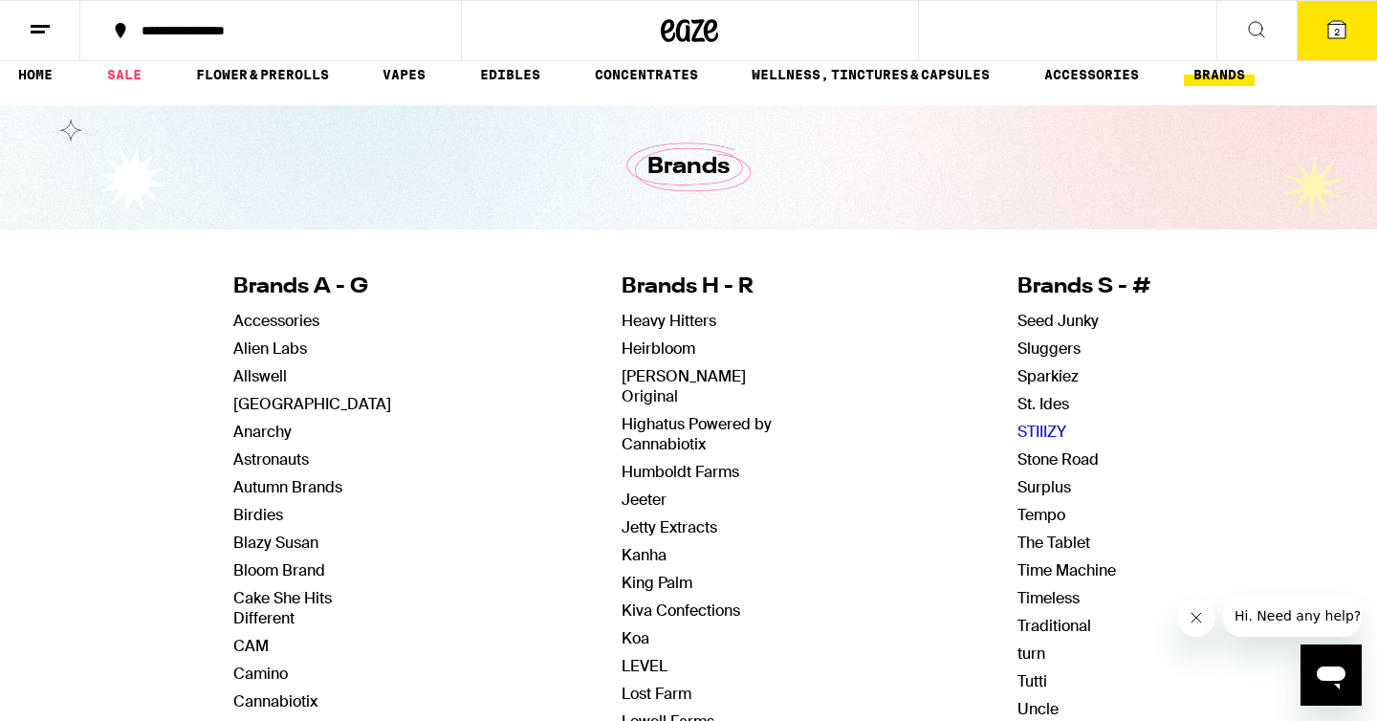
click at [1026, 428] on link "STIIIZY" at bounding box center [1042, 432] width 49 height 20
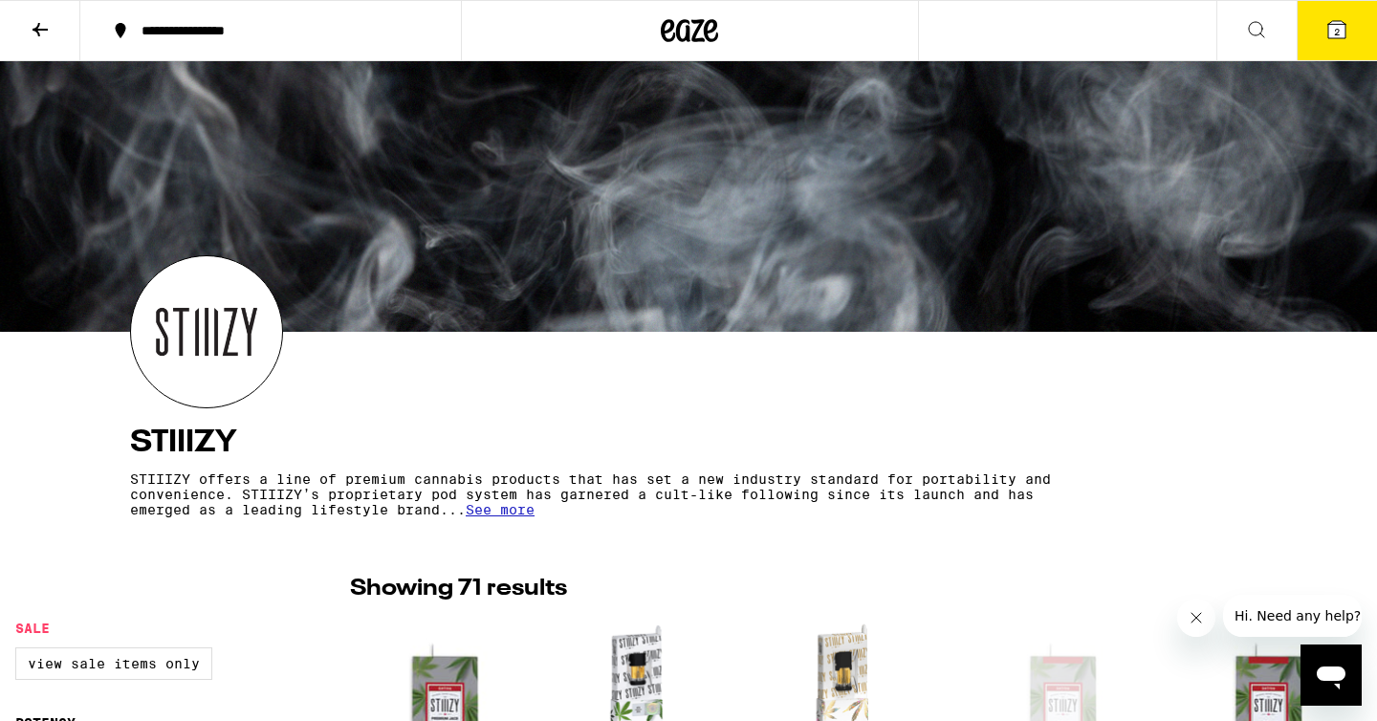
click at [1345, 30] on icon at bounding box center [1337, 29] width 17 height 17
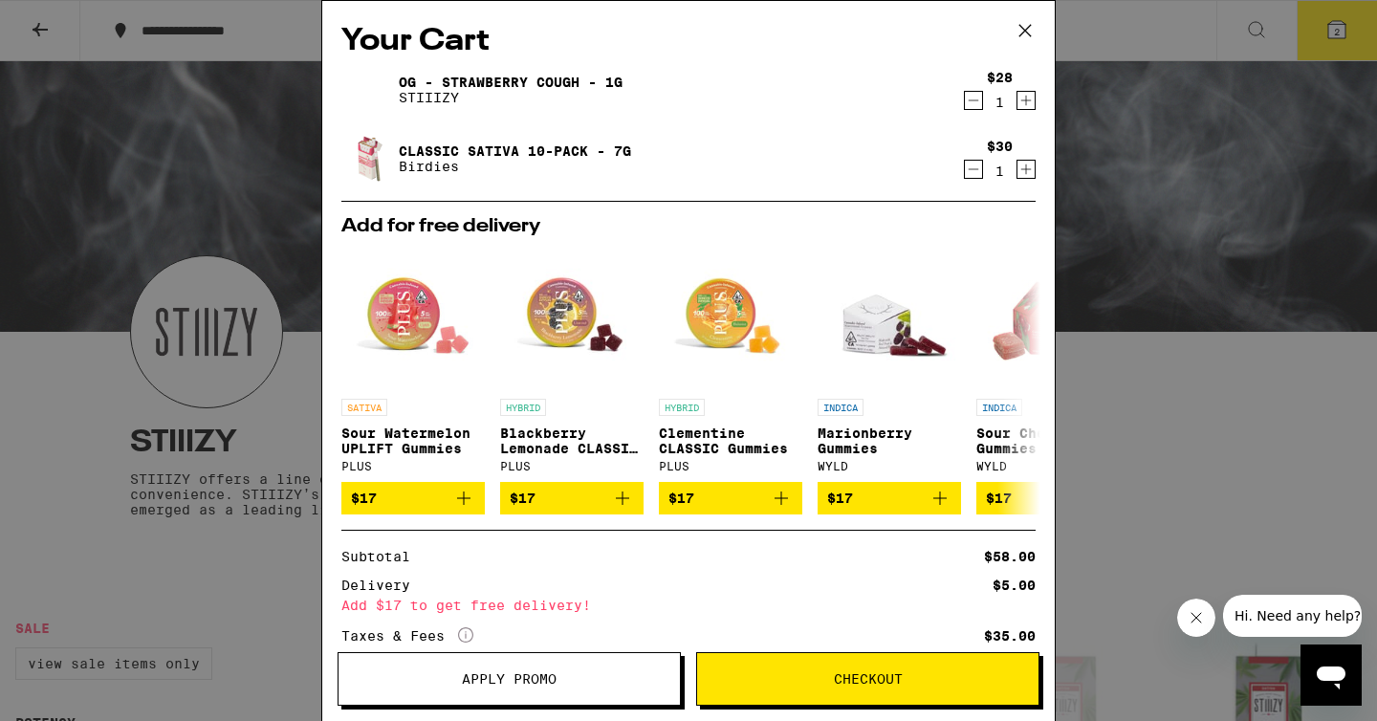
click at [1262, 362] on div "Your Cart OG - Strawberry Cough - 1g STIIIZY $28 1 Classic Sativa 10-Pack - 7g …" at bounding box center [688, 360] width 1377 height 721
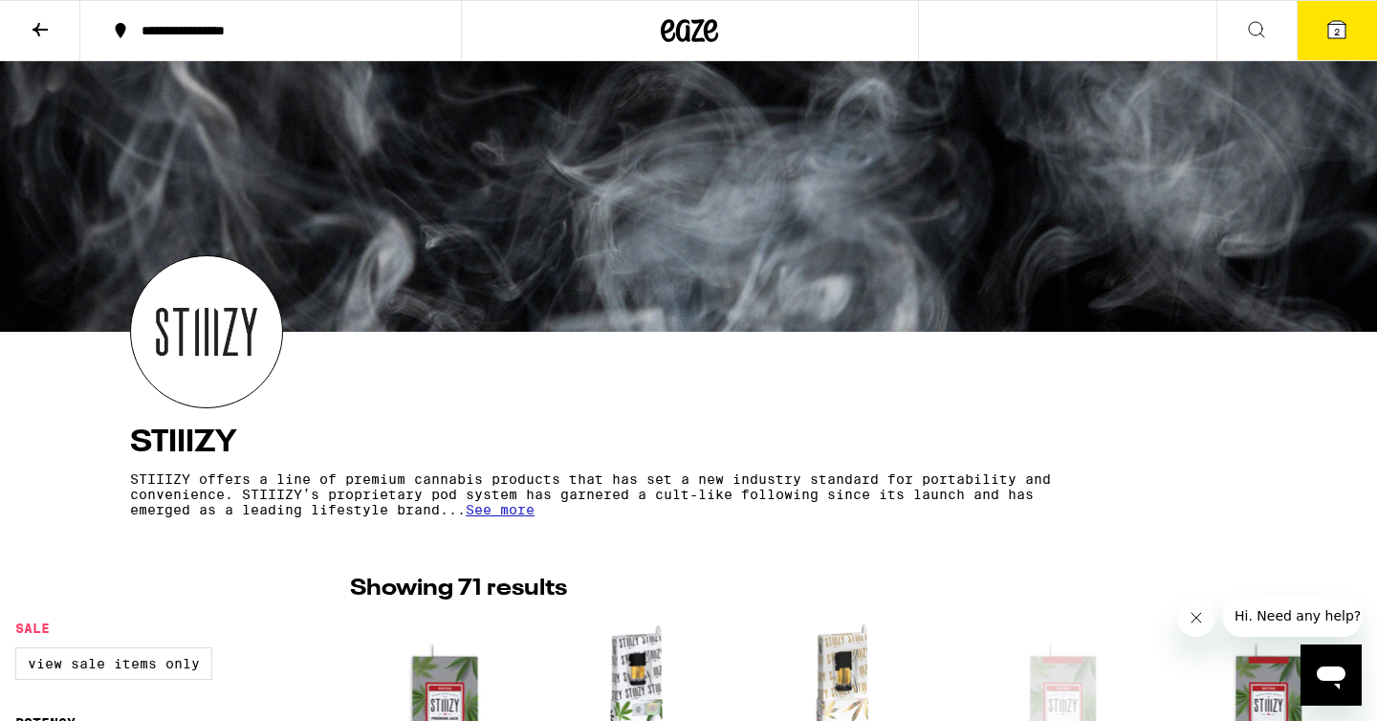
scroll to position [473, 0]
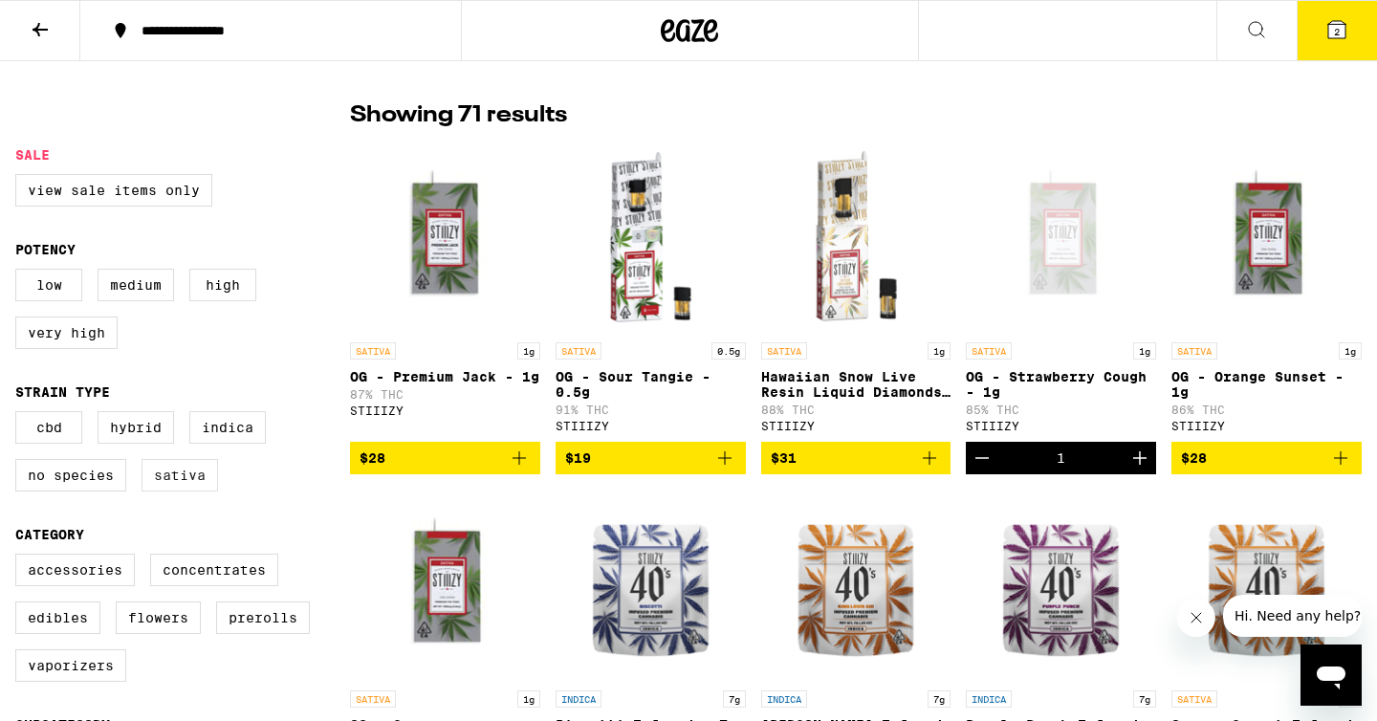
click at [185, 488] on label "Sativa" at bounding box center [180, 475] width 77 height 33
click at [20, 415] on input "Sativa" at bounding box center [19, 414] width 1 height 1
checkbox input "true"
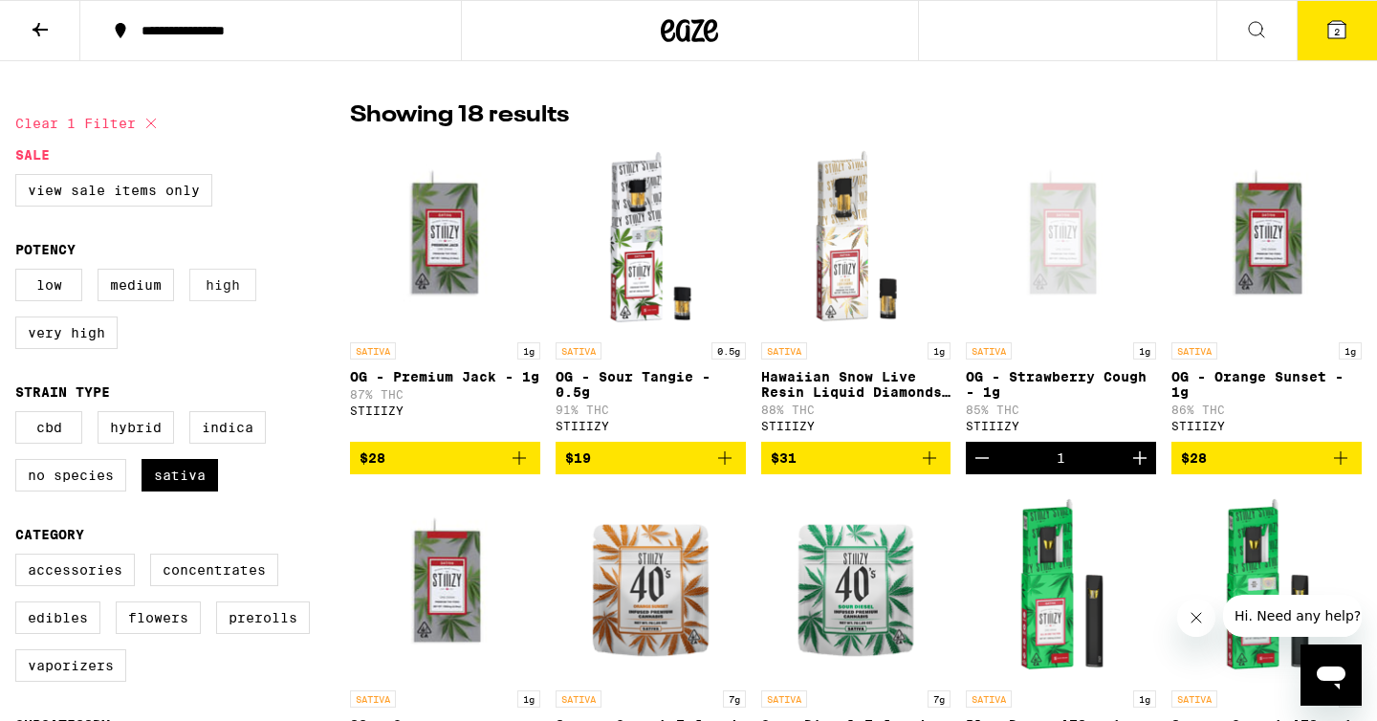
click at [232, 290] on label "High" at bounding box center [222, 285] width 67 height 33
click at [20, 273] on input "High" at bounding box center [19, 272] width 1 height 1
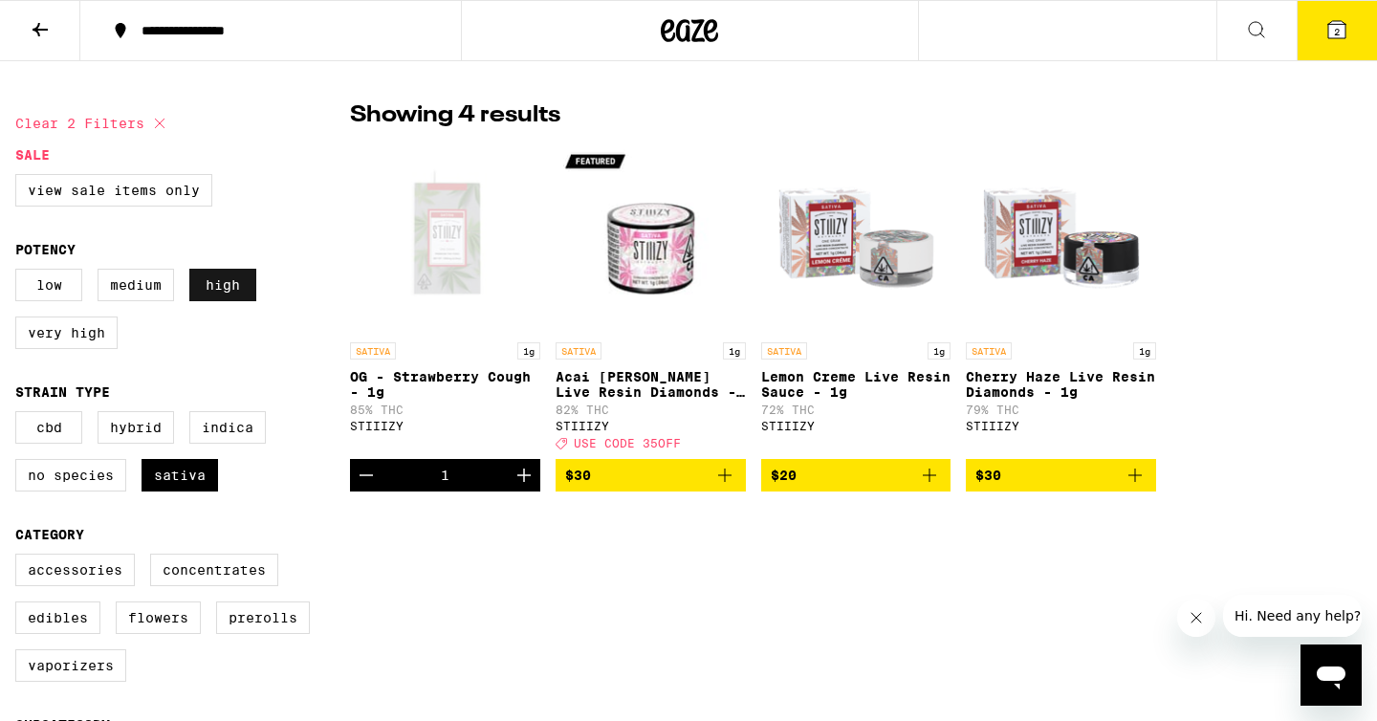
click at [232, 290] on label "High" at bounding box center [222, 285] width 67 height 33
click at [20, 273] on input "High" at bounding box center [19, 272] width 1 height 1
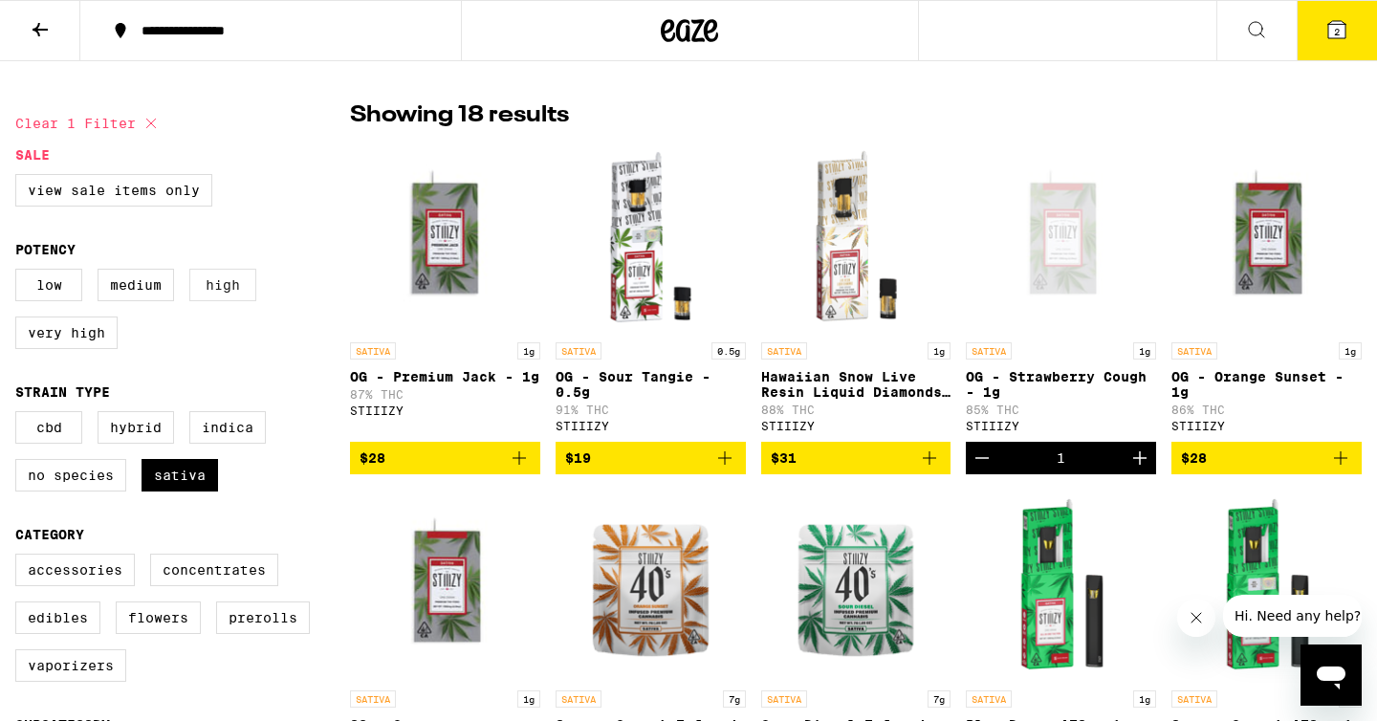
click at [232, 290] on label "High" at bounding box center [222, 285] width 67 height 33
click at [20, 273] on input "High" at bounding box center [19, 272] width 1 height 1
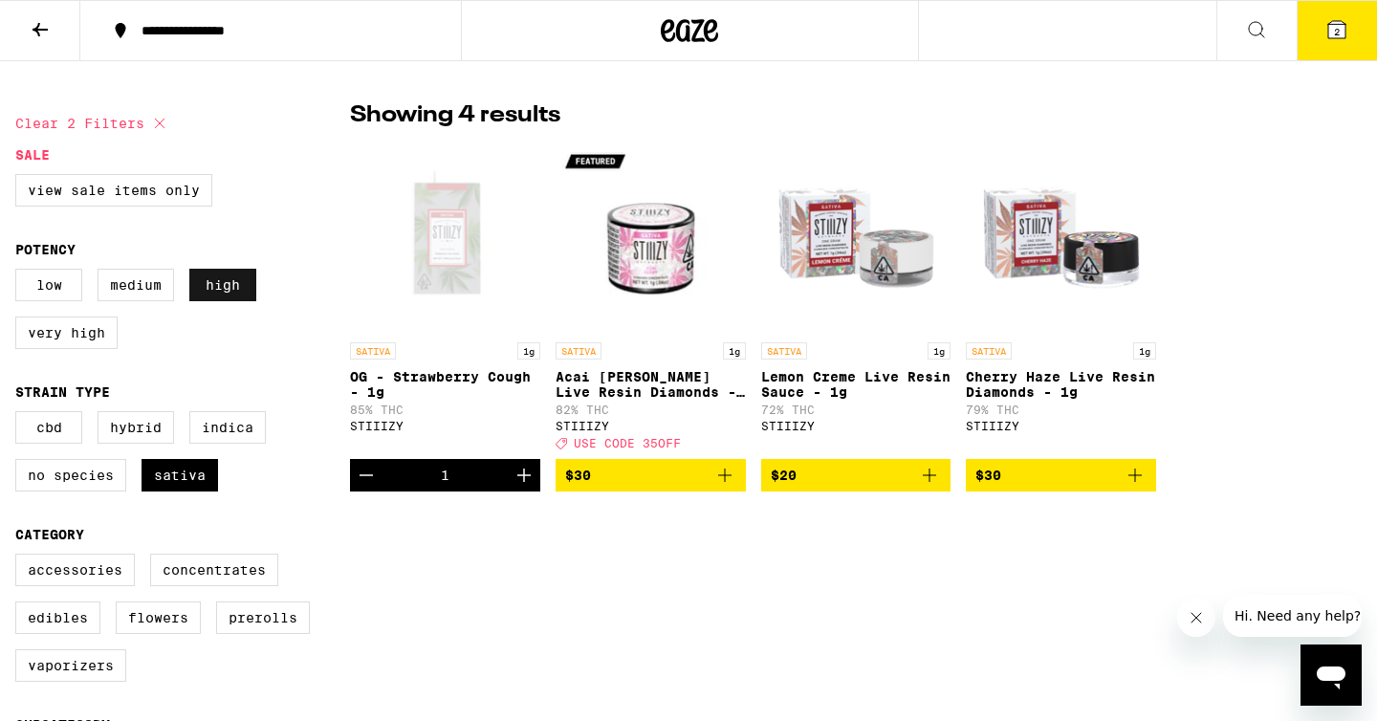
click at [232, 290] on label "High" at bounding box center [222, 285] width 67 height 33
click at [20, 273] on input "High" at bounding box center [19, 272] width 1 height 1
checkbox input "false"
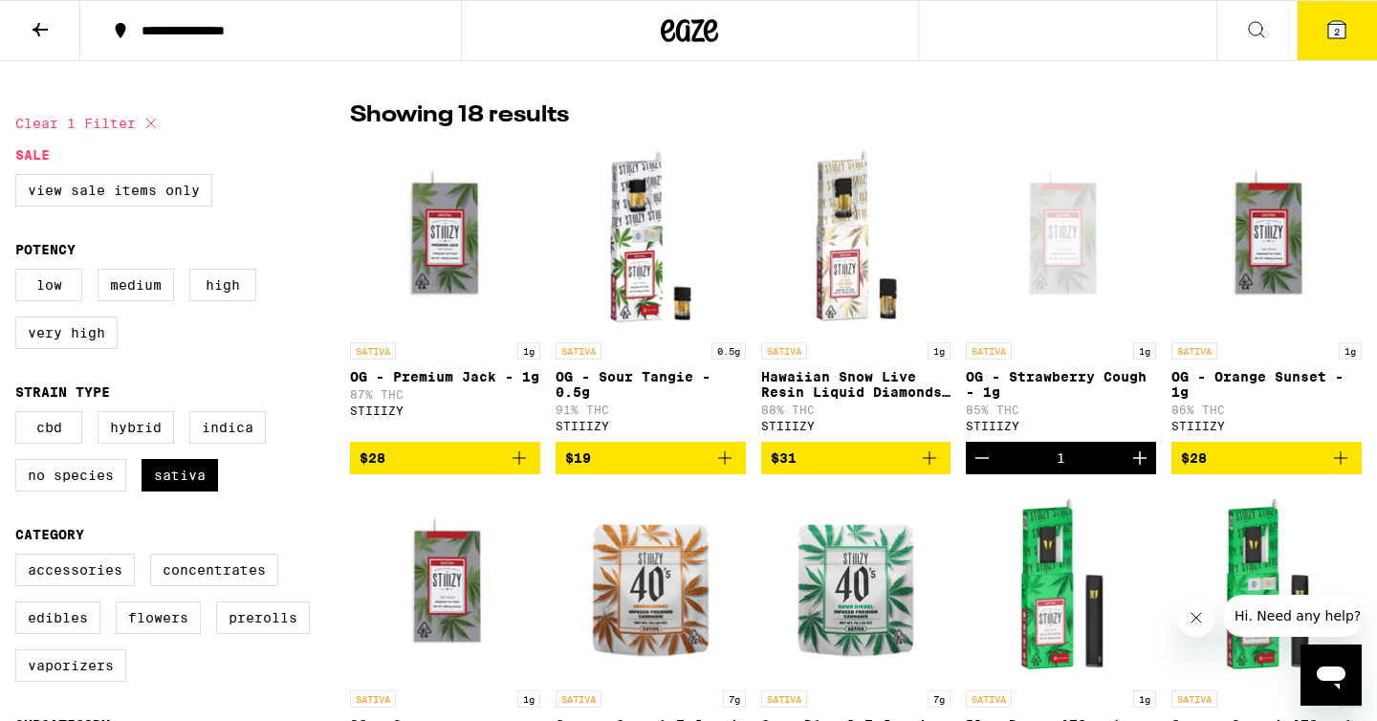
click at [1349, 16] on button "2" at bounding box center [1337, 30] width 80 height 59
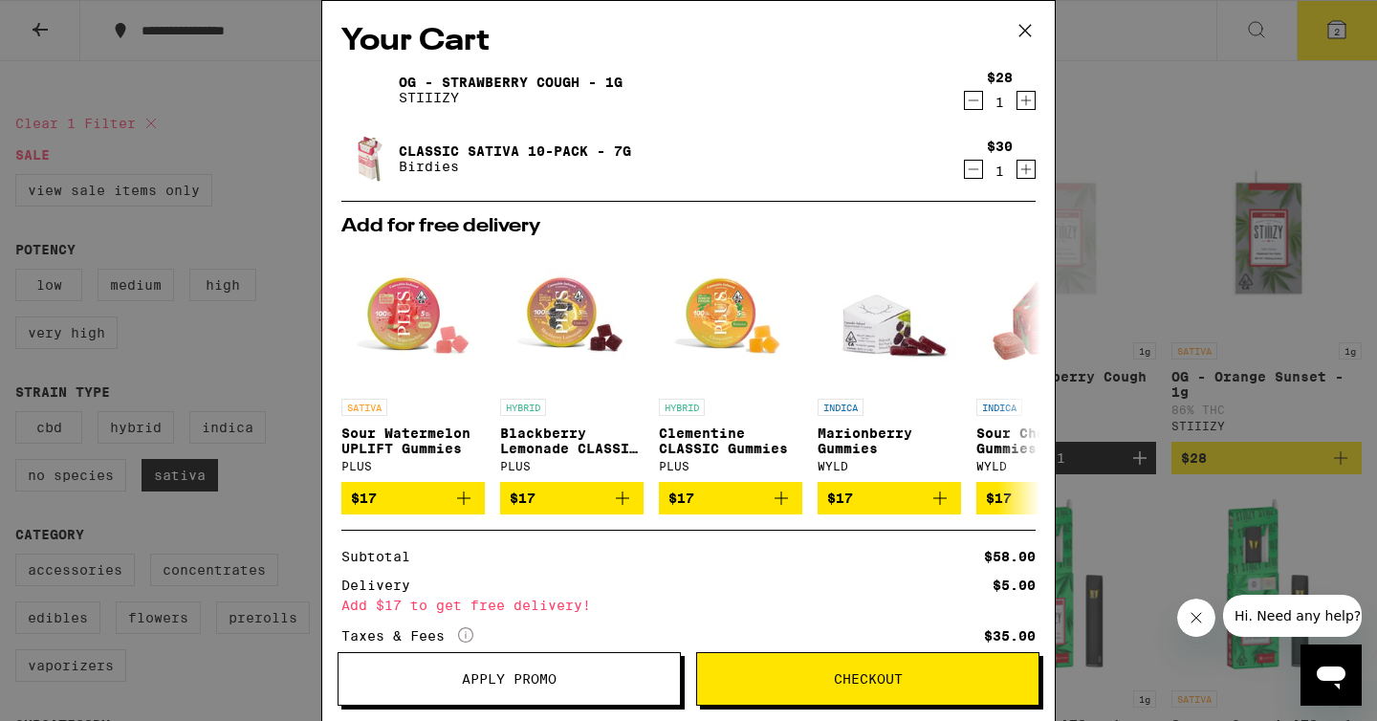
click at [1176, 111] on div "Your Cart OG - Strawberry Cough - 1g STIIIZY $28 1 Classic Sativa 10-Pack - 7g …" at bounding box center [688, 360] width 1377 height 721
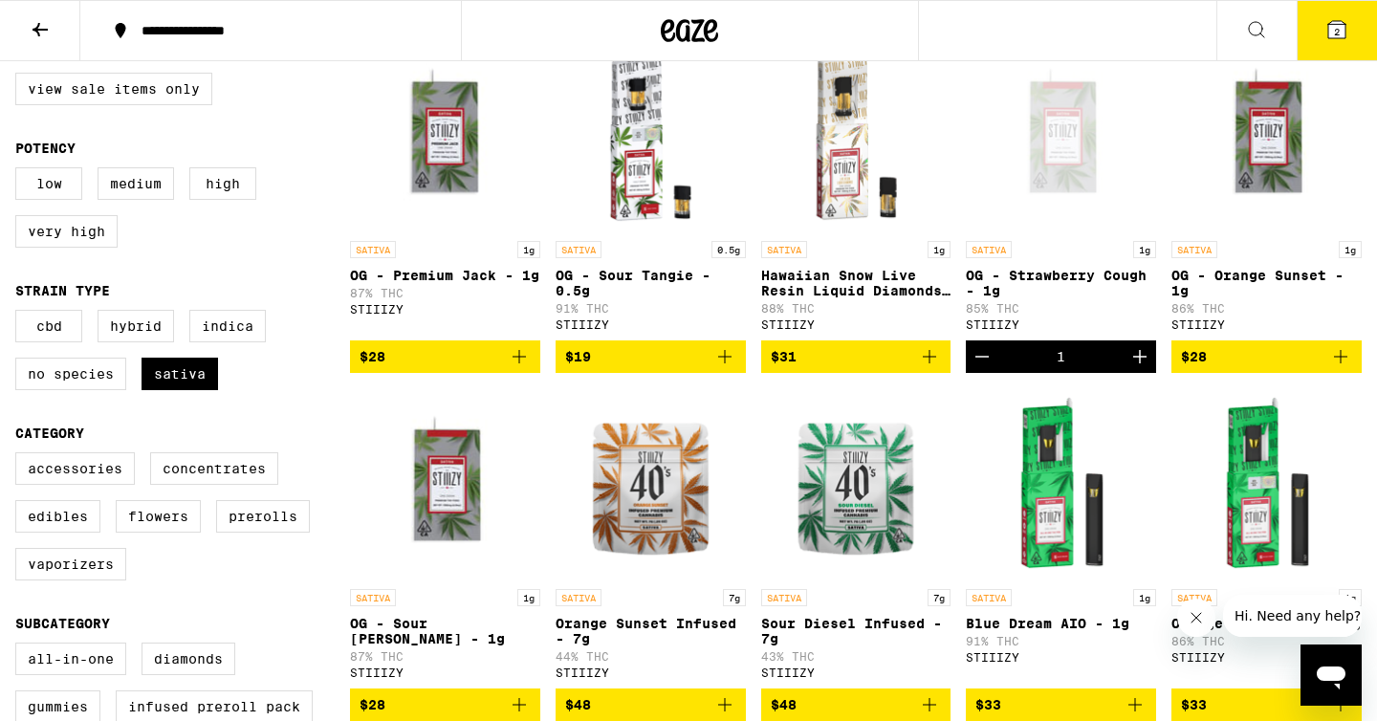
scroll to position [576, 0]
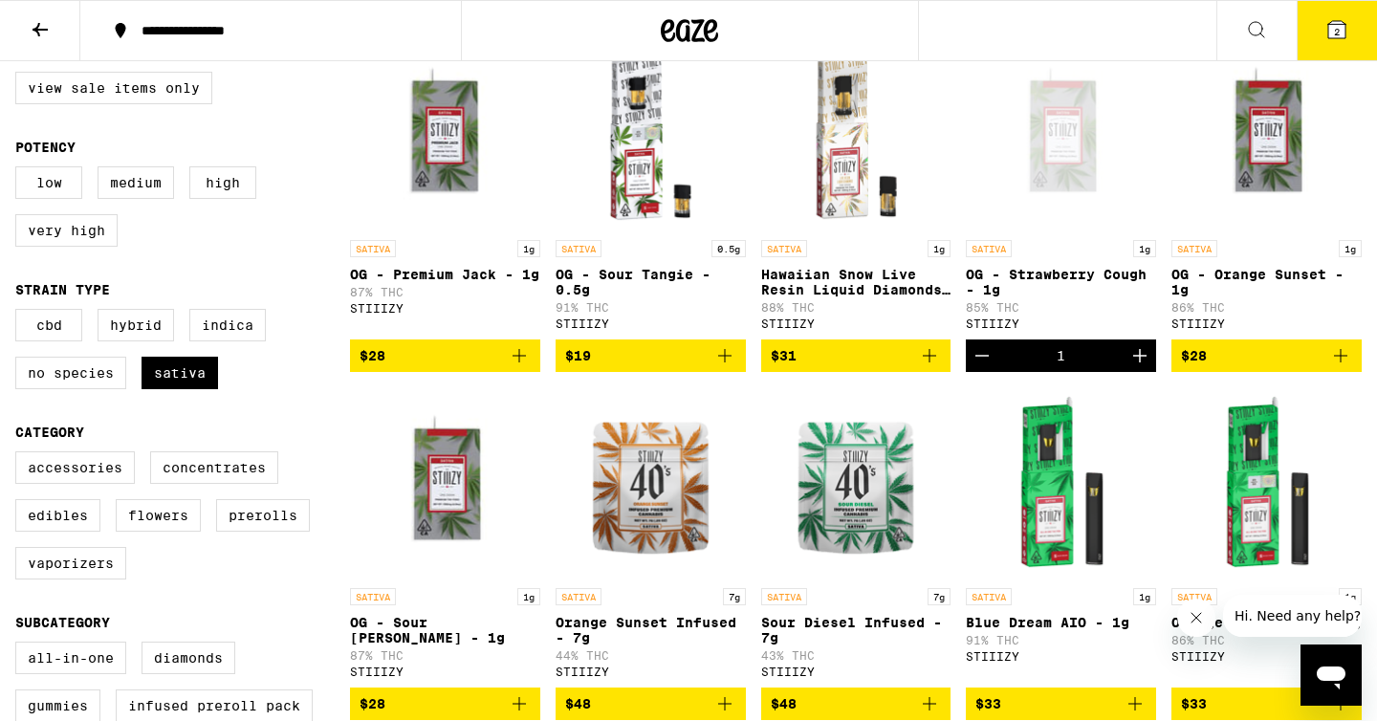
click at [725, 365] on icon "Add to bag" at bounding box center [725, 355] width 23 height 23
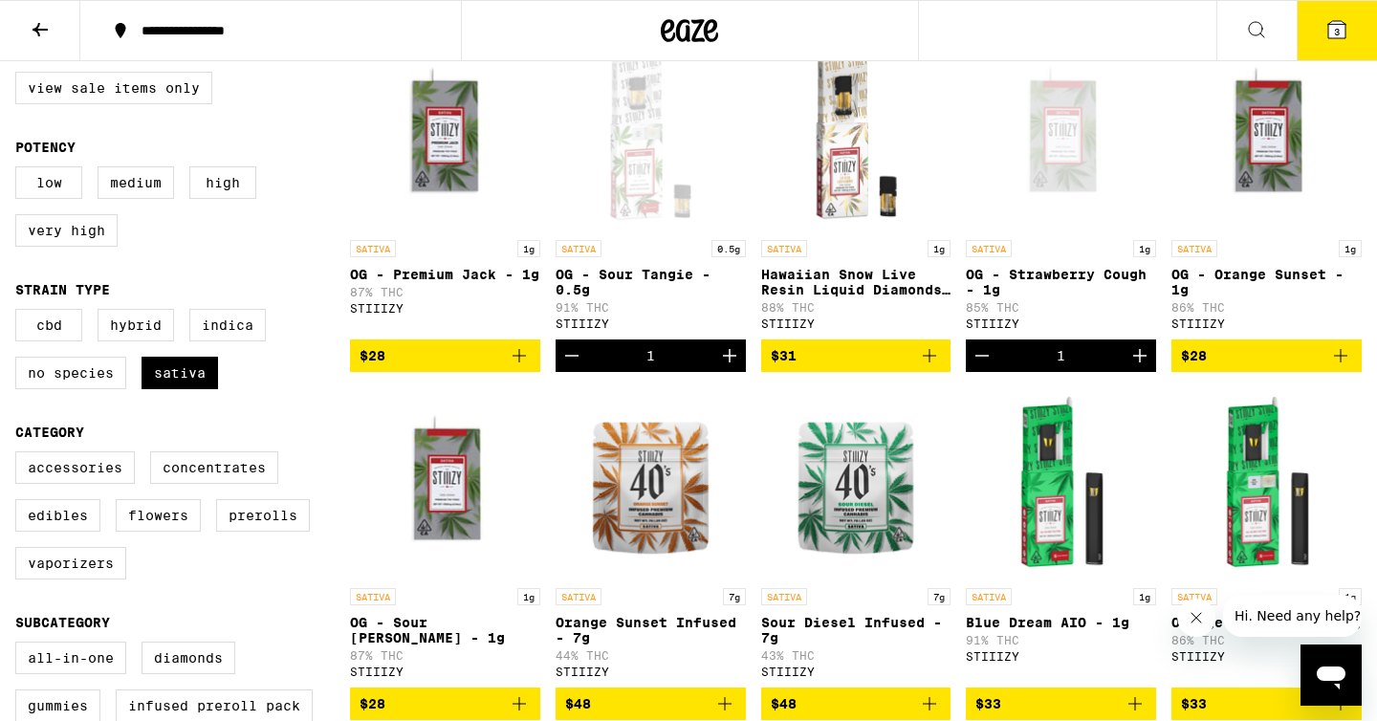
click at [727, 366] on icon "Increment" at bounding box center [729, 355] width 23 height 23
click at [1331, 18] on icon at bounding box center [1337, 29] width 23 height 23
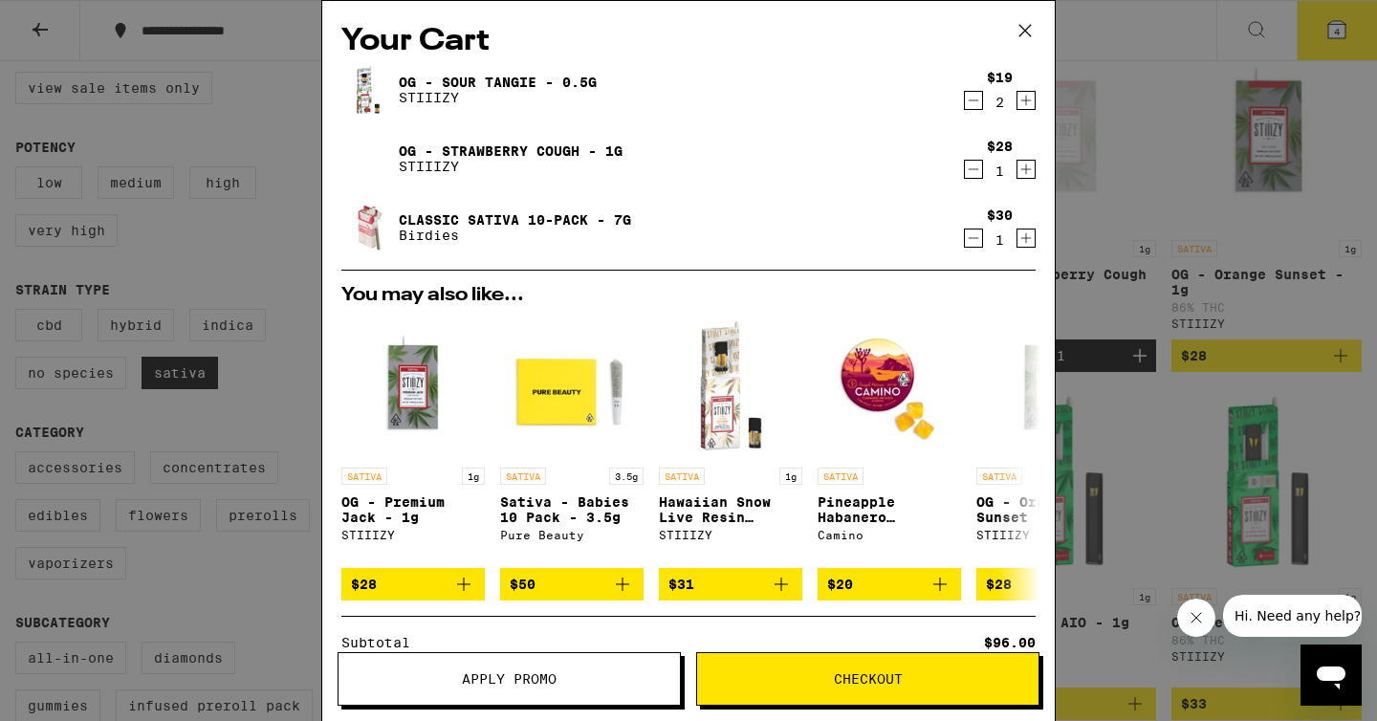
scroll to position [230, 0]
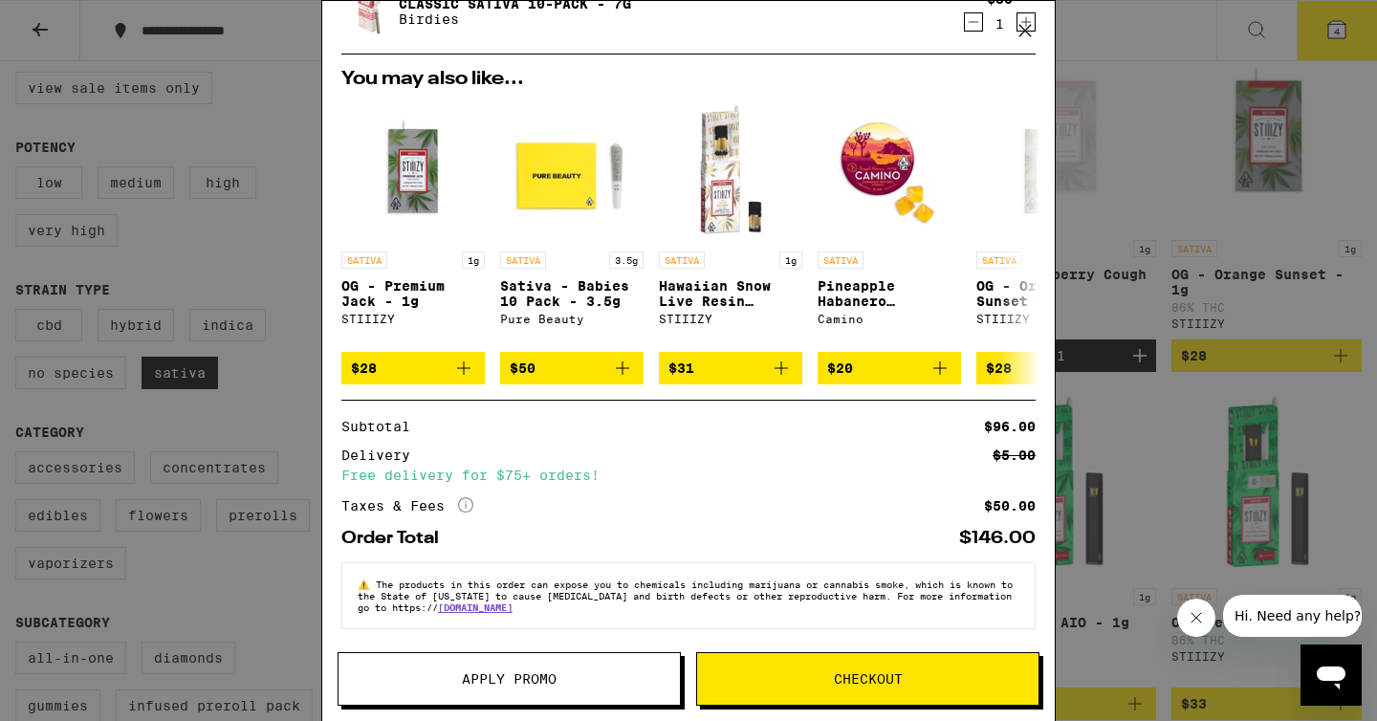
click at [942, 678] on span "Checkout" at bounding box center [867, 678] width 341 height 13
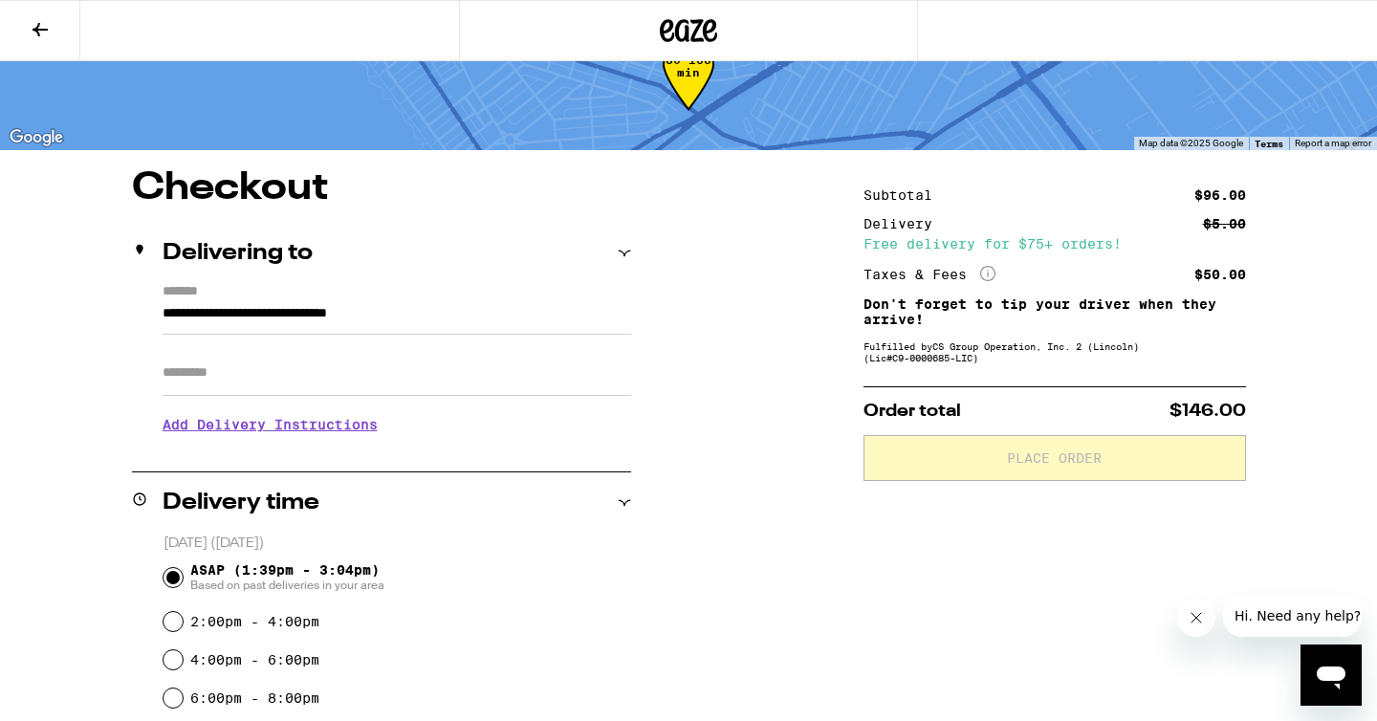
scroll to position [416, 0]
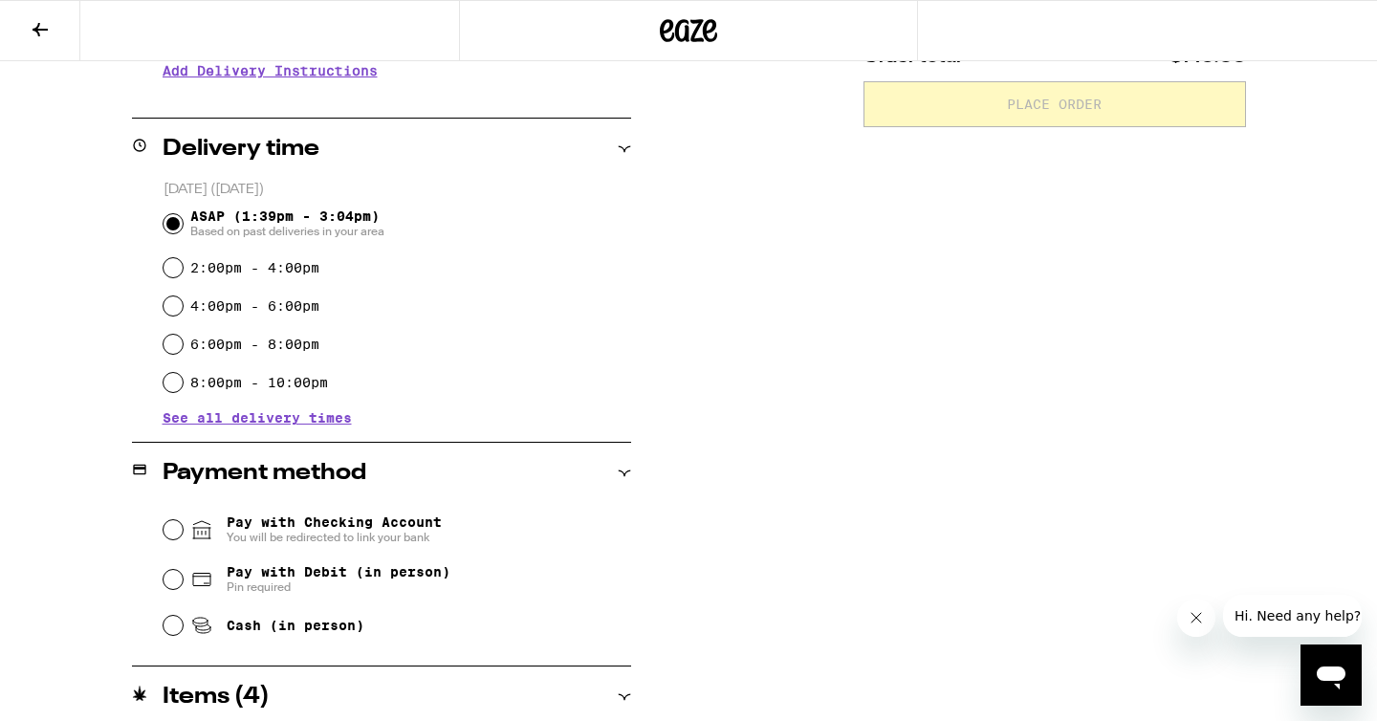
click at [325, 627] on span "Cash (in person)" at bounding box center [296, 625] width 138 height 15
click at [183, 627] on input "Cash (in person)" at bounding box center [173, 625] width 19 height 19
radio input "true"
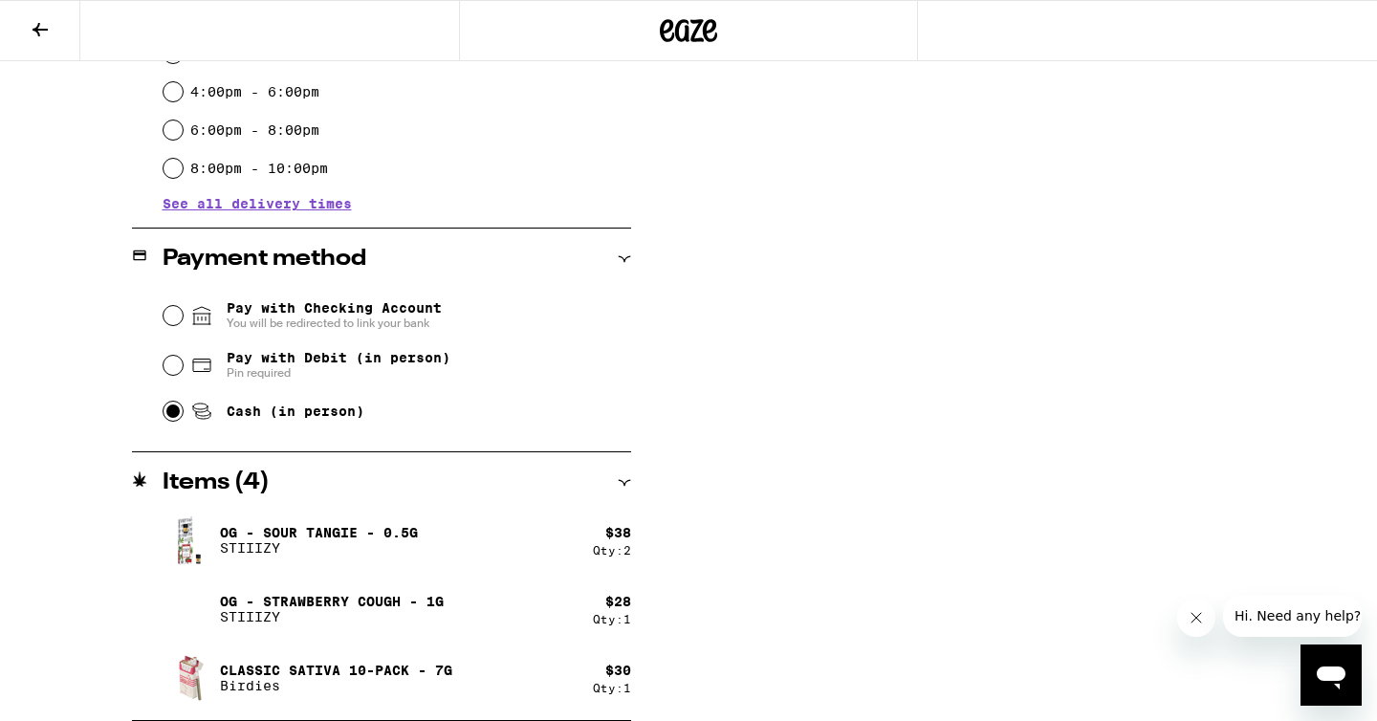
scroll to position [0, 0]
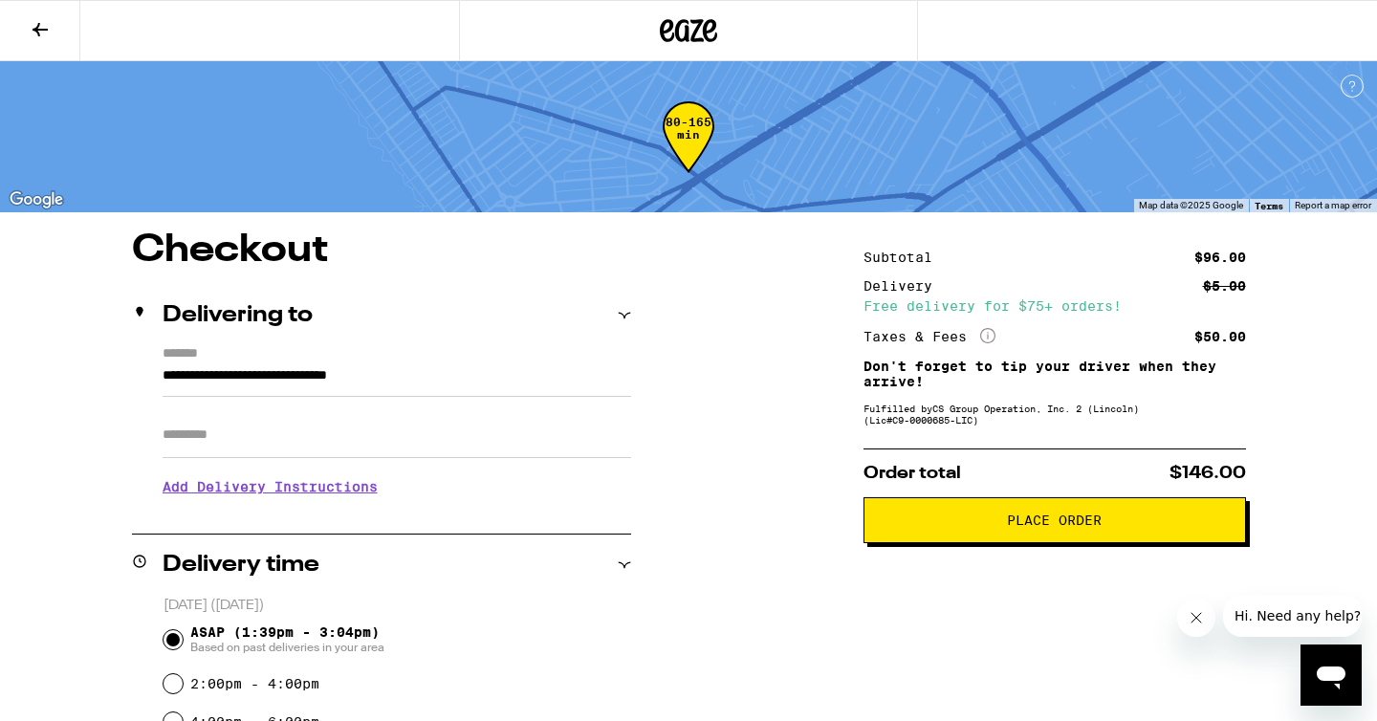
click at [1089, 527] on span "Place Order" at bounding box center [1054, 520] width 95 height 13
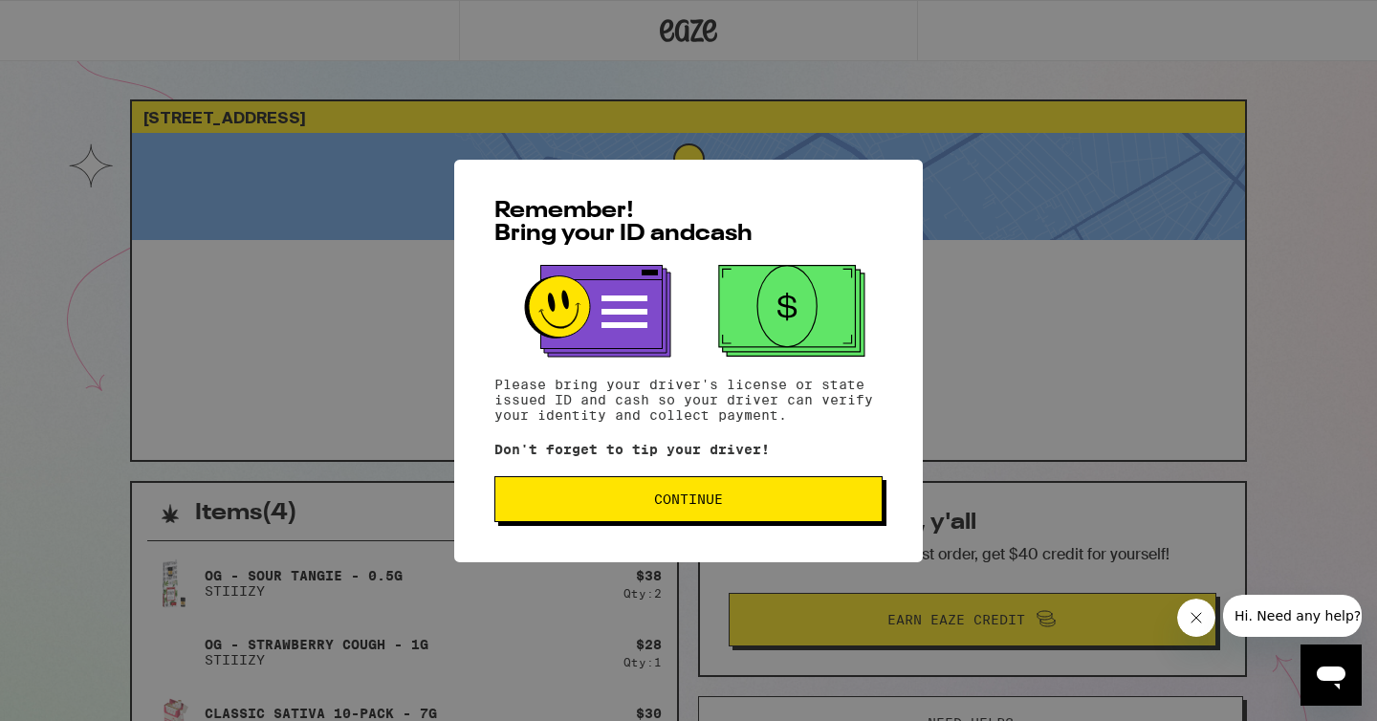
click at [665, 522] on button "Continue" at bounding box center [689, 499] width 388 height 46
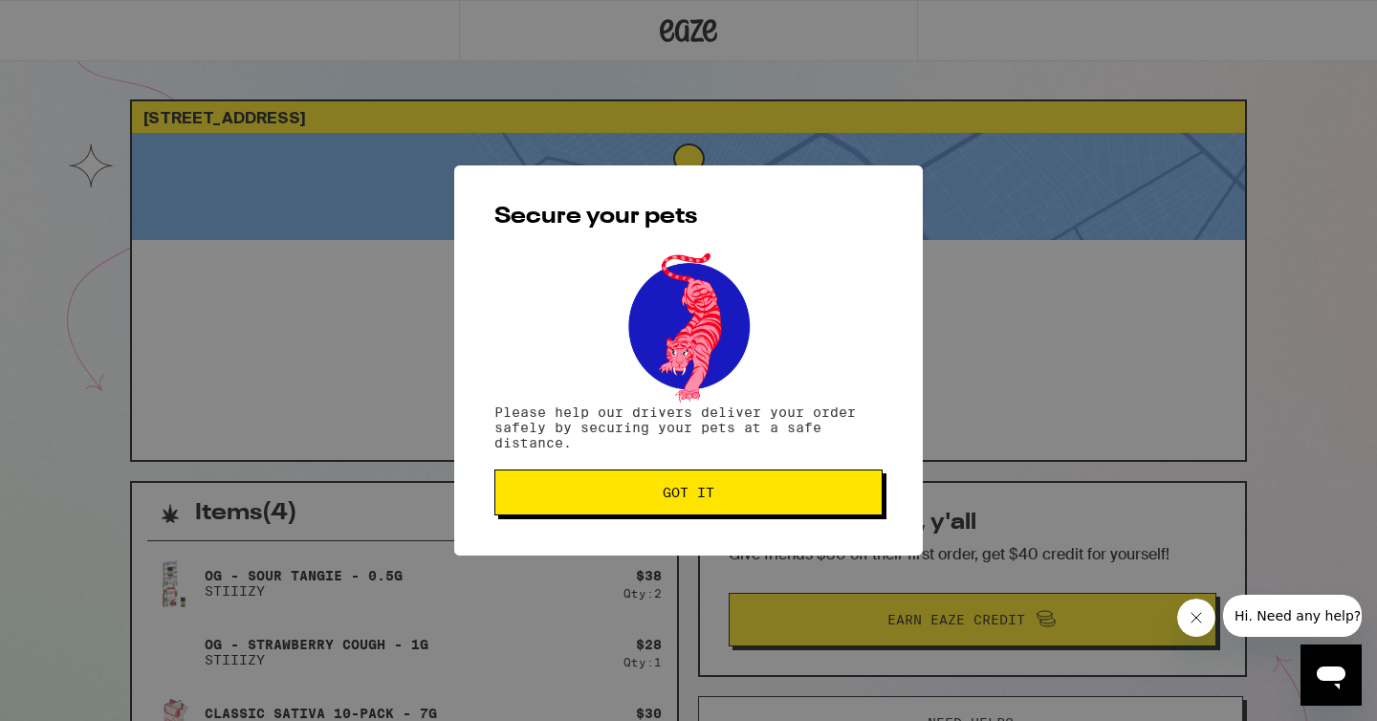
click at [698, 490] on span "Got it" at bounding box center [689, 492] width 52 height 13
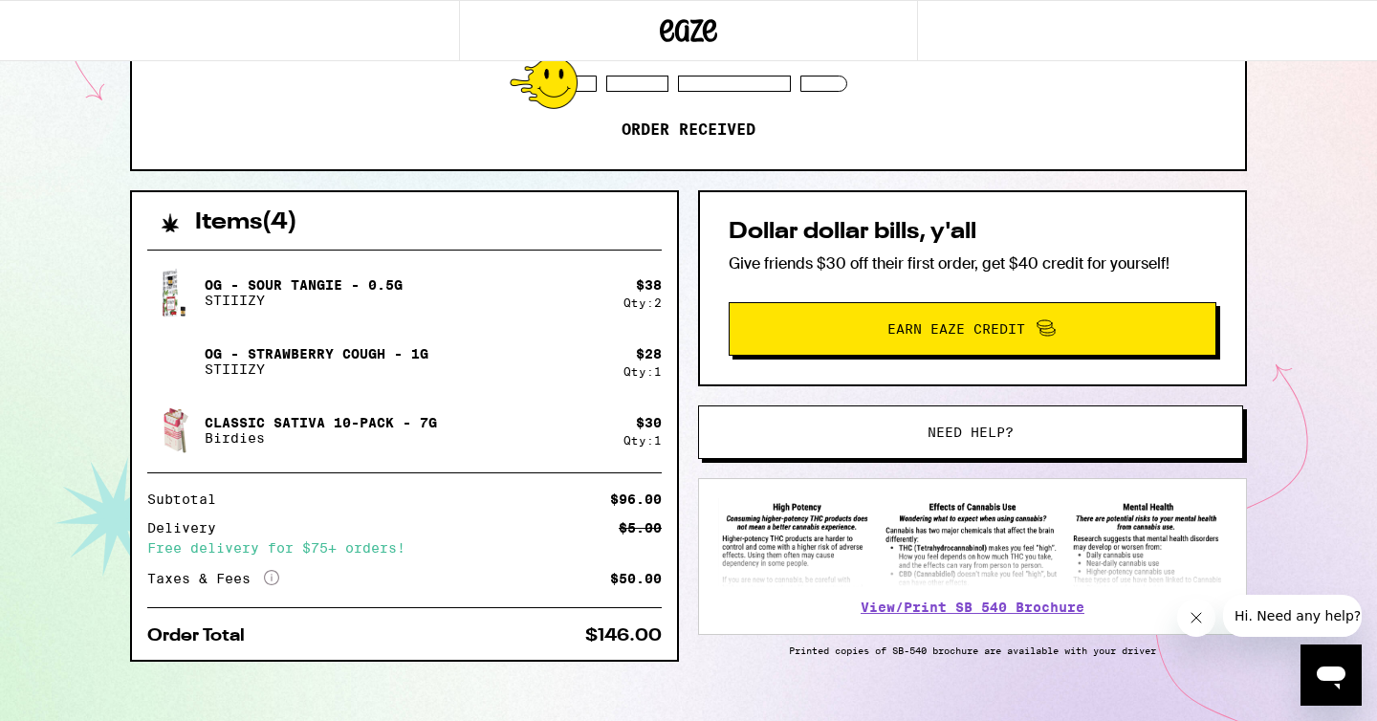
scroll to position [326, 0]
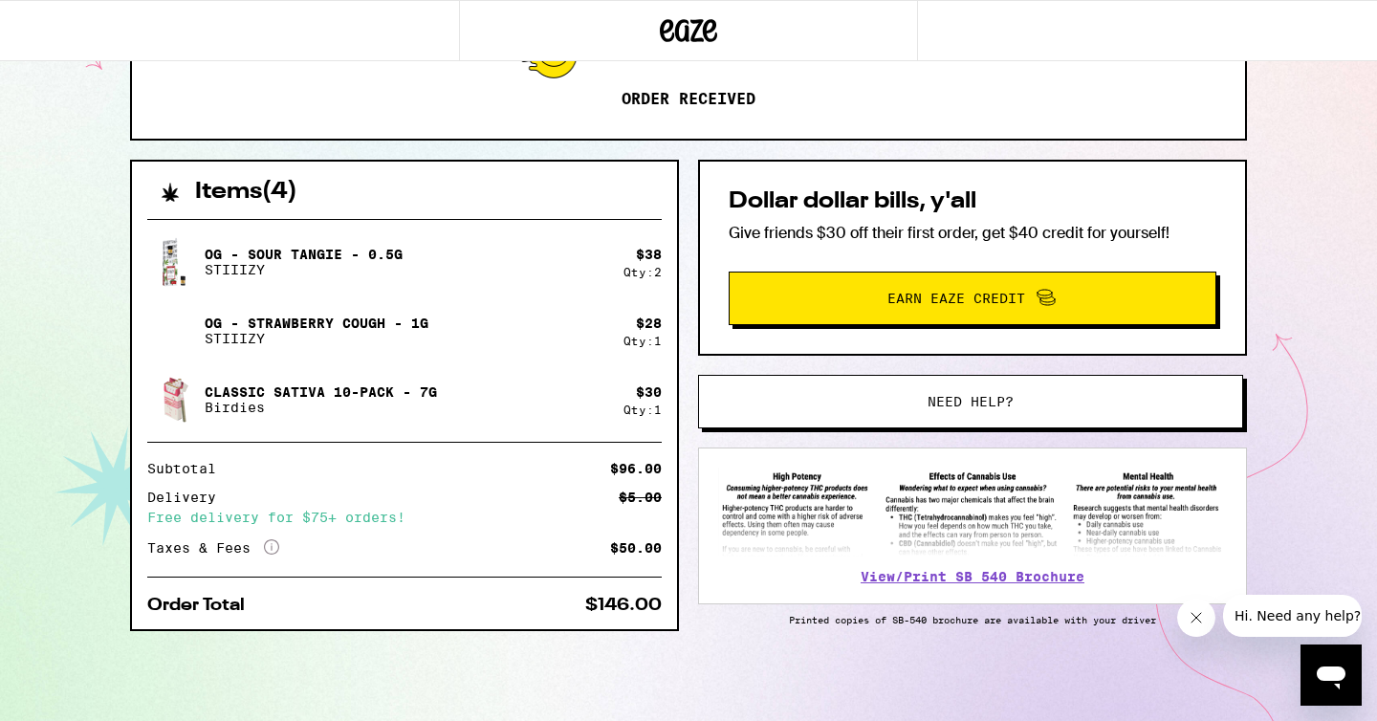
click at [385, 540] on div "Taxes & Fees More Info $50.00" at bounding box center [404, 547] width 515 height 17
click at [913, 397] on span "Need help?" at bounding box center [970, 401] width 413 height 13
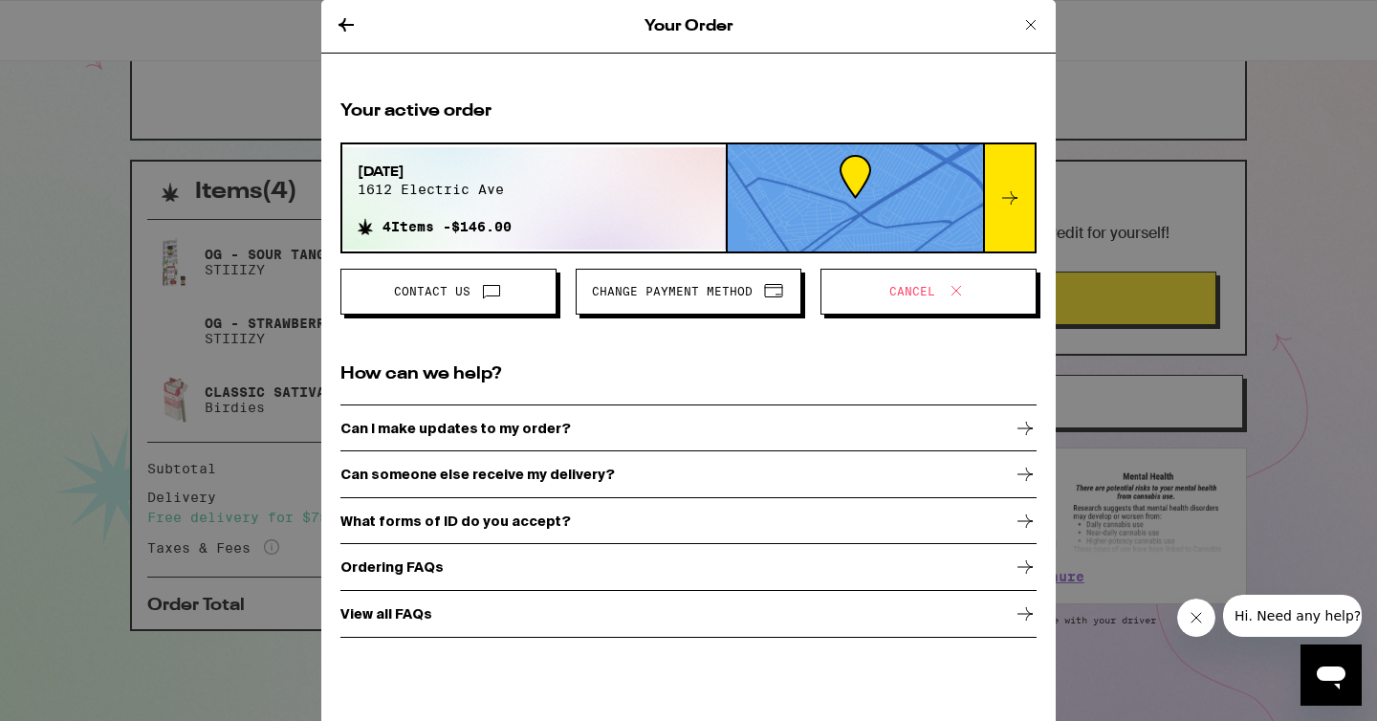
click at [895, 410] on div "Can I make updates to my order?" at bounding box center [689, 429] width 696 height 48
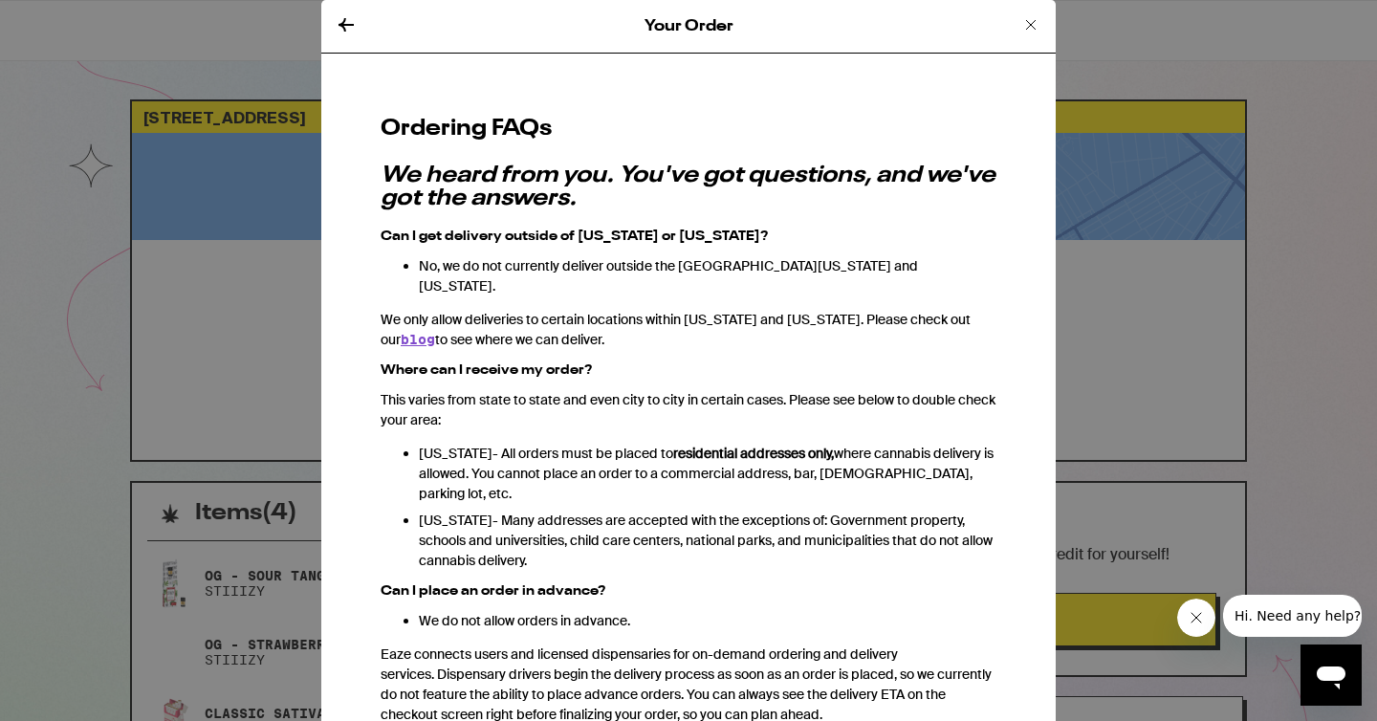
click at [1039, 19] on icon at bounding box center [1031, 24] width 23 height 23
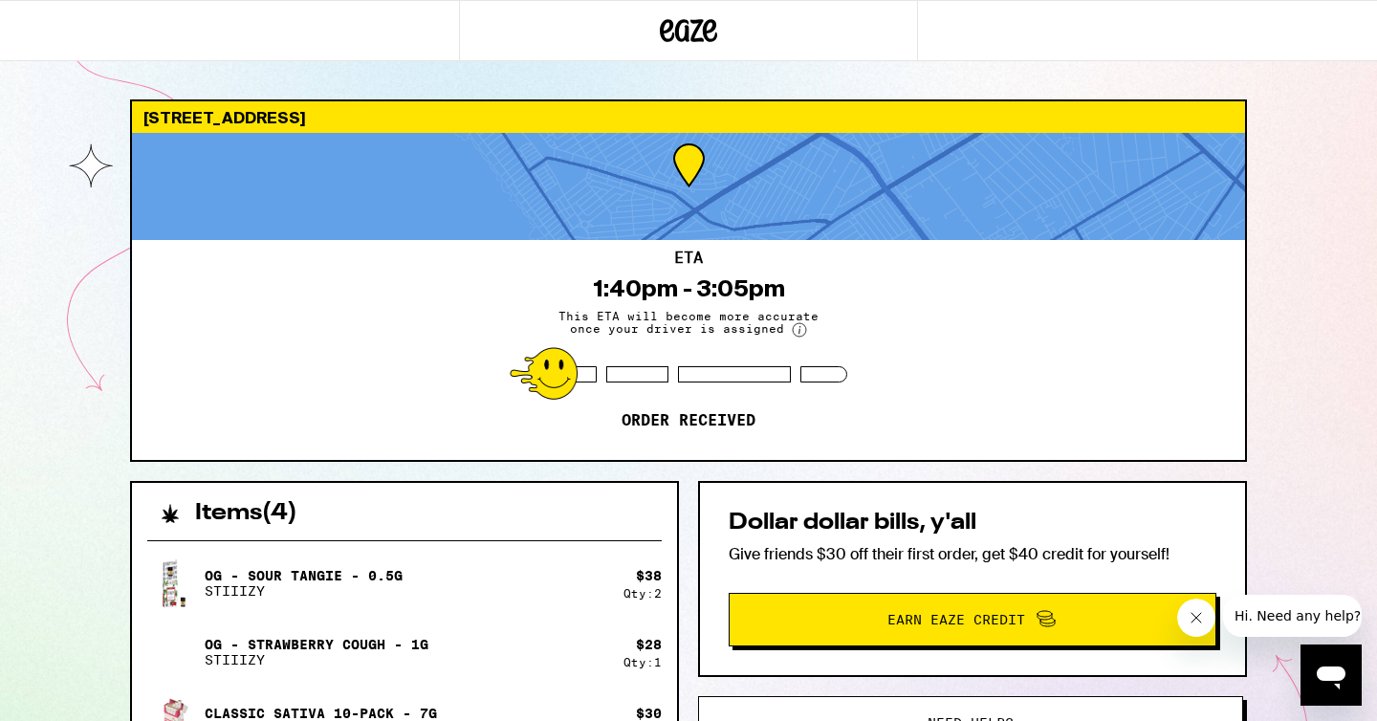
click at [1045, 5] on div at bounding box center [688, 30] width 1377 height 61
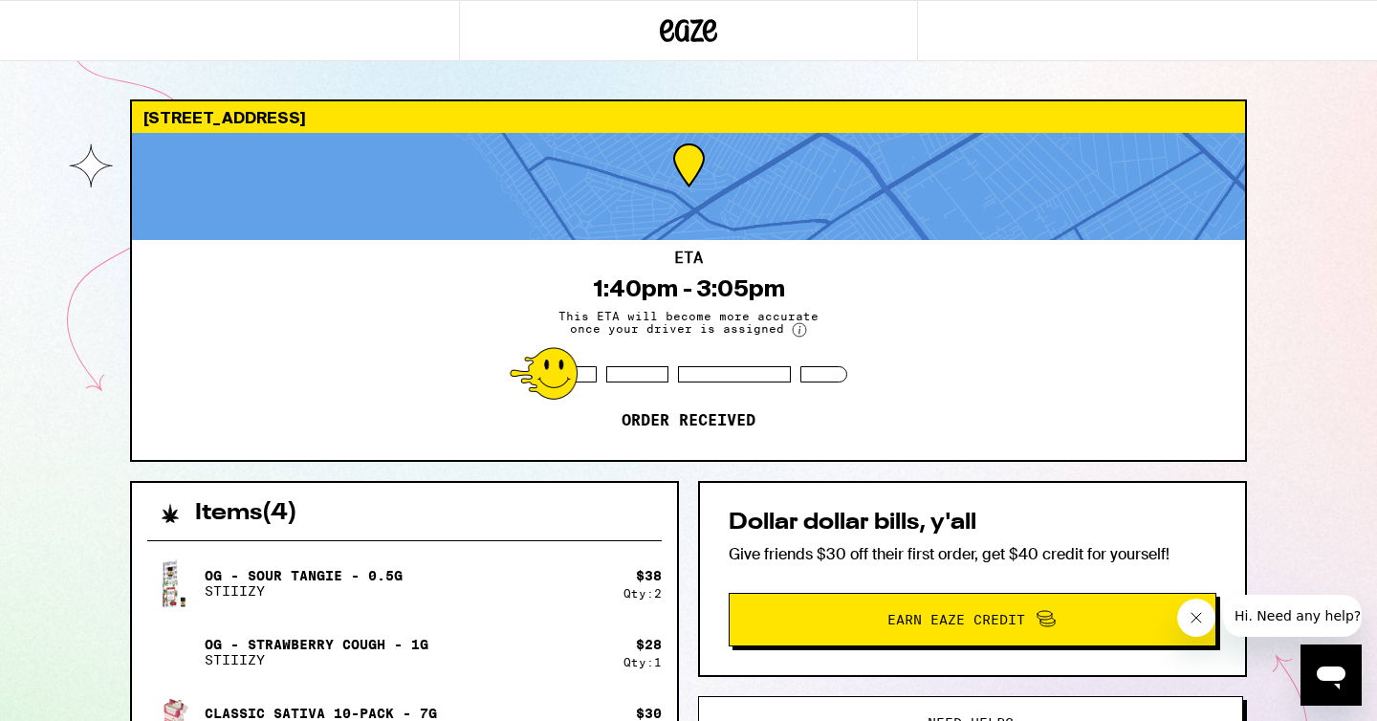
click at [1045, 5] on div at bounding box center [688, 30] width 1377 height 61
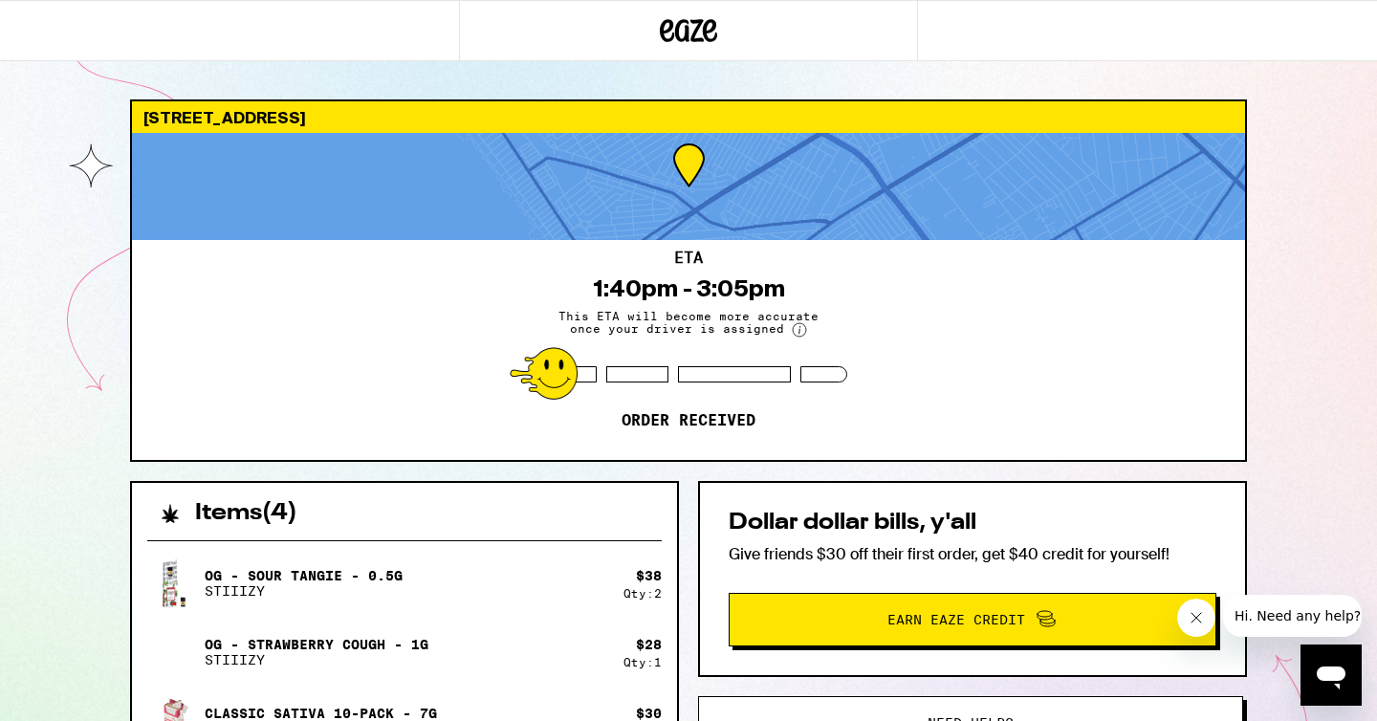
click at [1045, 5] on div at bounding box center [688, 30] width 1377 height 61
drag, startPoint x: 1045, startPoint y: 5, endPoint x: 1032, endPoint y: 91, distance: 87.1
click at [1032, 91] on div "[STREET_ADDRESS] 1:40pm - 3:05pm This ETA will become more accurate once your d…" at bounding box center [688, 521] width 1377 height 1043
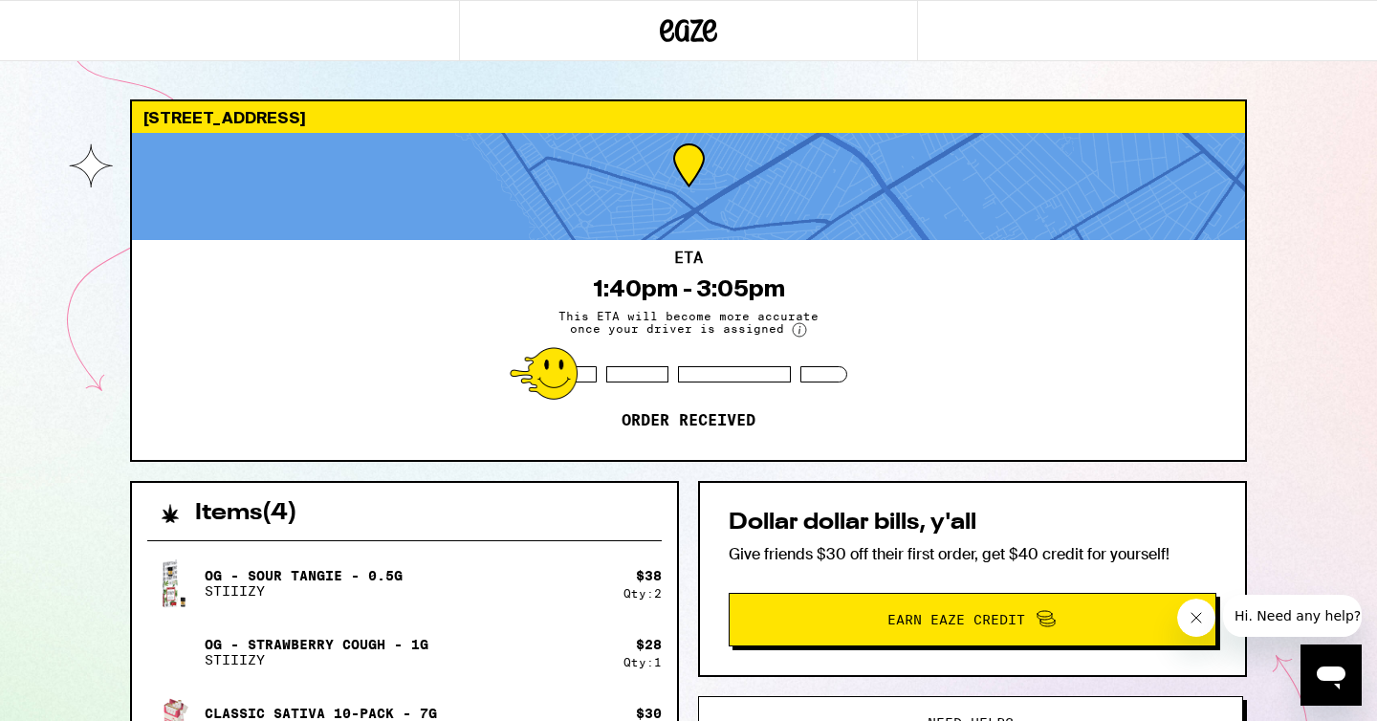
click at [1032, 91] on div "[STREET_ADDRESS] 1:40pm - 3:05pm This ETA will become more accurate once your d…" at bounding box center [688, 521] width 1377 height 1043
drag, startPoint x: 1032, startPoint y: 91, endPoint x: 1076, endPoint y: 77, distance: 46.0
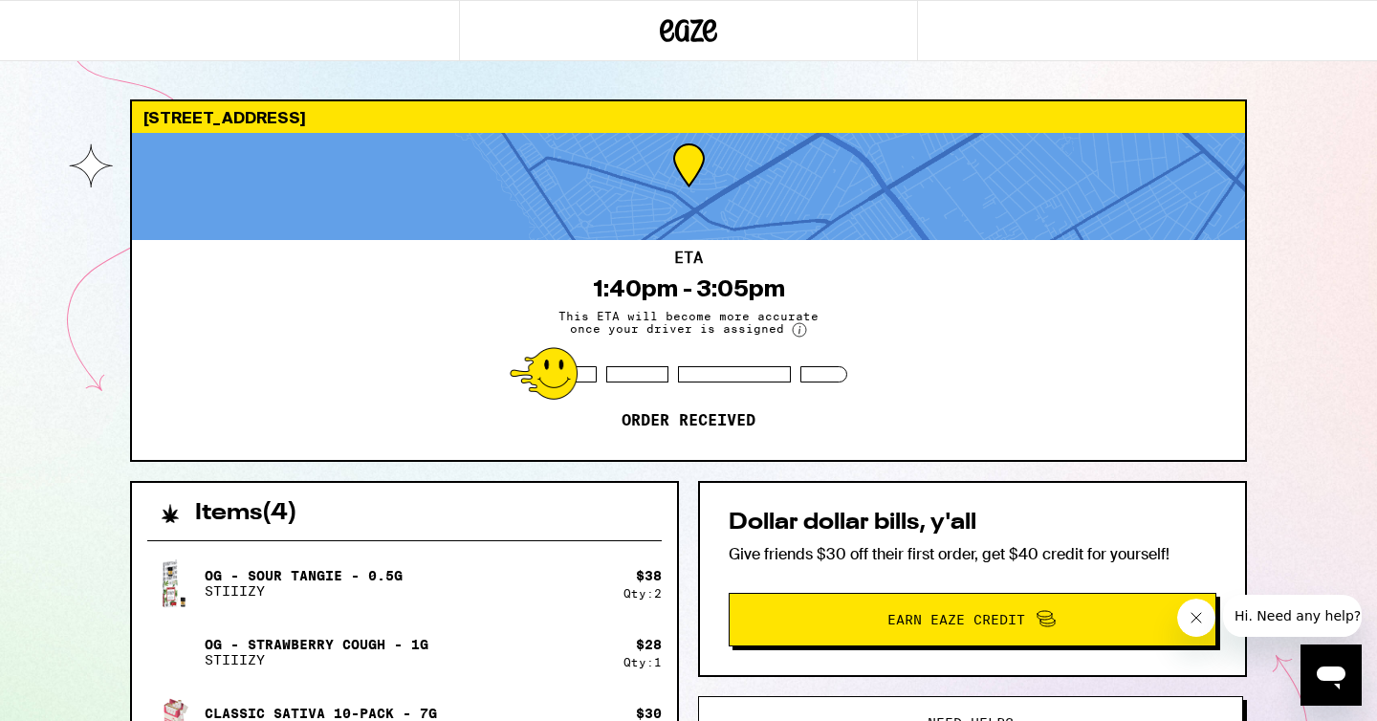
click at [1076, 77] on div "[STREET_ADDRESS] 1:40pm - 3:05pm This ETA will become more accurate once your d…" at bounding box center [688, 521] width 1377 height 1043
click at [1077, 79] on div "[STREET_ADDRESS] 1:40pm - 3:05pm This ETA will become more accurate once your d…" at bounding box center [688, 521] width 1377 height 1043
click at [1077, 80] on div "[STREET_ADDRESS] 1:40pm - 3:05pm This ETA will become more accurate once your d…" at bounding box center [688, 521] width 1377 height 1043
click at [1077, 81] on div "[STREET_ADDRESS] 1:40pm - 3:05pm This ETA will become more accurate once your d…" at bounding box center [688, 521] width 1377 height 1043
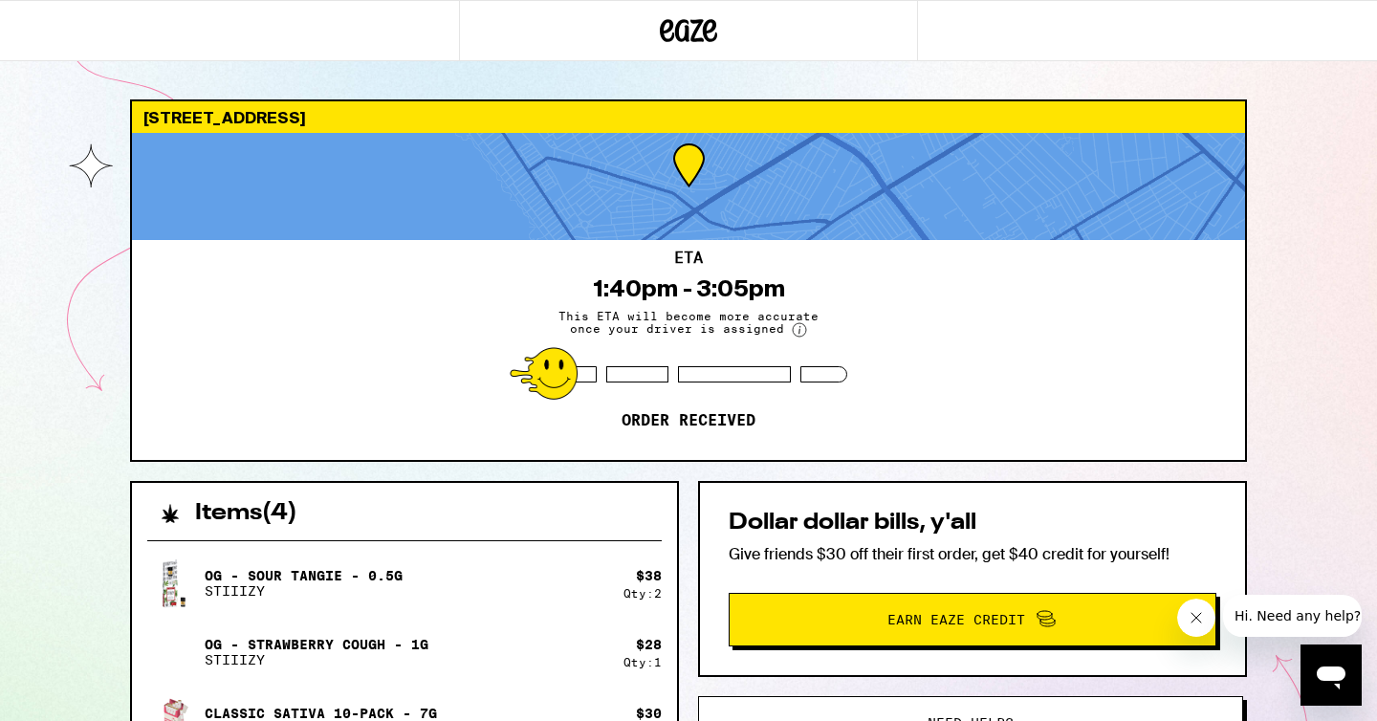
drag, startPoint x: 1057, startPoint y: 104, endPoint x: 1023, endPoint y: 101, distance: 34.6
click at [1023, 101] on div "[STREET_ADDRESS]" at bounding box center [688, 117] width 1113 height 32
drag, startPoint x: 1053, startPoint y: 88, endPoint x: 960, endPoint y: 117, distance: 97.1
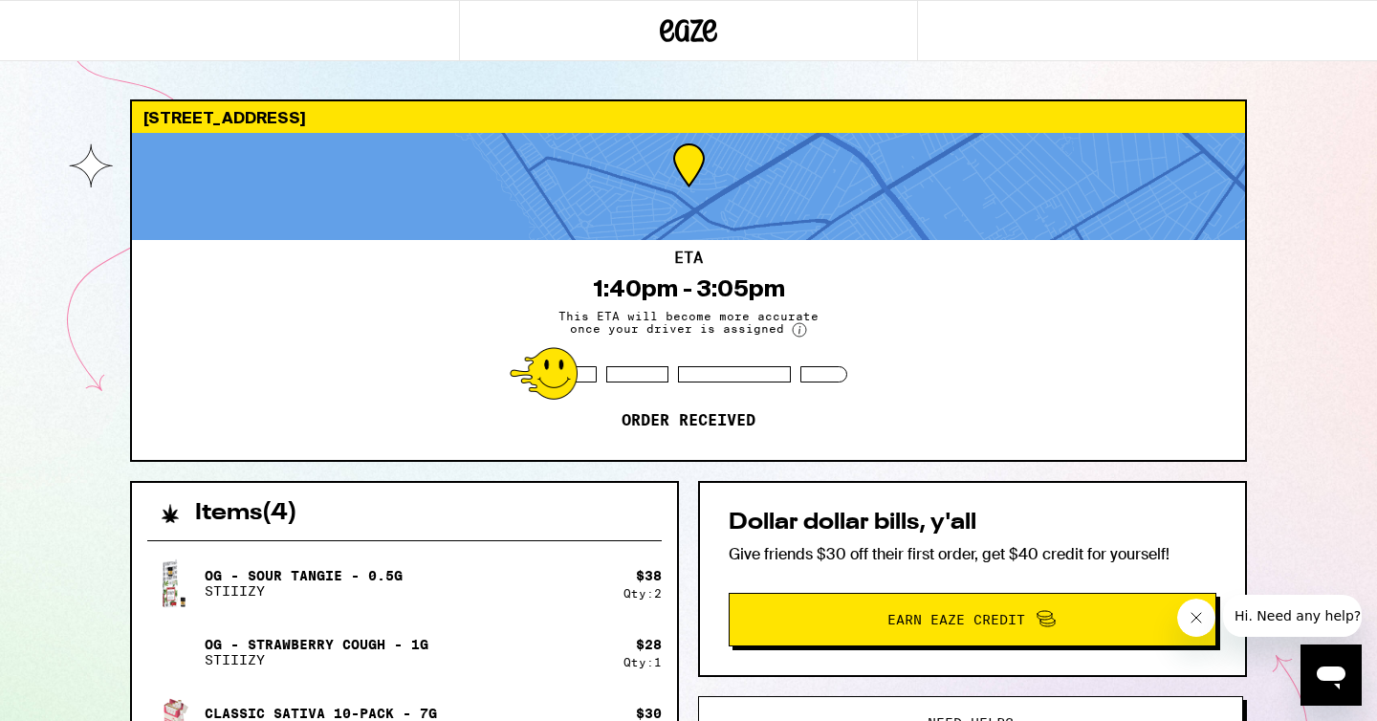
click at [960, 117] on div "[STREET_ADDRESS] 1:40pm - 3:05pm This ETA will become more accurate once your d…" at bounding box center [688, 521] width 1377 height 1043
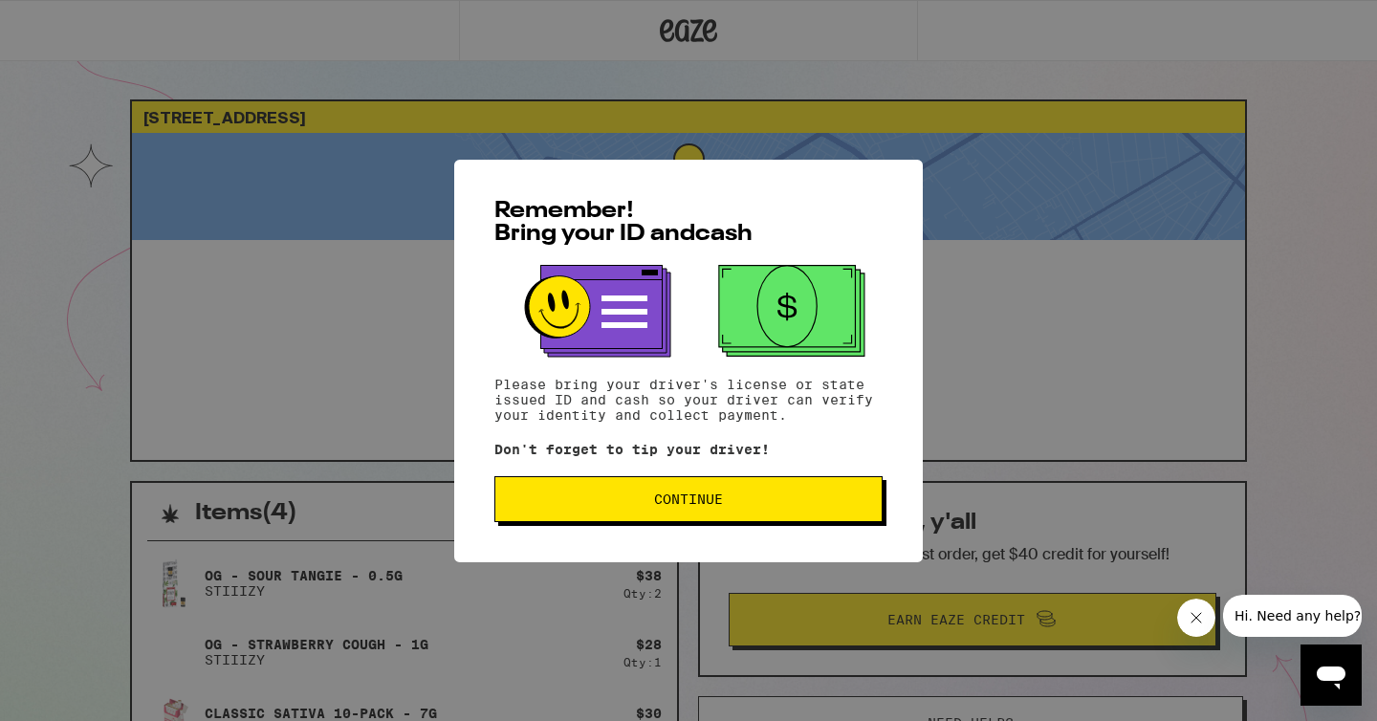
click at [740, 521] on button "Continue" at bounding box center [689, 499] width 388 height 46
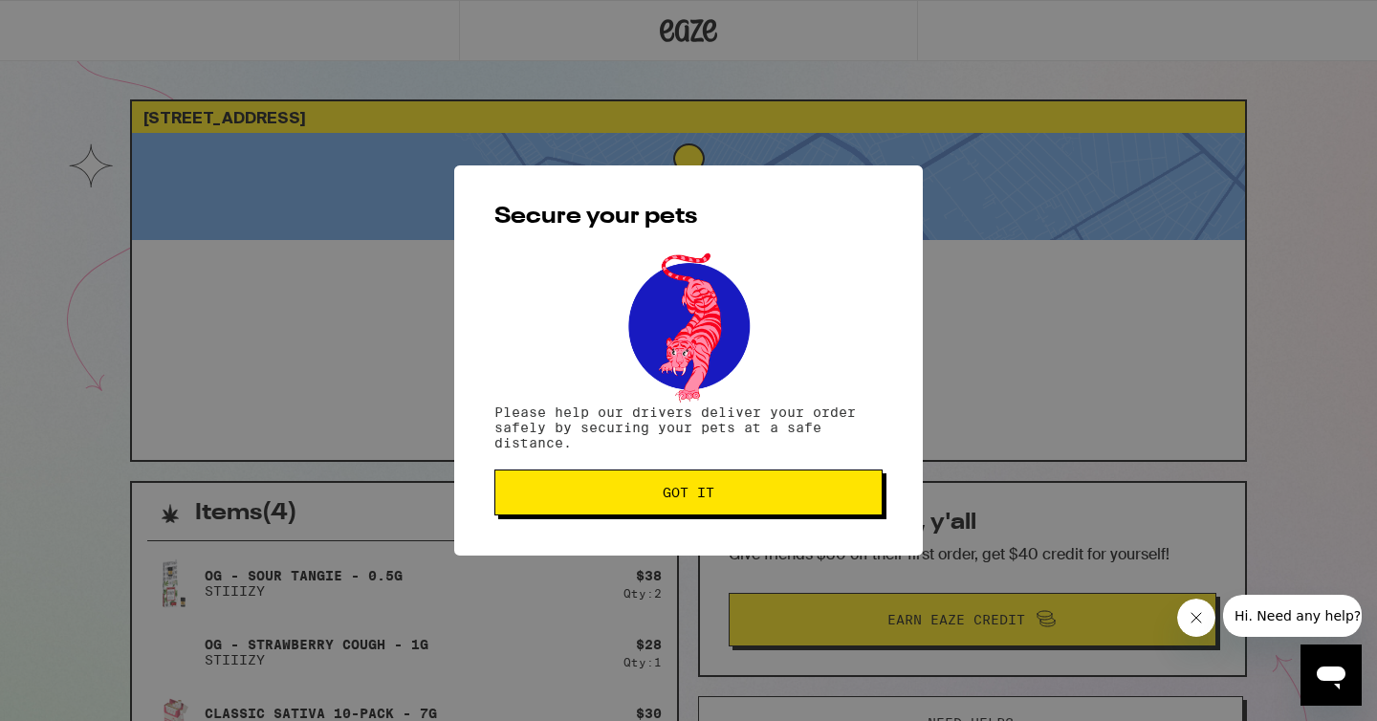
click at [730, 491] on span "Got it" at bounding box center [689, 492] width 356 height 13
